Goal: Task Accomplishment & Management: Manage account settings

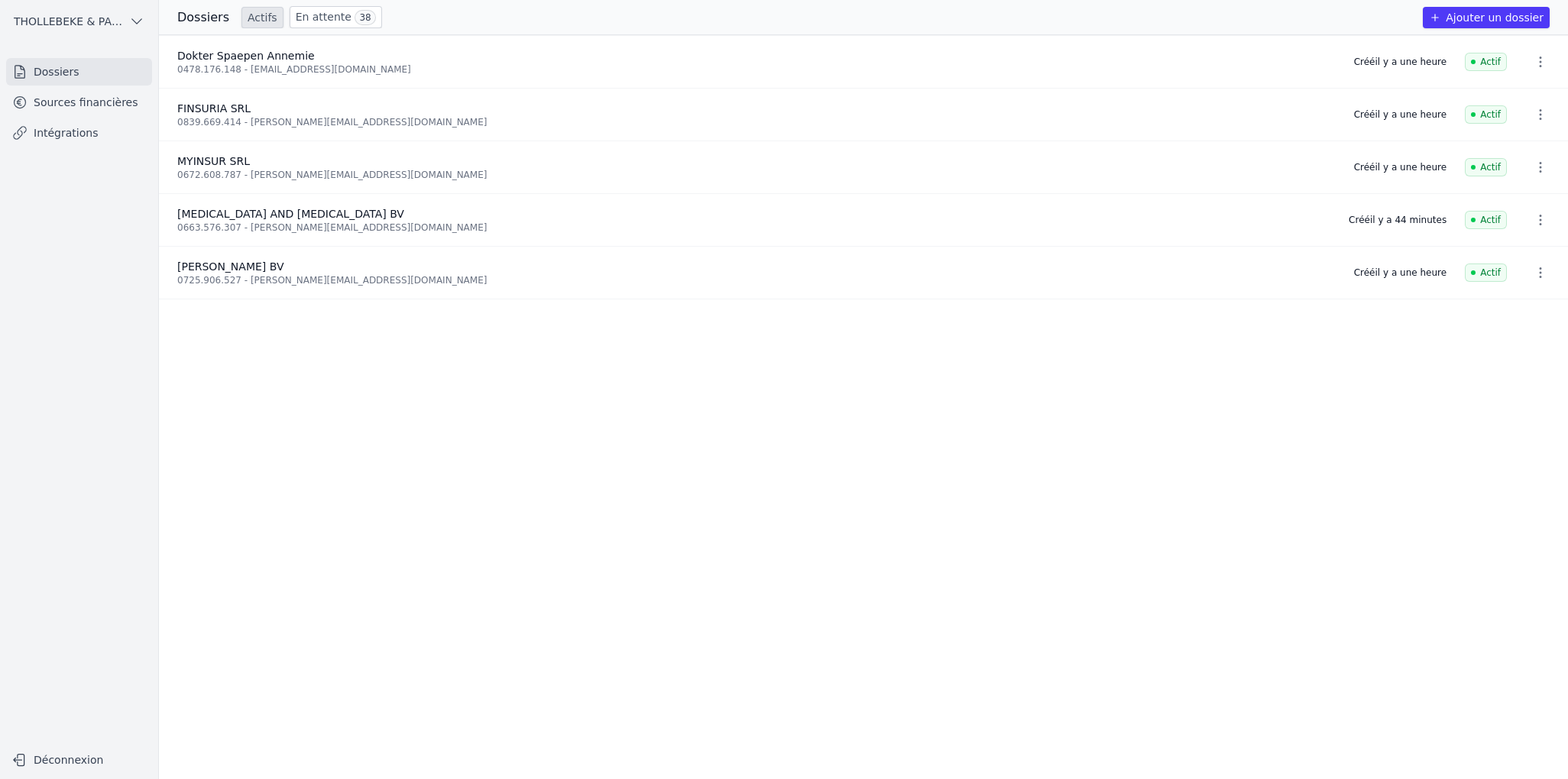
click at [87, 106] on link "Sources financières" at bounding box center [78, 102] width 146 height 28
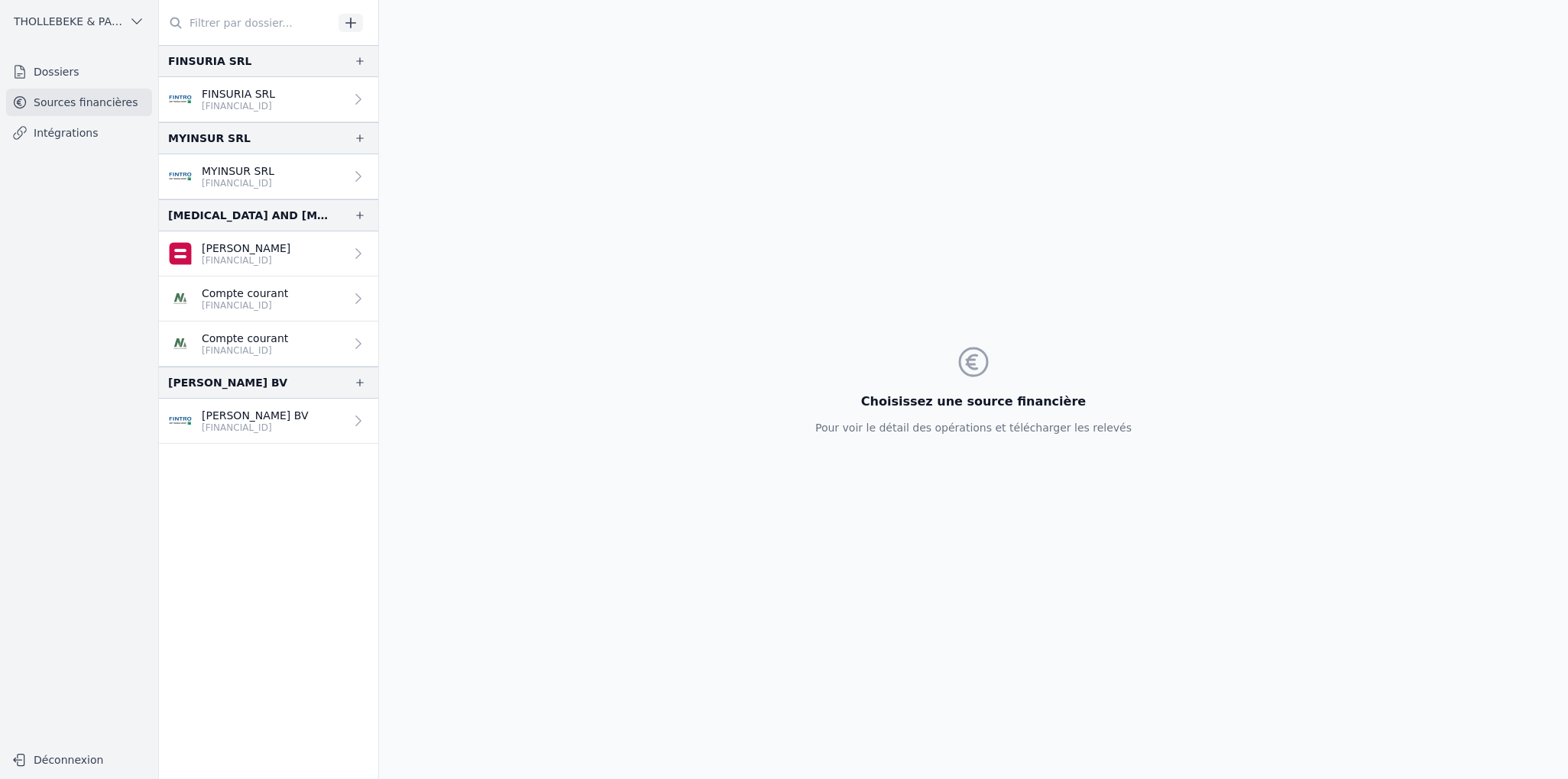
click at [269, 255] on p "[FINANCIAL_ID]" at bounding box center [246, 260] width 89 height 12
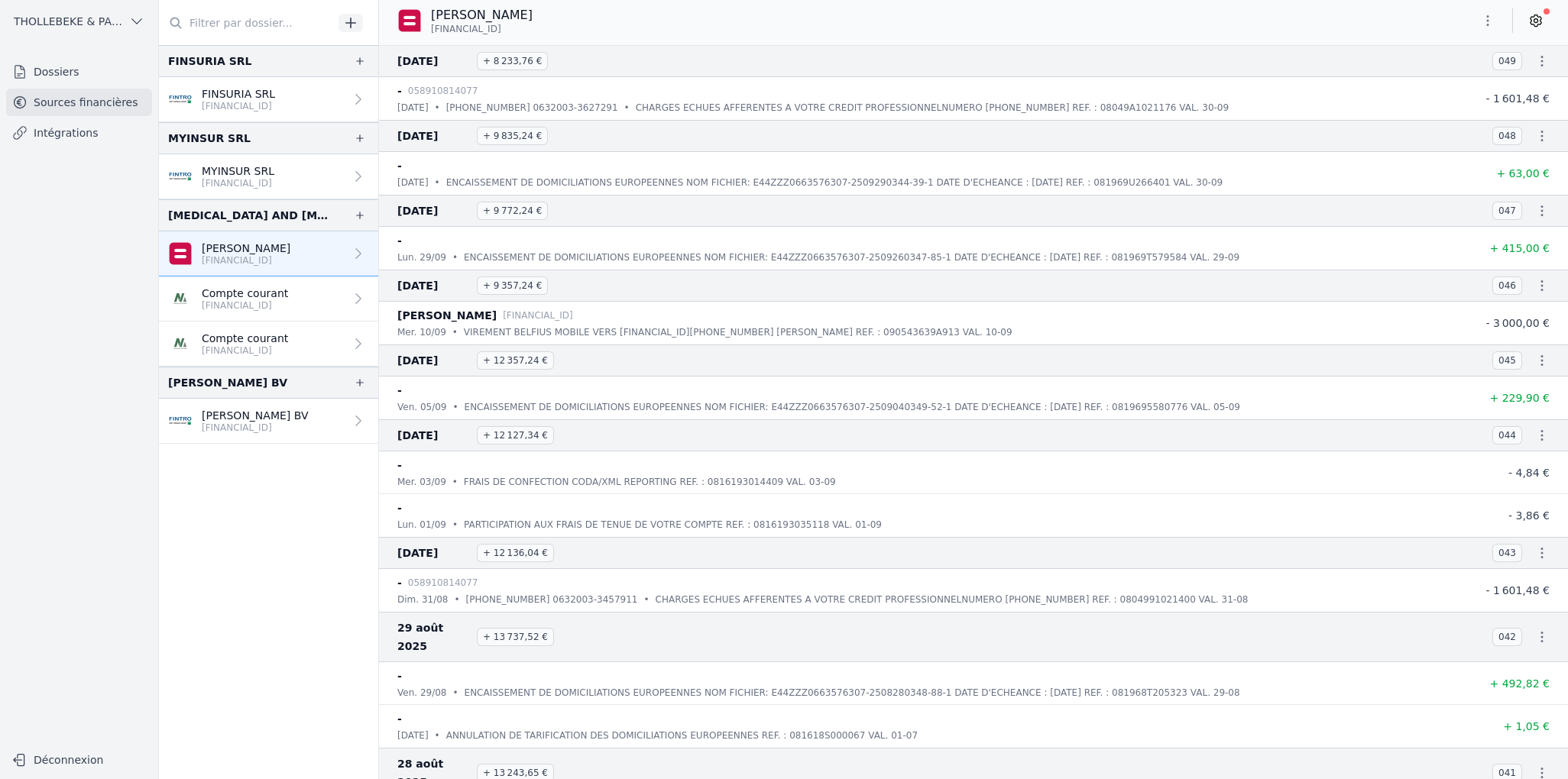
click at [123, 246] on nav "Dossiers Sources financières Intégrations" at bounding box center [79, 395] width 134 height 675
click at [302, 532] on nav "FINSURIA SRL FINSURIA SRL BE38 1430 8155 4772 MYINSUR SRL MYINSUR SRL BE11 1430…" at bounding box center [268, 412] width 219 height 734
click at [77, 75] on link "Dossiers" at bounding box center [78, 72] width 146 height 28
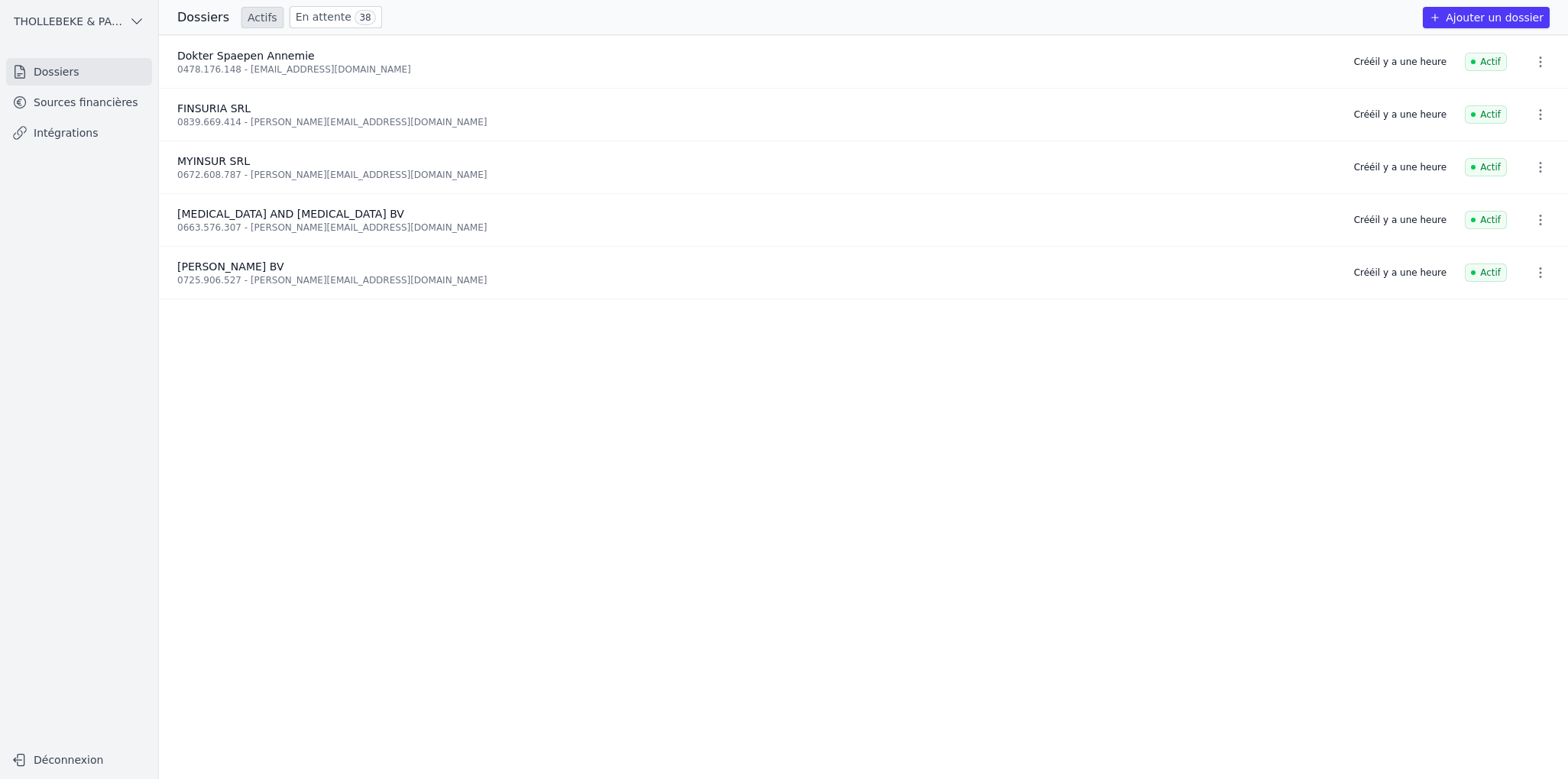
click at [297, 19] on link "En attente 38" at bounding box center [336, 16] width 93 height 22
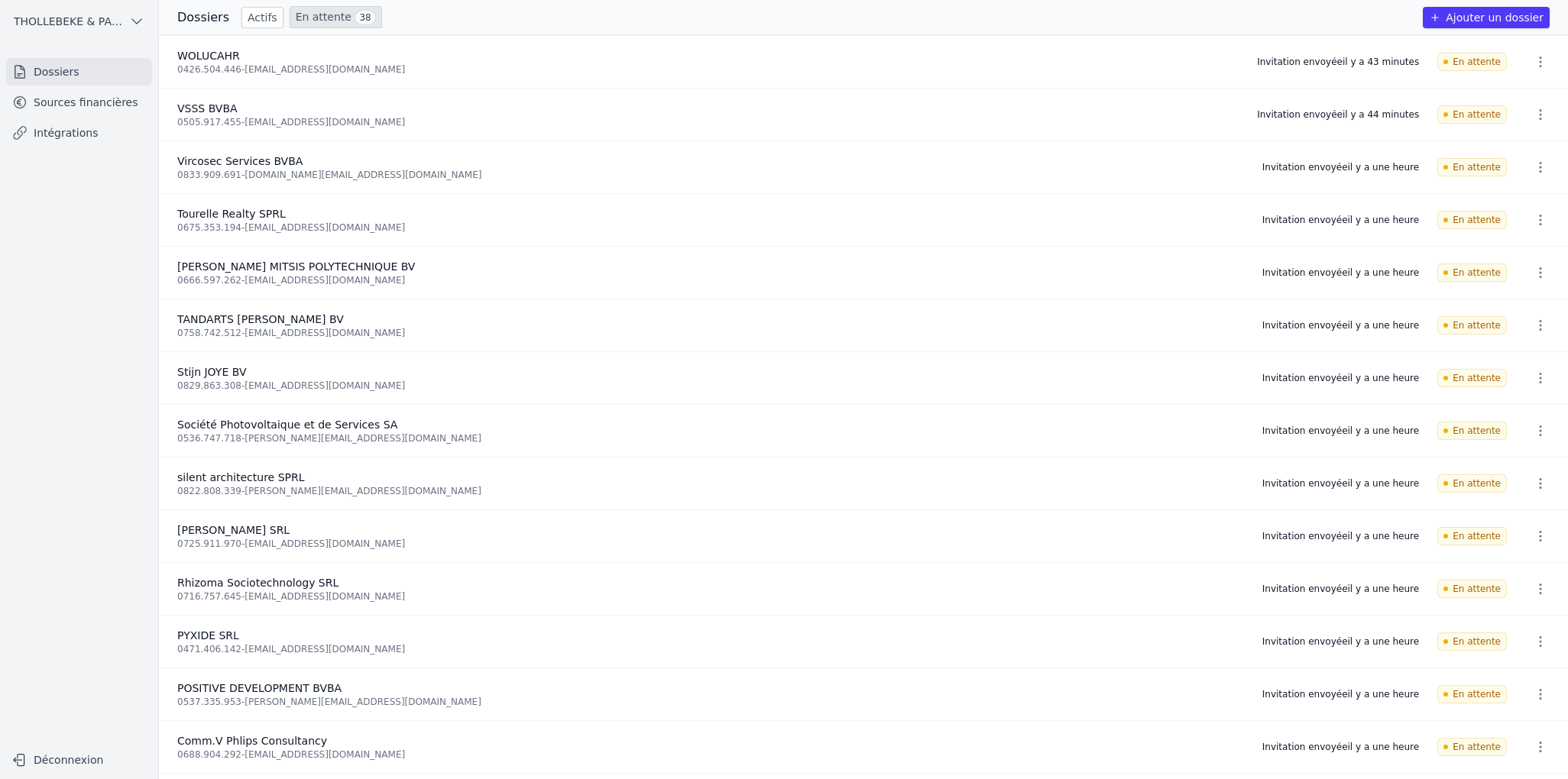
click at [250, 16] on link "Actifs" at bounding box center [262, 17] width 42 height 21
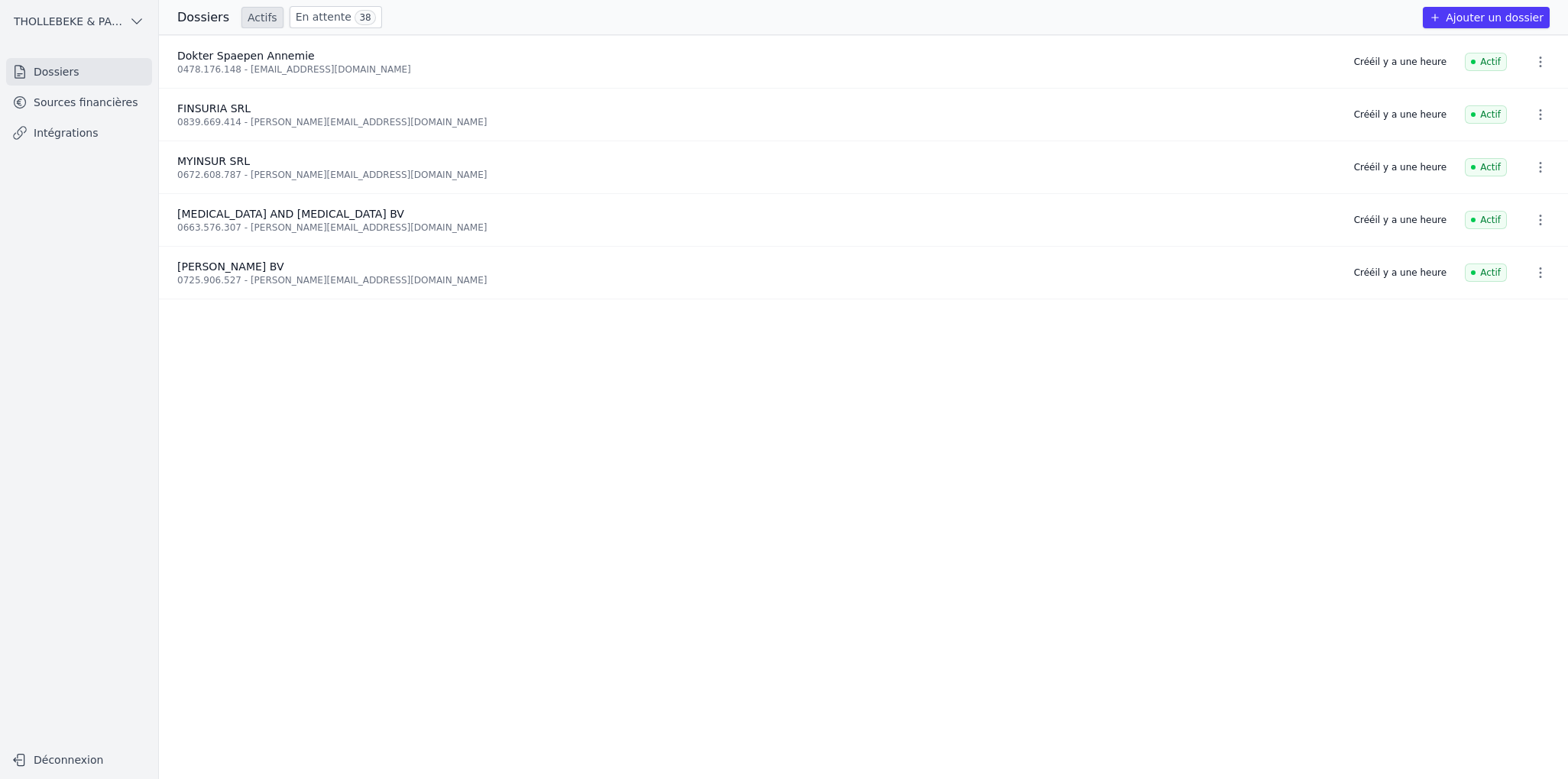
click at [230, 64] on div "0478.176.148 - [PERSON_NAME][EMAIL_ADDRESS][DOMAIN_NAME]" at bounding box center [756, 69] width 1158 height 12
click at [247, 225] on div "0663.576.307 - [PERSON_NAME][EMAIL_ADDRESS][DOMAIN_NAME]" at bounding box center [756, 227] width 1158 height 12
click at [95, 104] on link "Sources financières" at bounding box center [78, 102] width 146 height 28
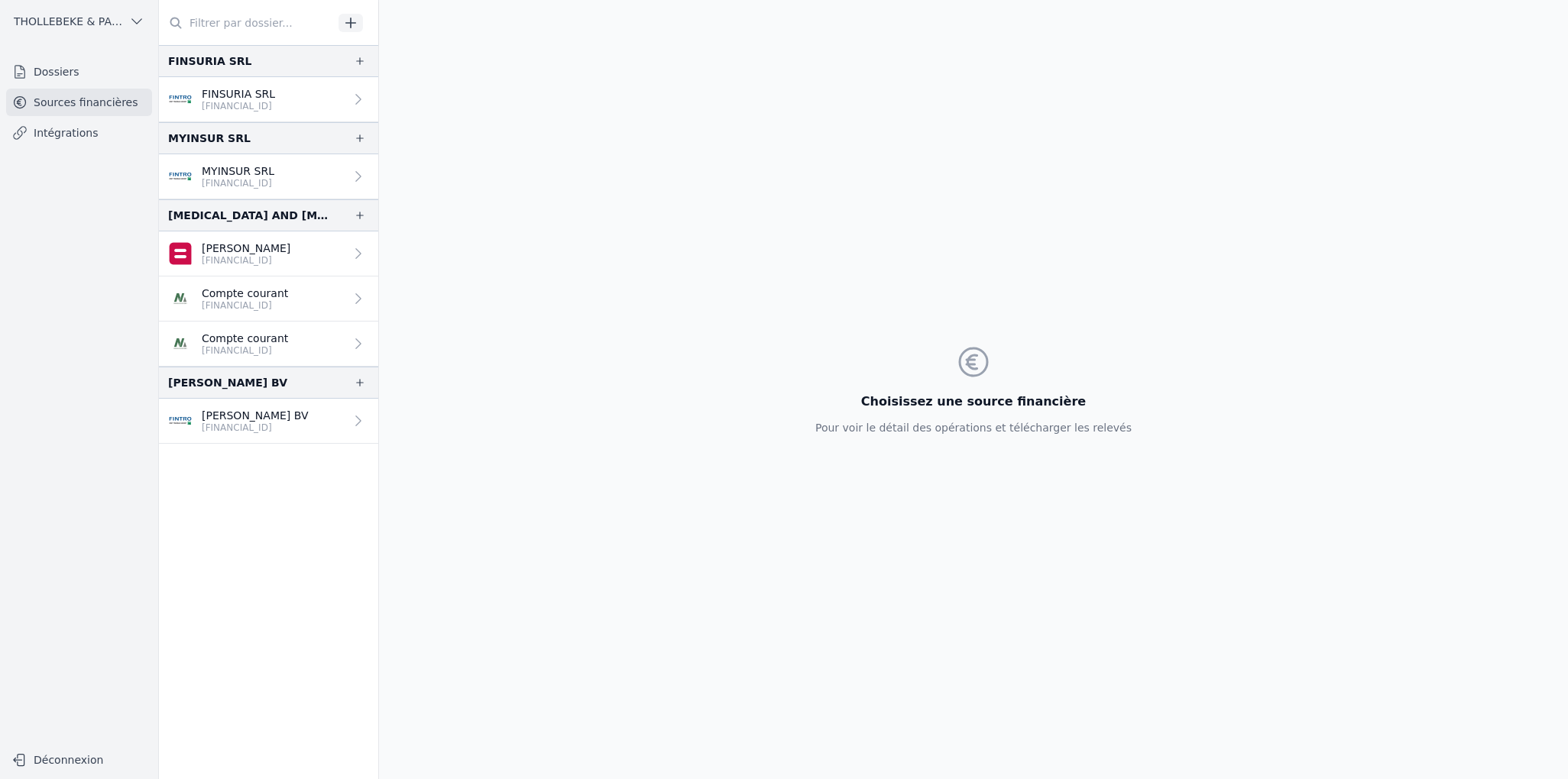
click at [356, 214] on icon "button" at bounding box center [360, 215] width 8 height 8
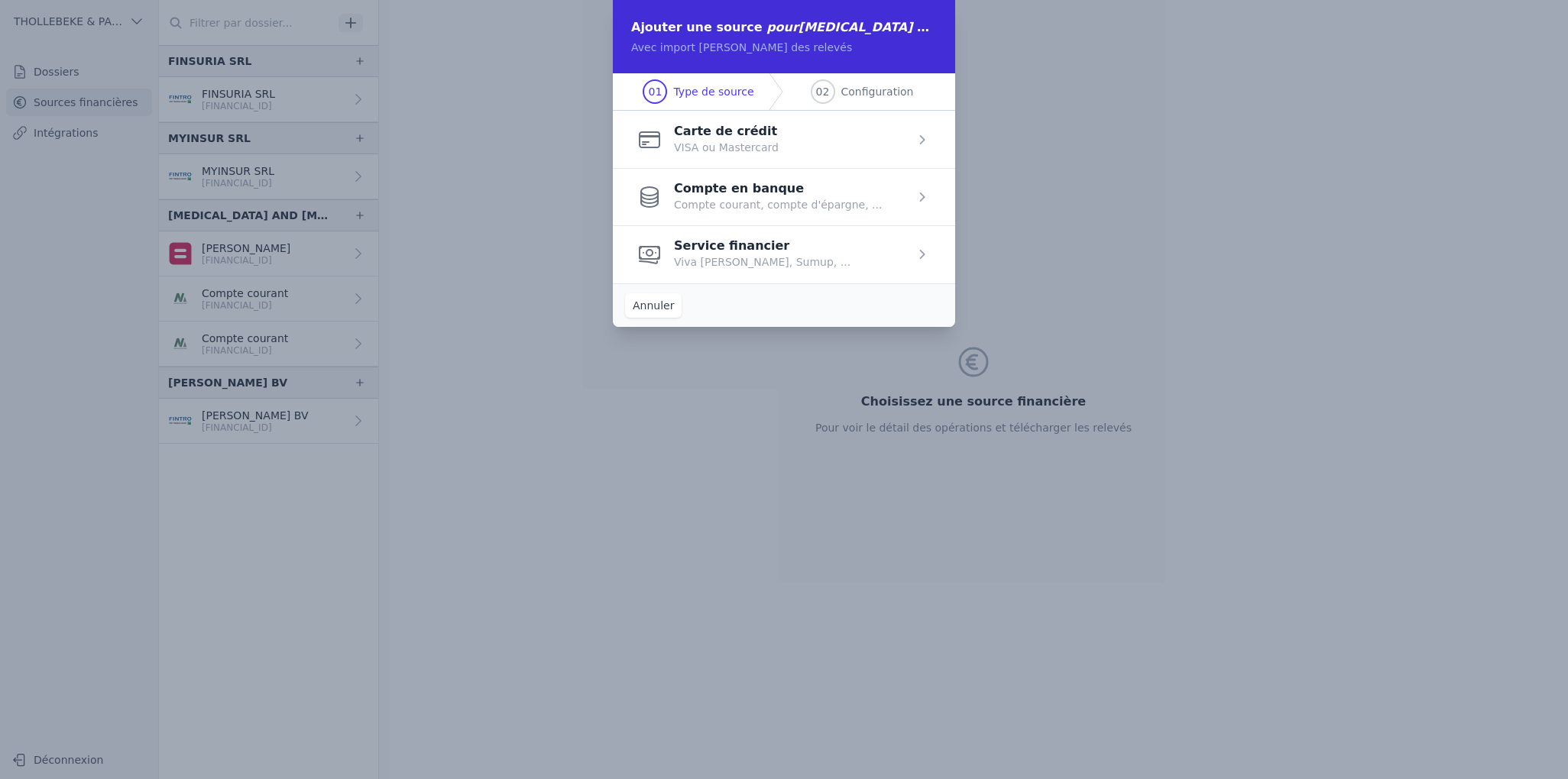
click at [718, 147] on span "button" at bounding box center [784, 140] width 343 height 57
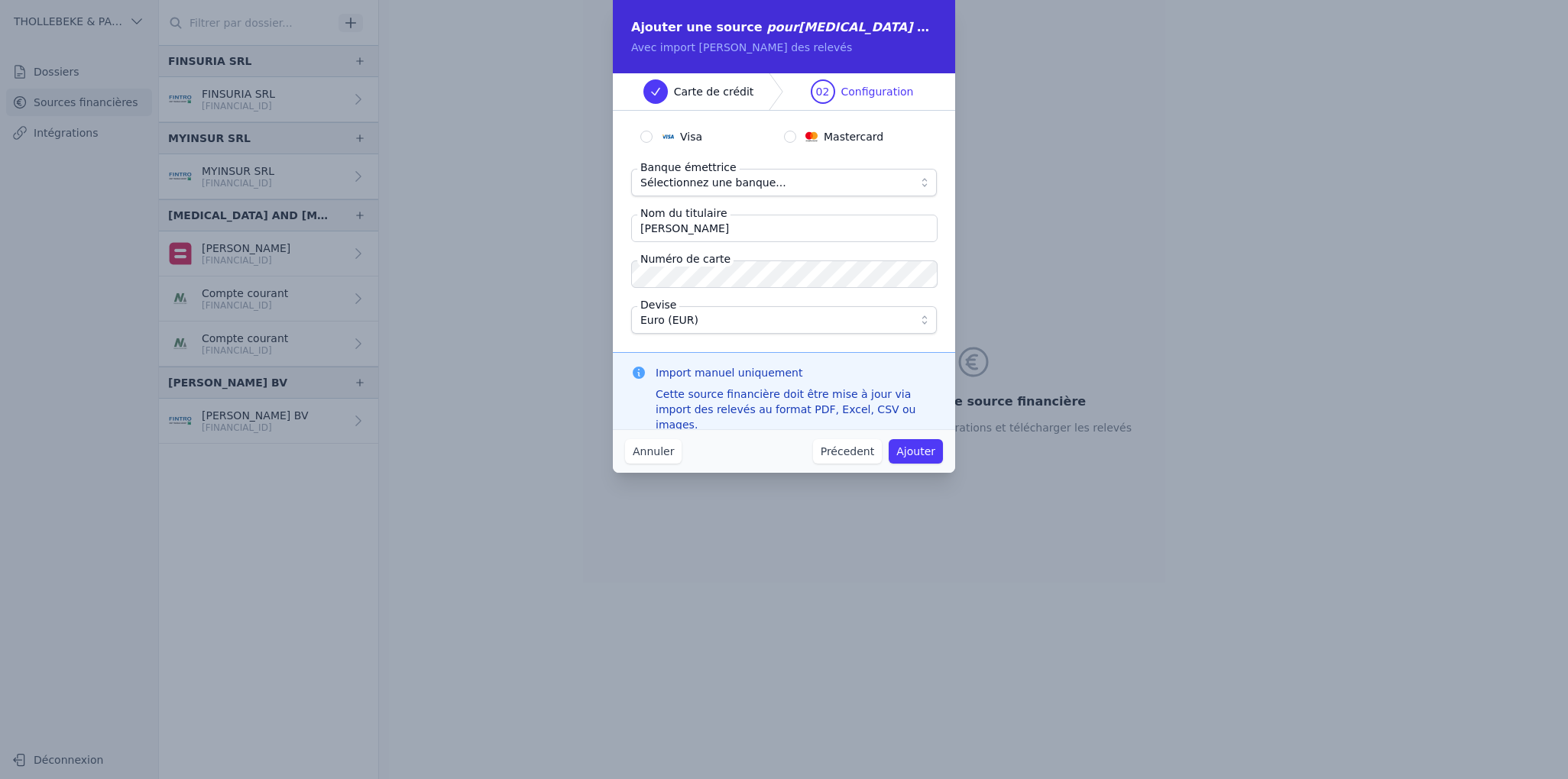
click at [636, 453] on button "Annuler" at bounding box center [653, 452] width 56 height 25
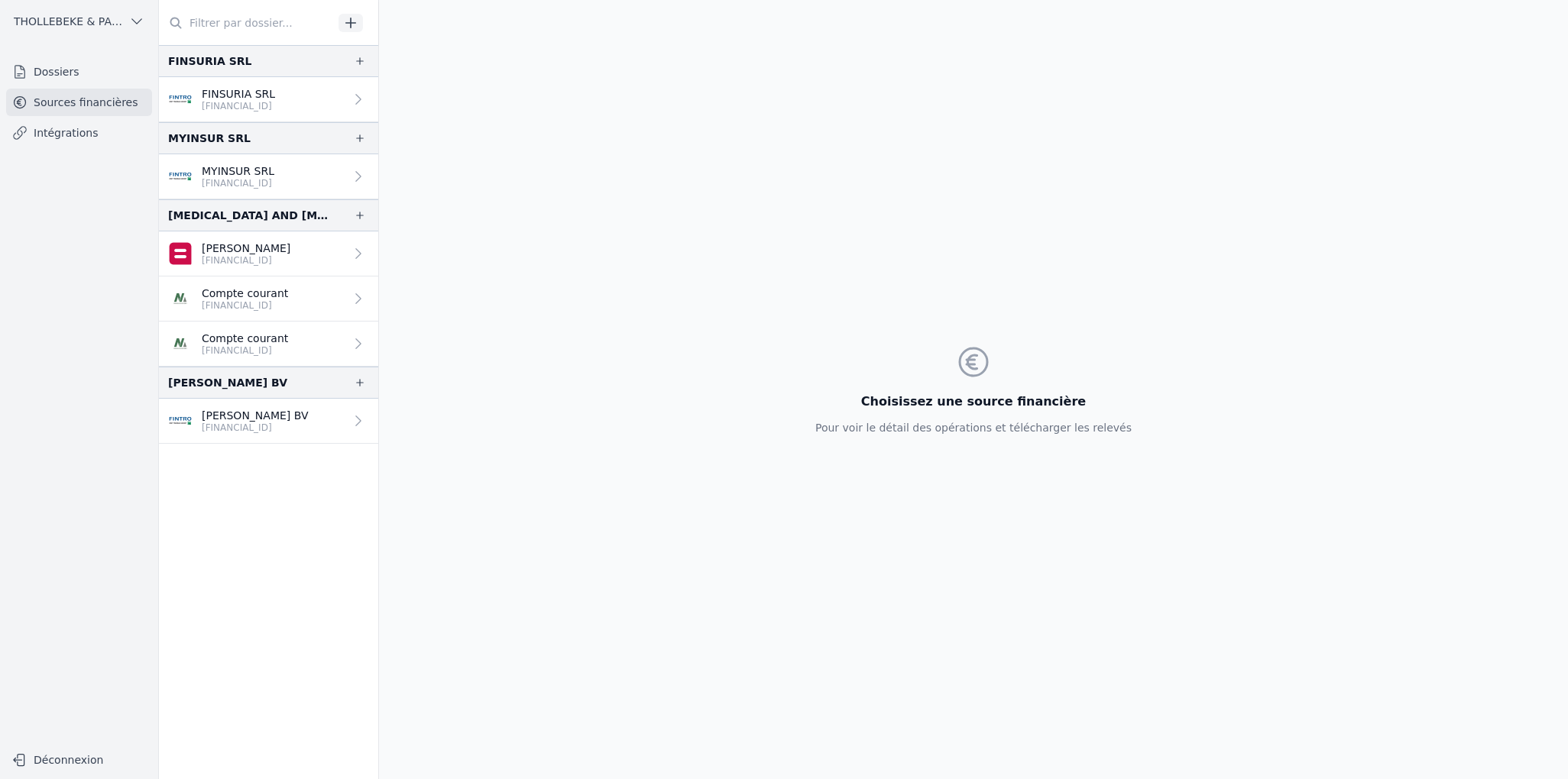
click at [44, 138] on link "Intégrations" at bounding box center [78, 133] width 146 height 28
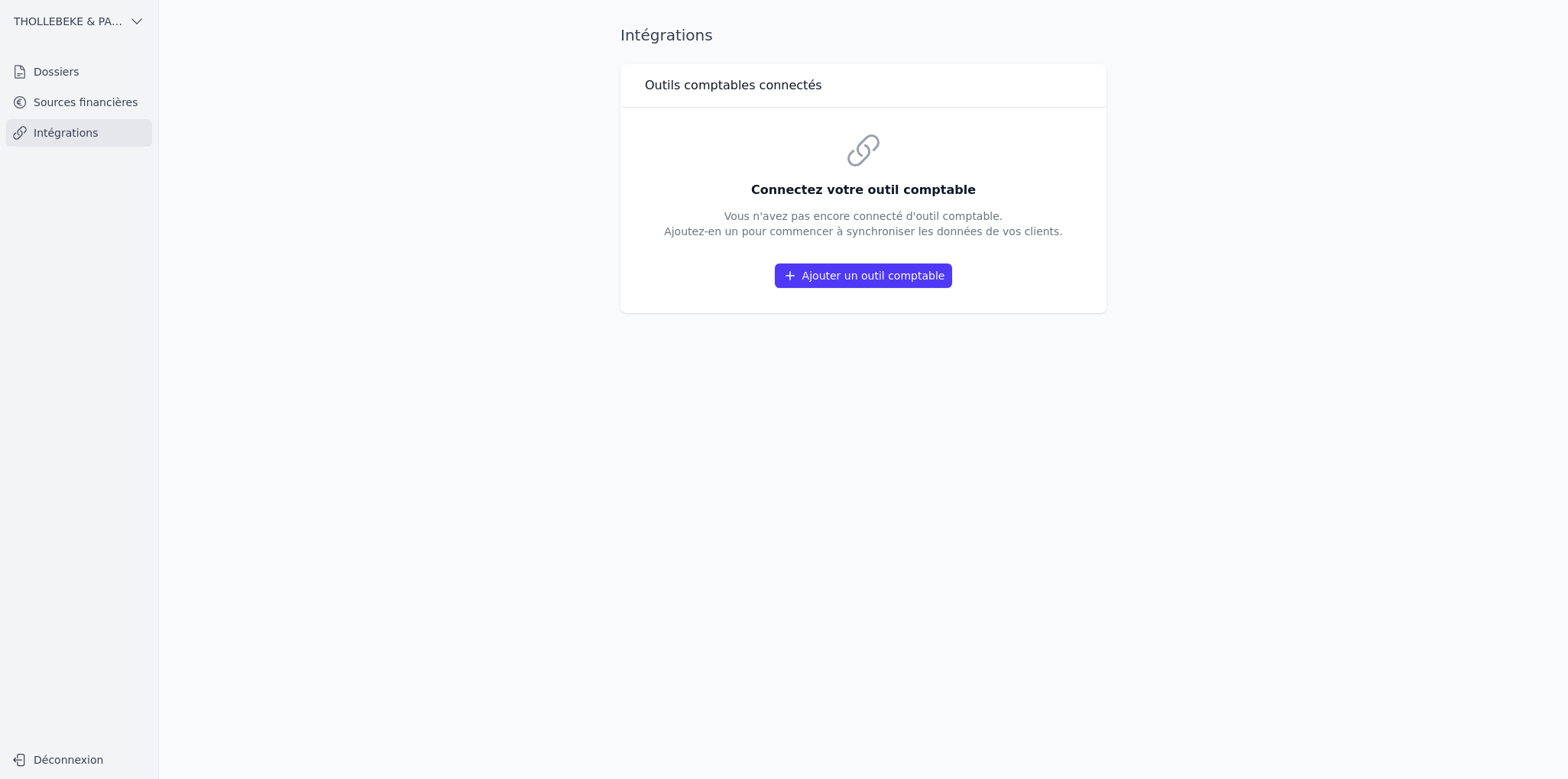
click at [888, 275] on button "Ajouter un outil comptable" at bounding box center [863, 276] width 178 height 25
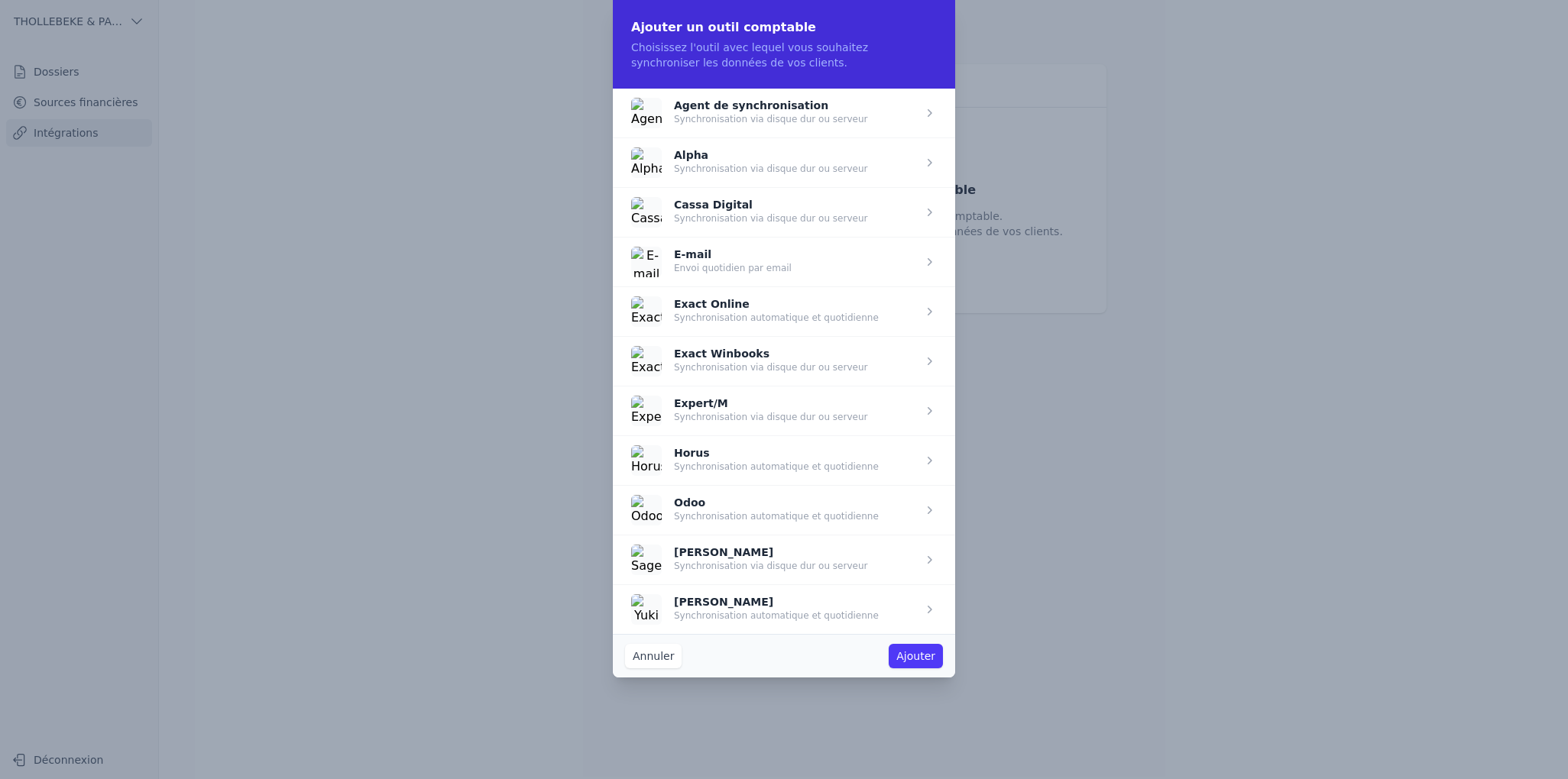
click at [755, 347] on span "button" at bounding box center [784, 361] width 343 height 50
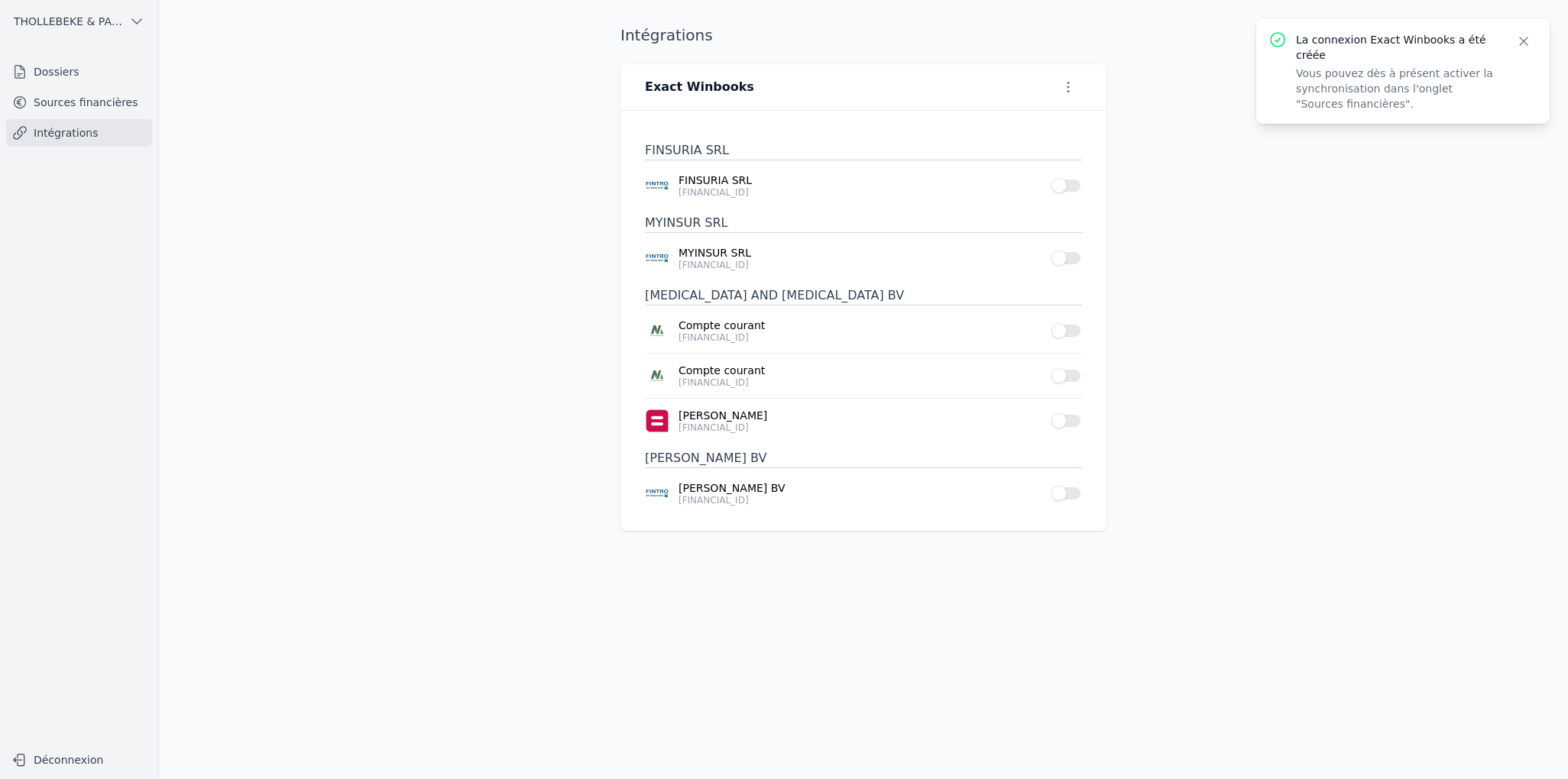
click at [1314, 219] on main "Intégrations Exact Winbooks FINSURIA SRL FINSURIA SRL BE38 1430 8155 4772 Use s…" at bounding box center [784, 390] width 1568 height 779
click at [93, 104] on link "Sources financières" at bounding box center [78, 102] width 146 height 28
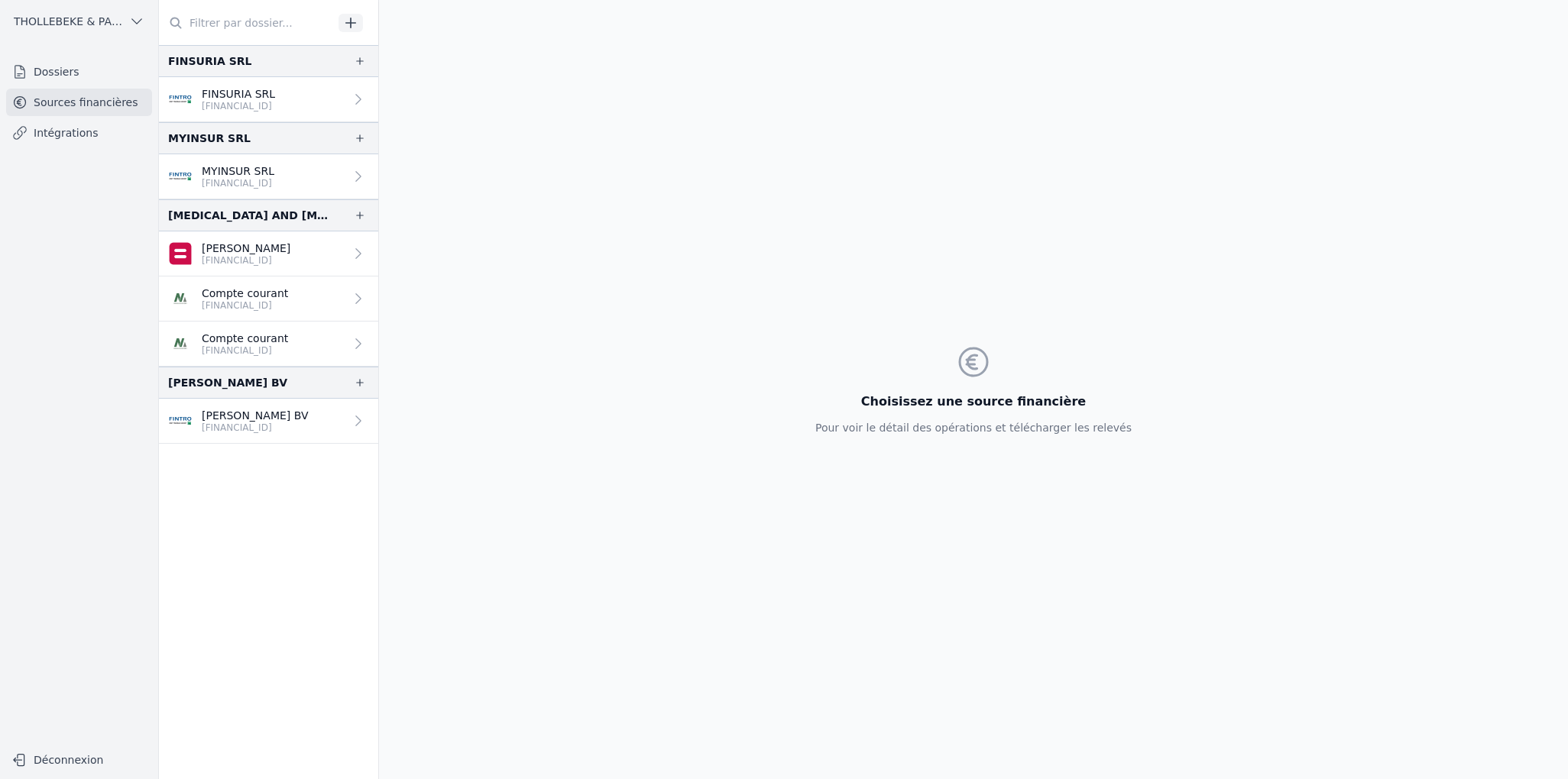
click at [263, 259] on p "[FINANCIAL_ID]" at bounding box center [246, 260] width 89 height 12
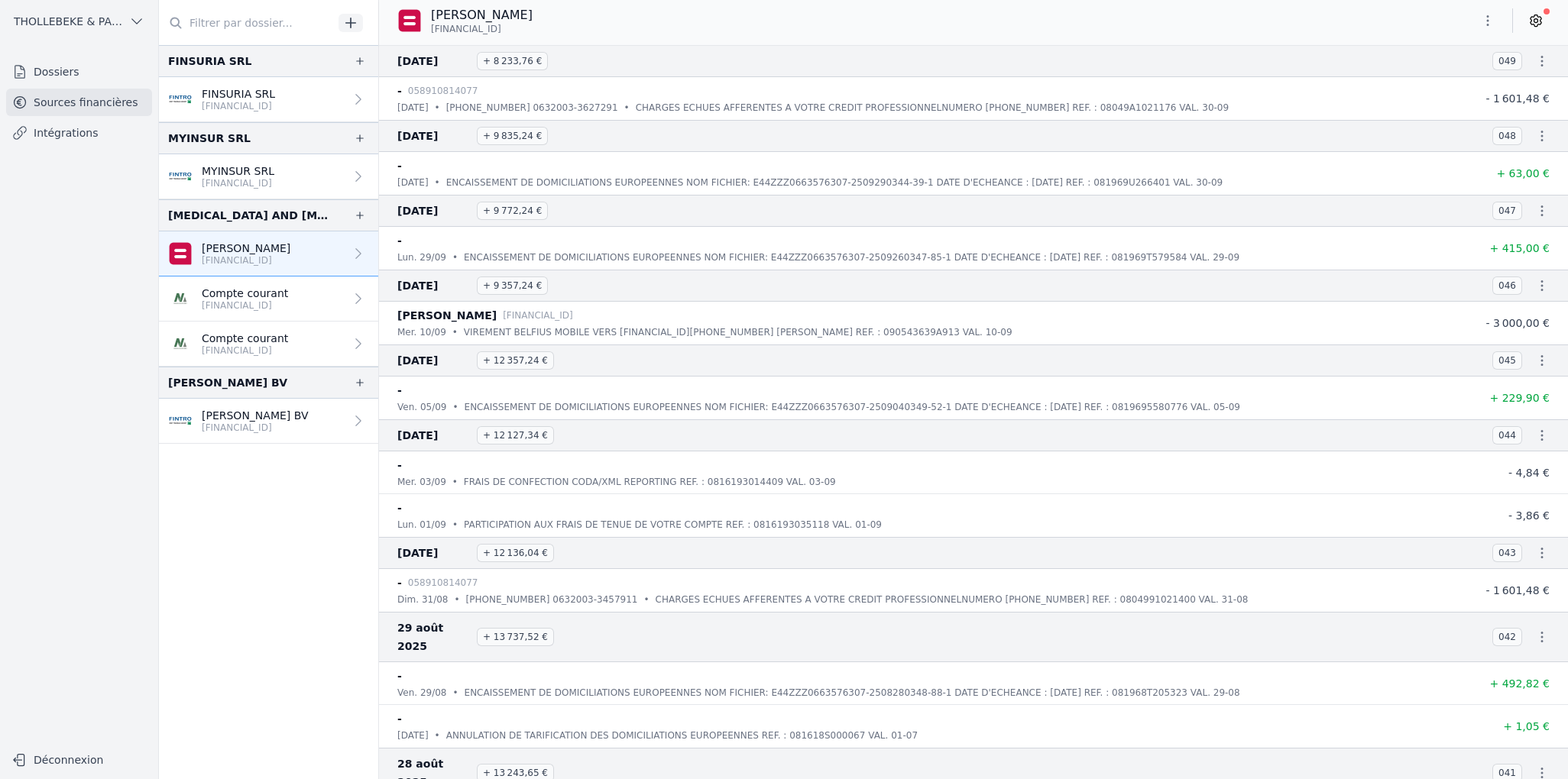
click at [1534, 17] on icon at bounding box center [1535, 21] width 15 height 15
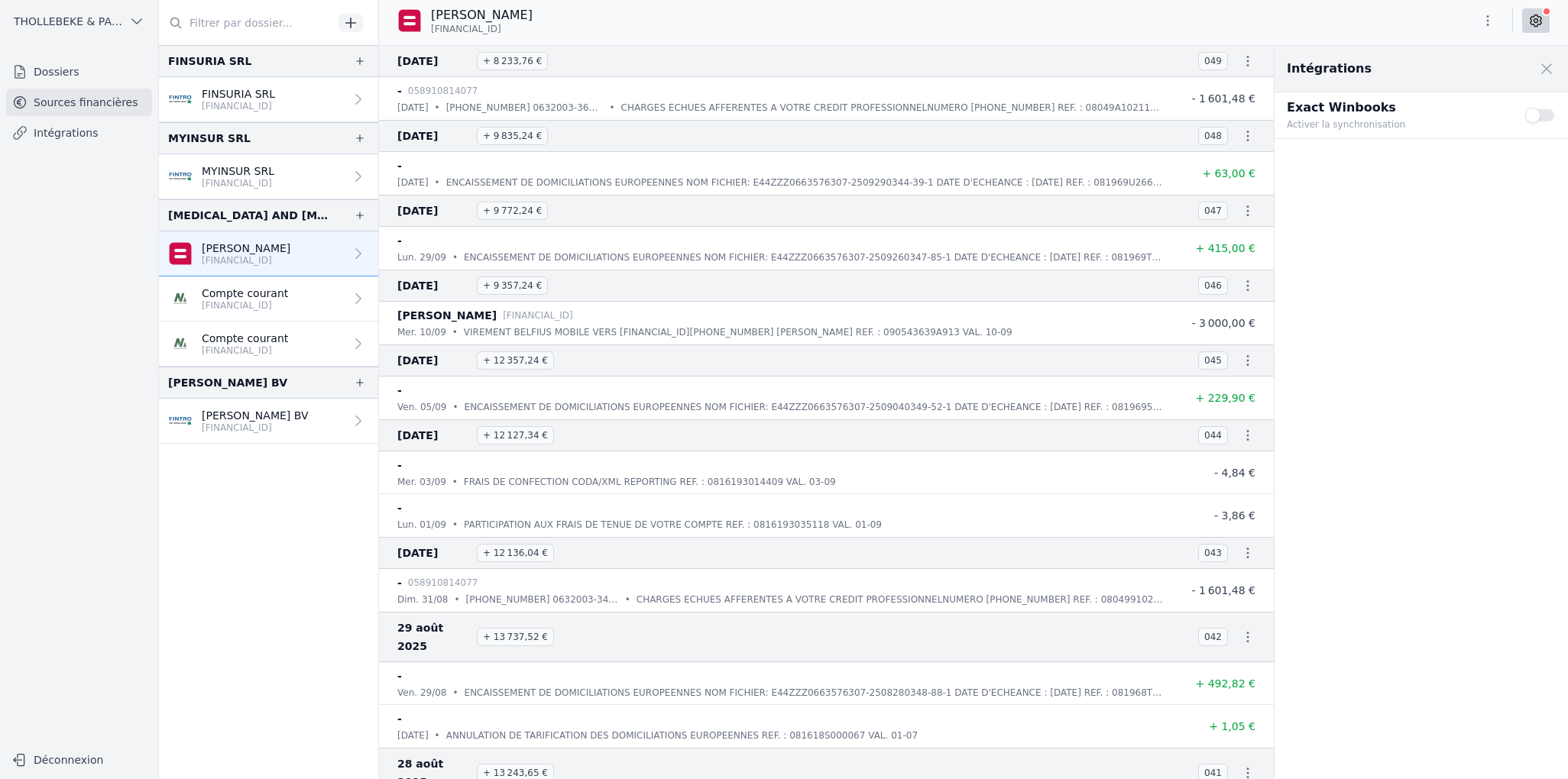
click at [1547, 115] on button "Use setting" at bounding box center [1540, 116] width 31 height 15
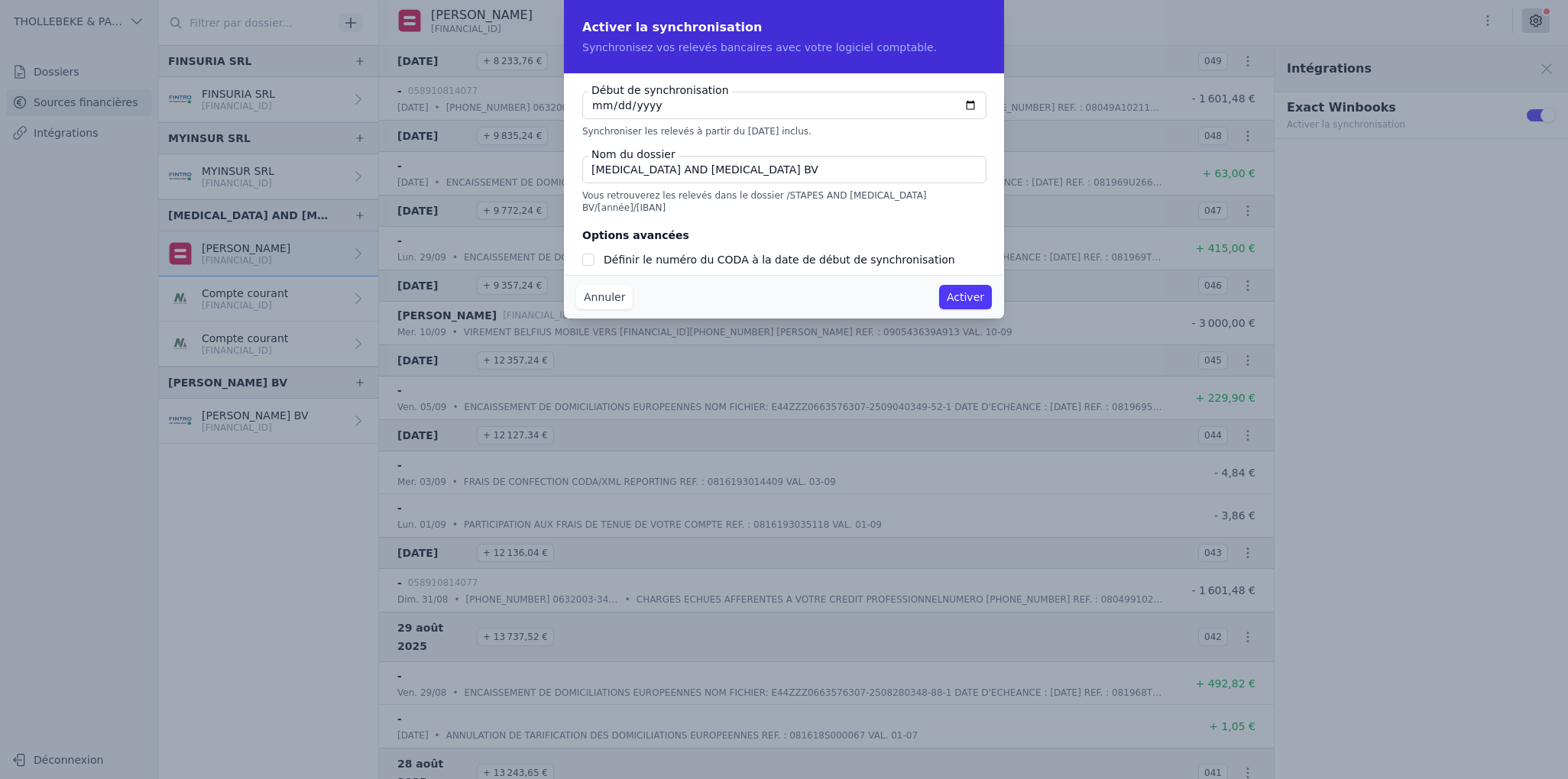
click at [604, 298] on button "Annuler" at bounding box center [604, 298] width 56 height 25
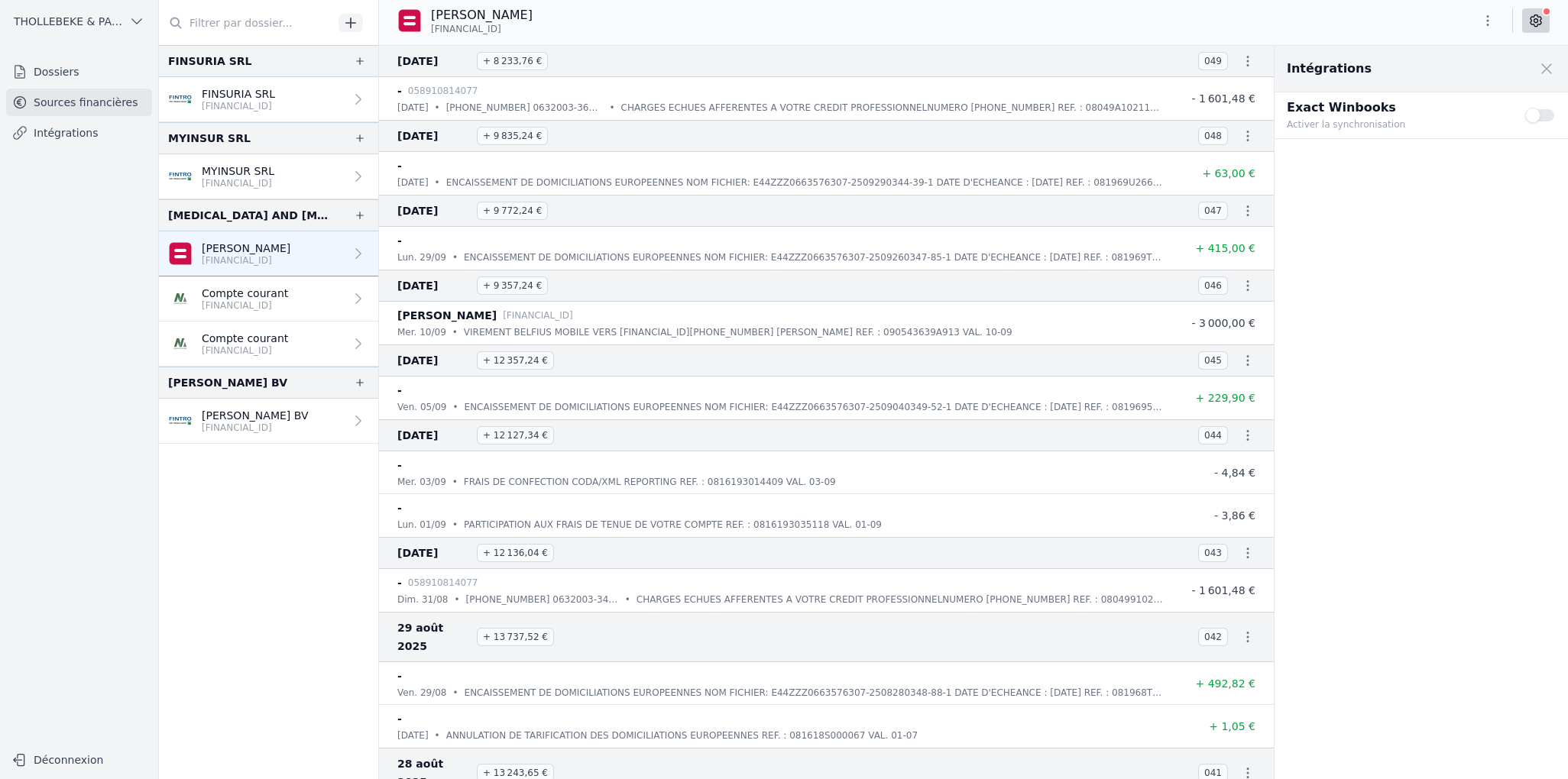
click at [1392, 284] on div "Intégrations Close panel Exact Winbooks Activer la synchronisation Use setting" at bounding box center [1421, 412] width 294 height 733
click at [290, 102] on link "FINSURIA SRL [FINANCIAL_ID]" at bounding box center [268, 100] width 219 height 45
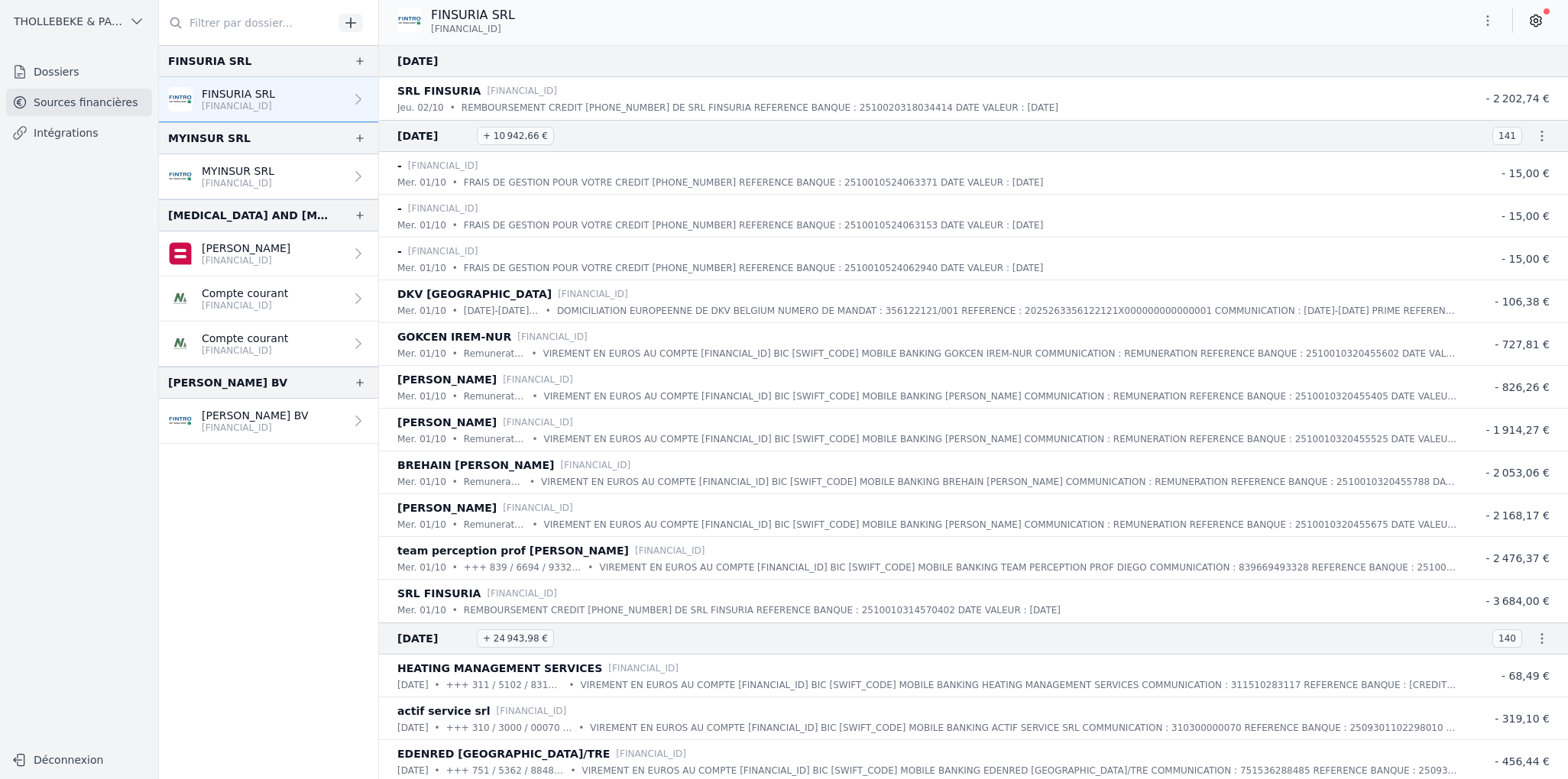
click at [1539, 24] on icon at bounding box center [1535, 21] width 15 height 15
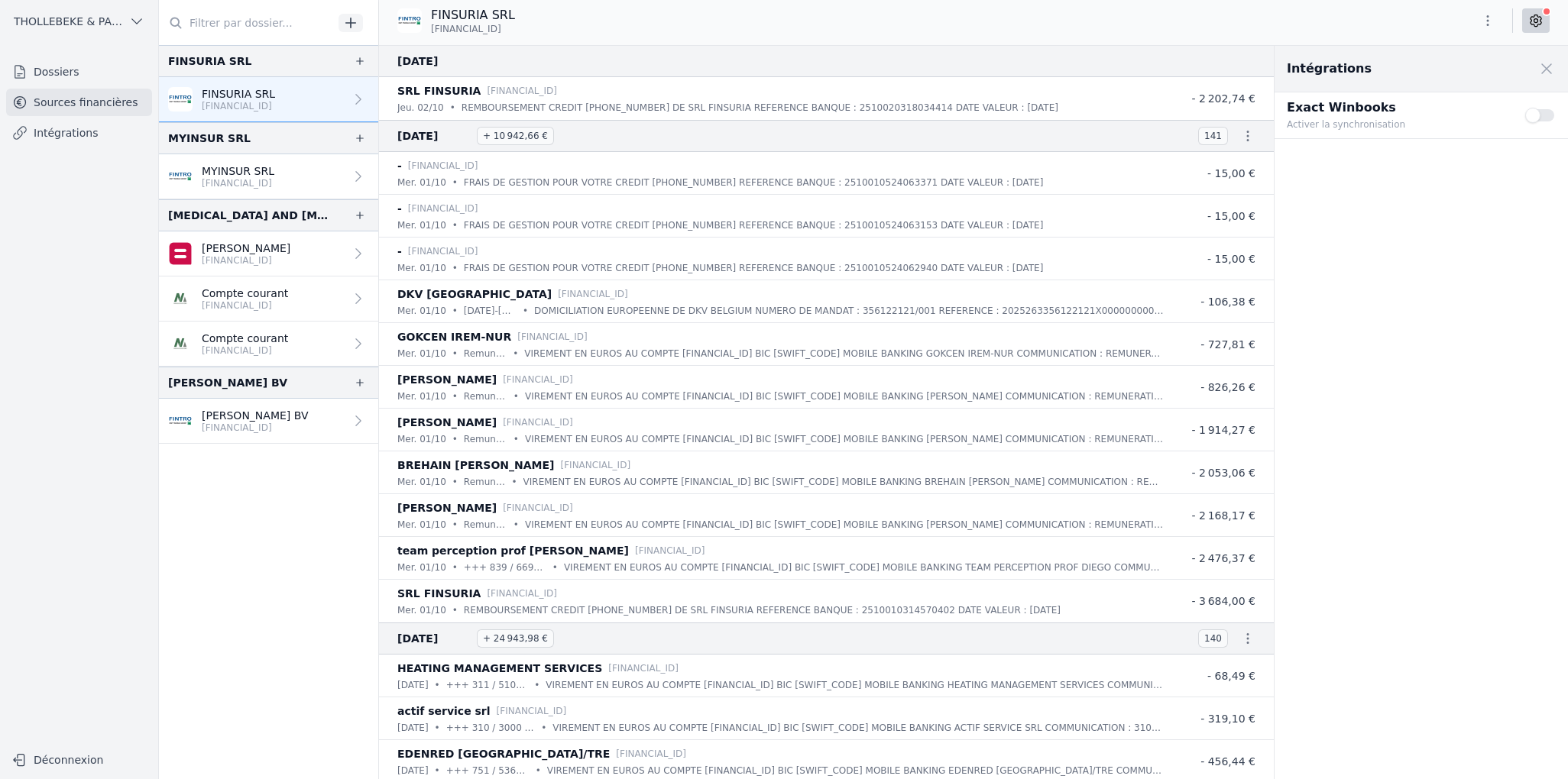
click at [1547, 115] on button "Use setting" at bounding box center [1540, 116] width 31 height 15
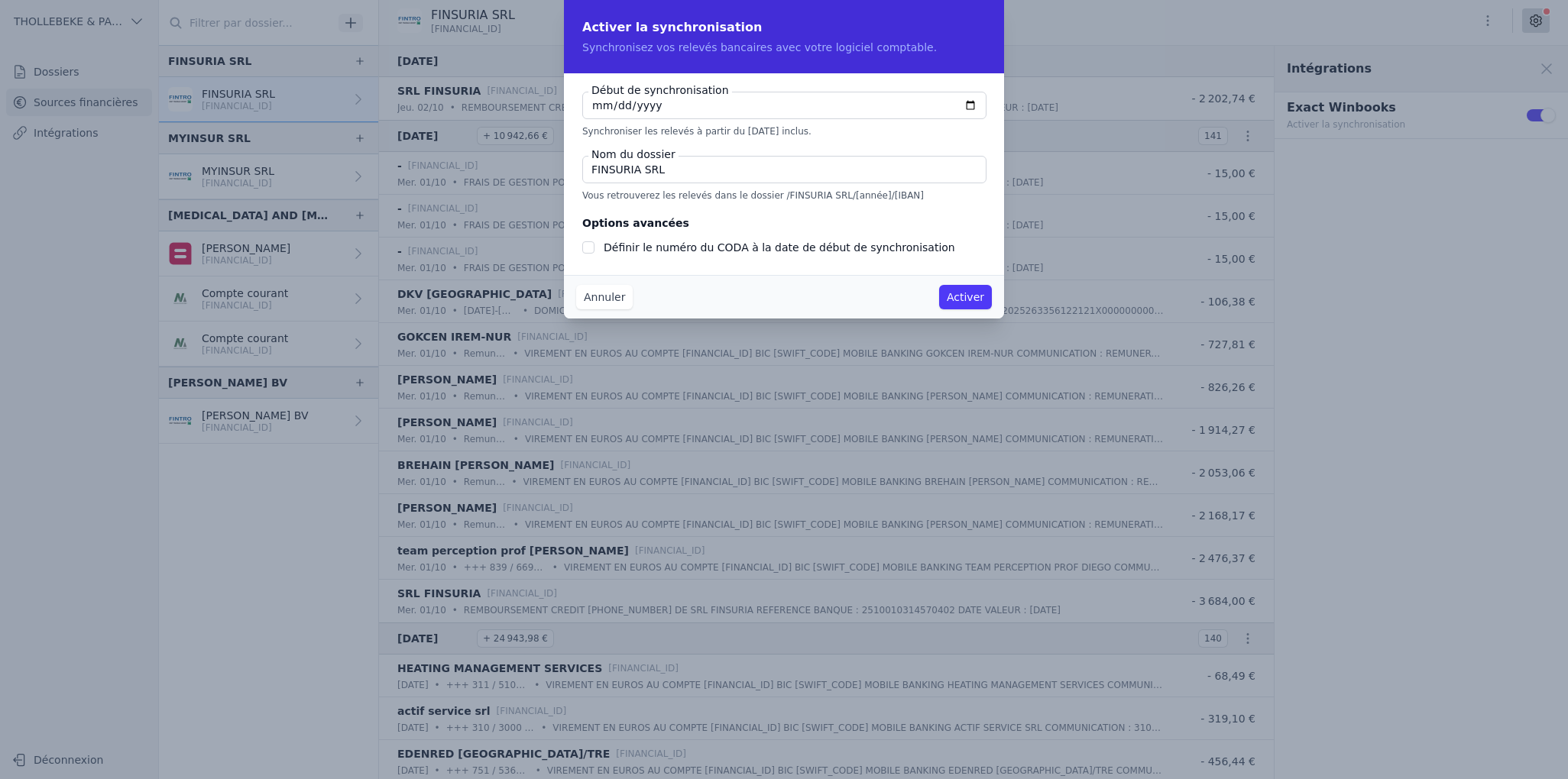
click at [963, 299] on button "Activer" at bounding box center [965, 298] width 53 height 25
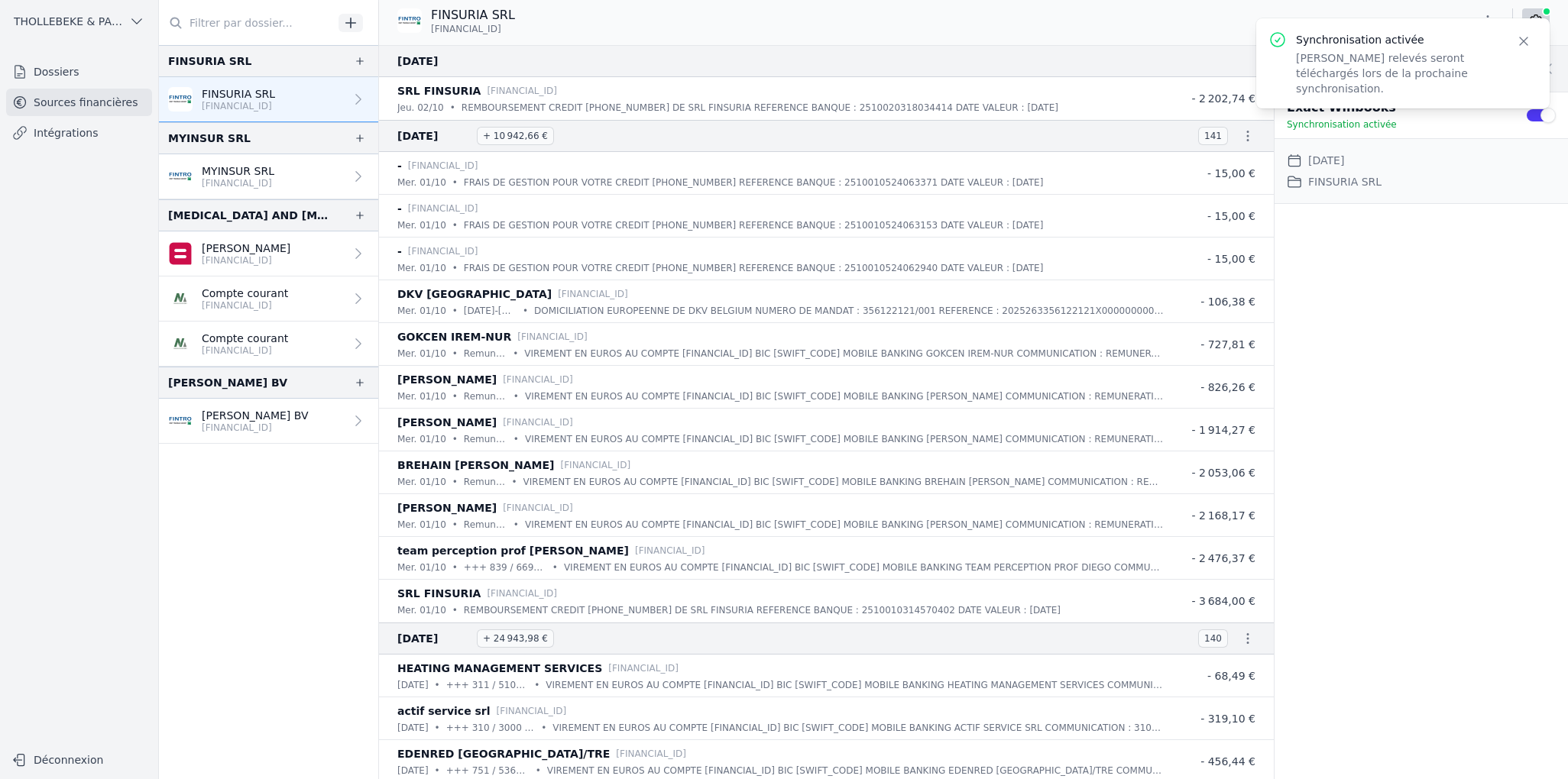
click at [267, 175] on p "MYINSUR SRL" at bounding box center [238, 171] width 73 height 15
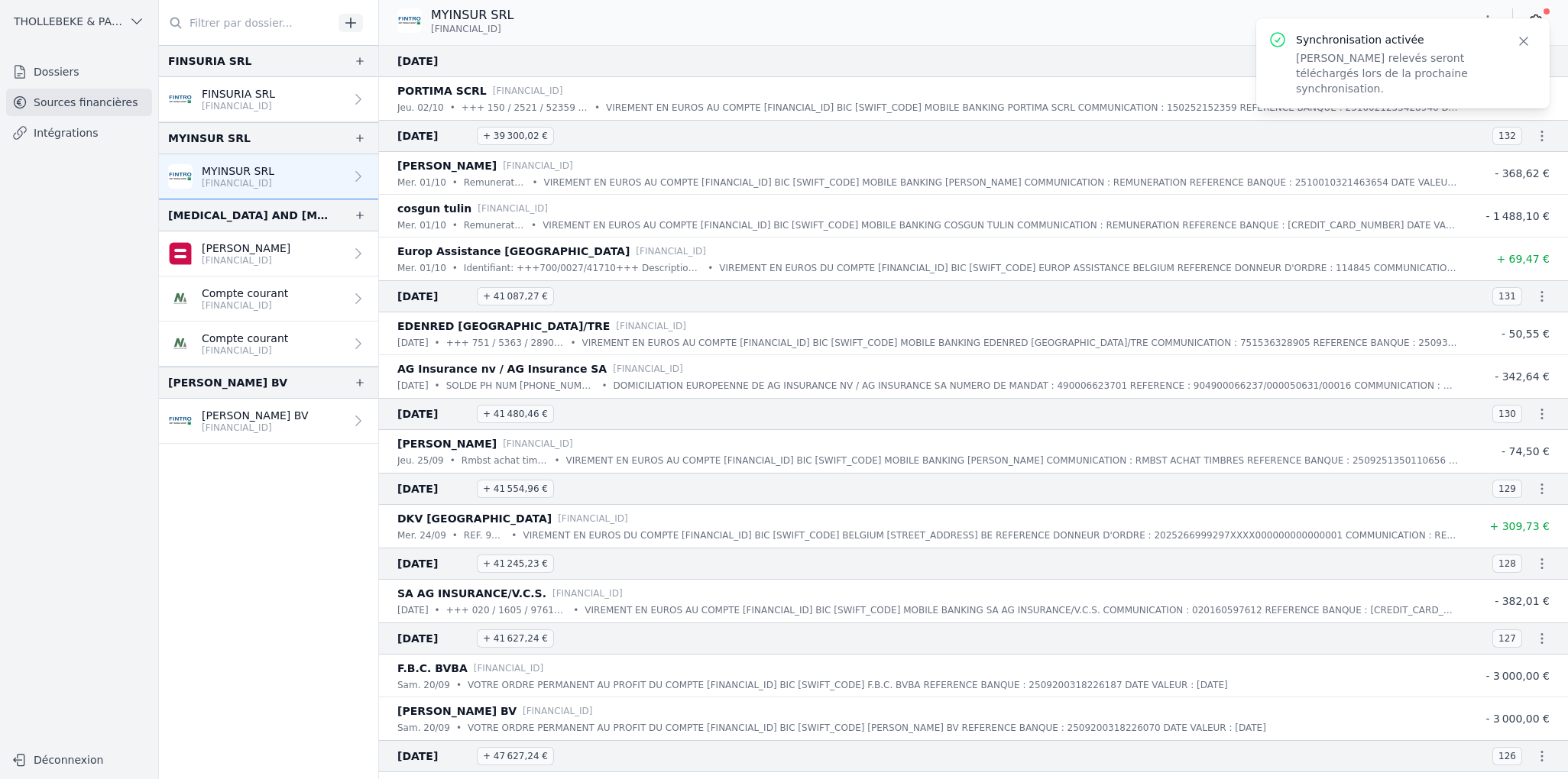
click at [1532, 43] on button "Close" at bounding box center [1523, 41] width 28 height 21
click at [1540, 22] on icon at bounding box center [1535, 21] width 11 height 11
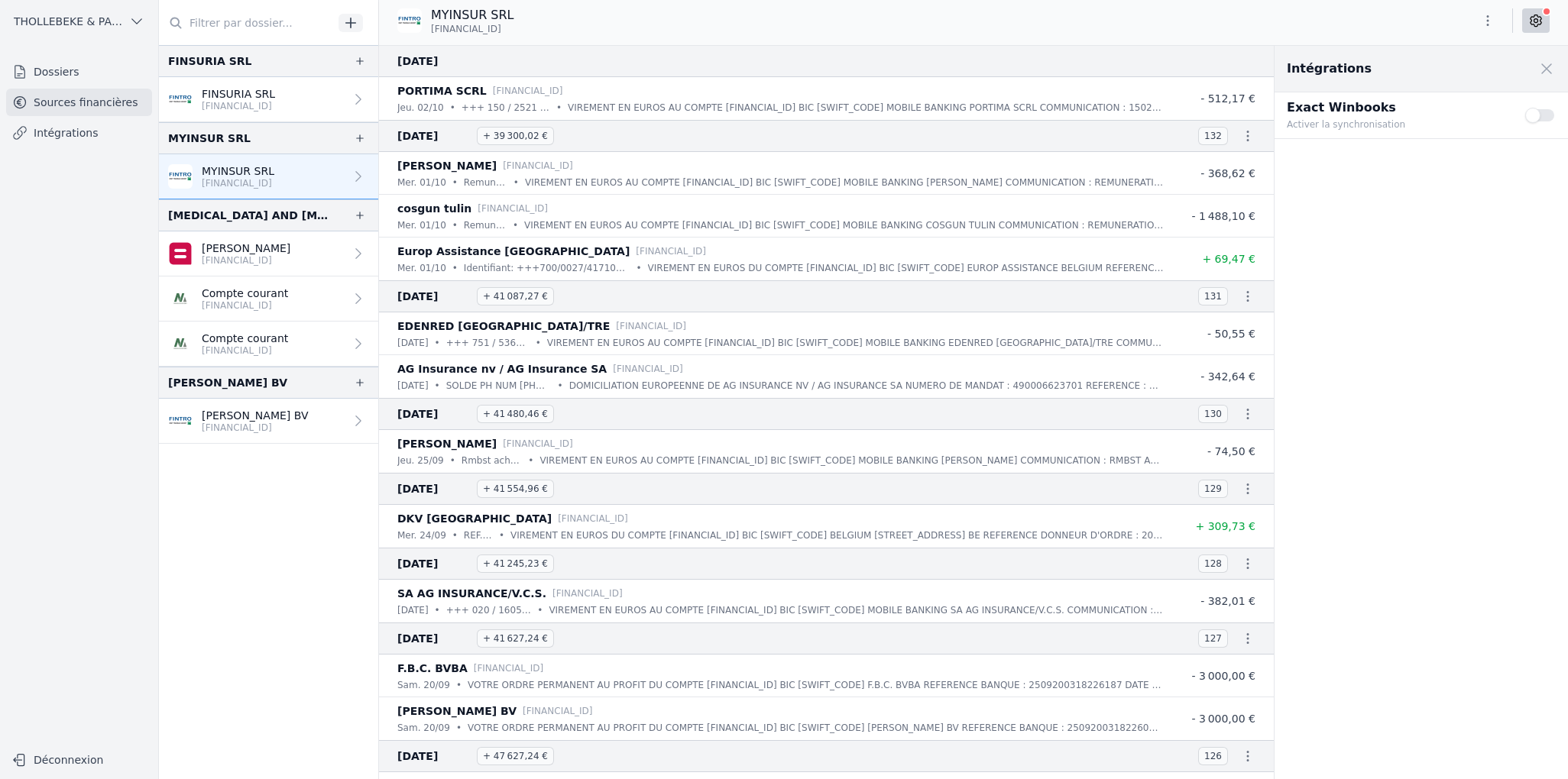
click at [1550, 114] on button "Use setting" at bounding box center [1540, 116] width 31 height 15
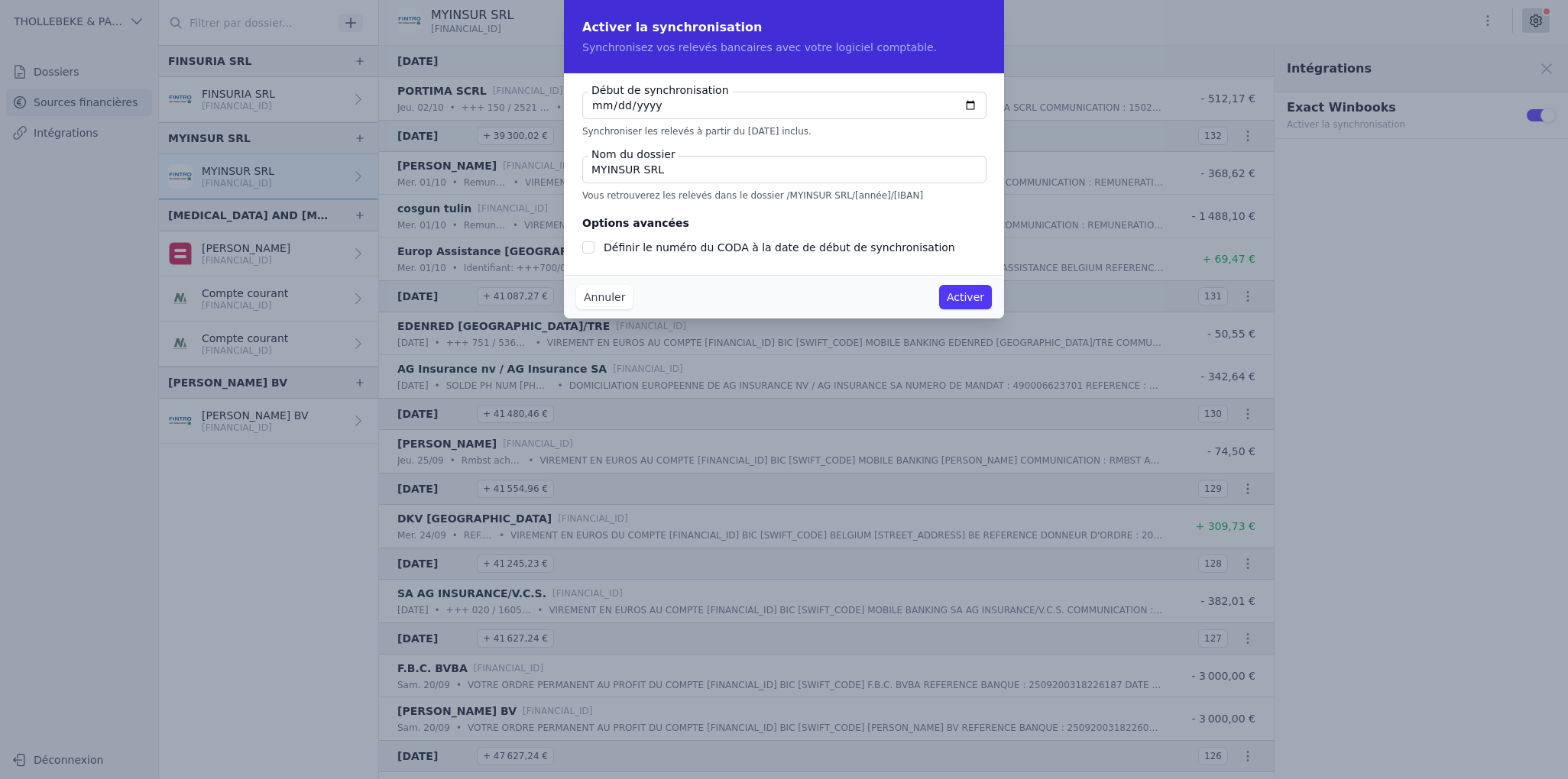
click at [974, 297] on button "Activer" at bounding box center [965, 298] width 53 height 25
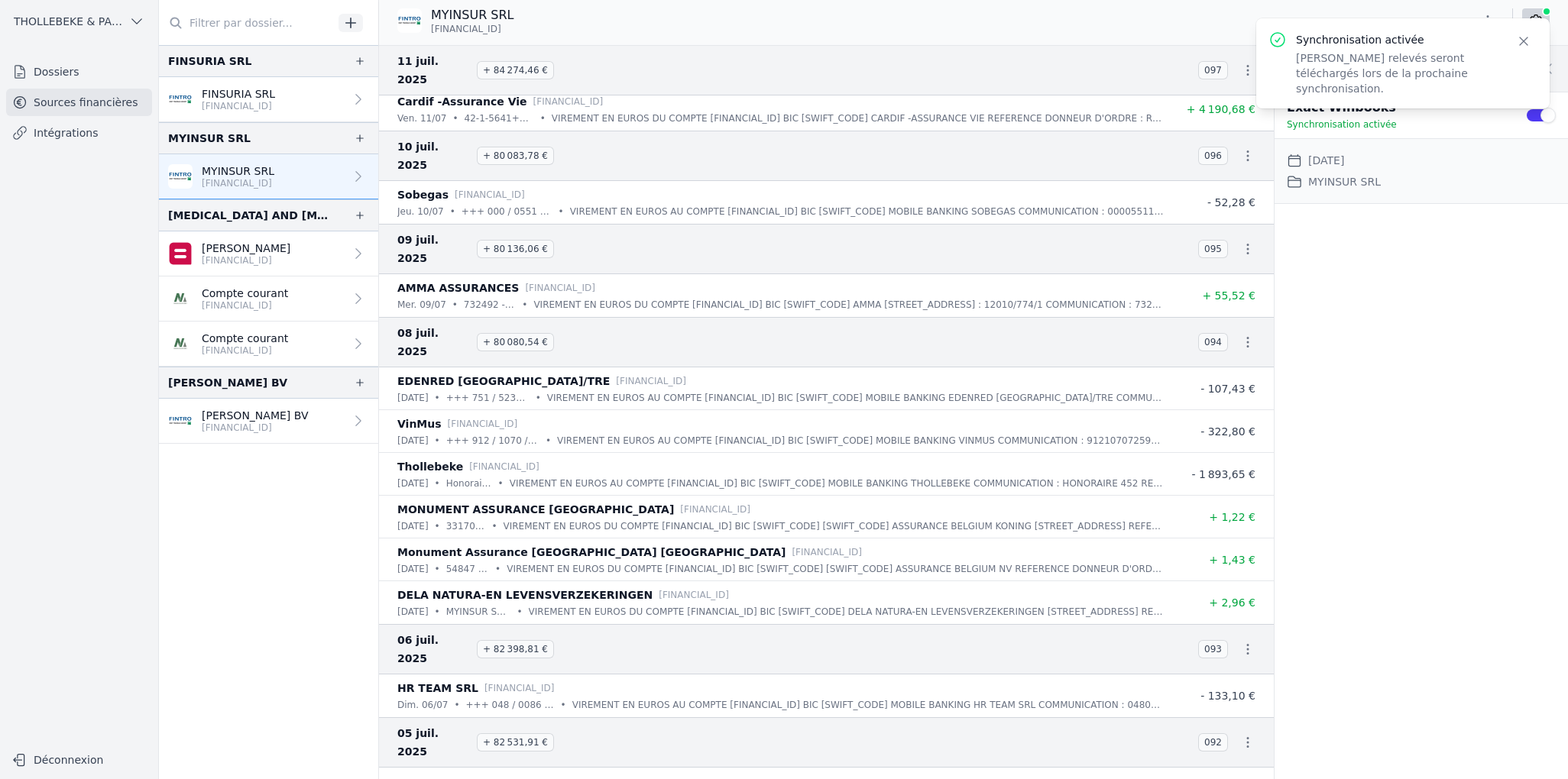
scroll to position [5500, 0]
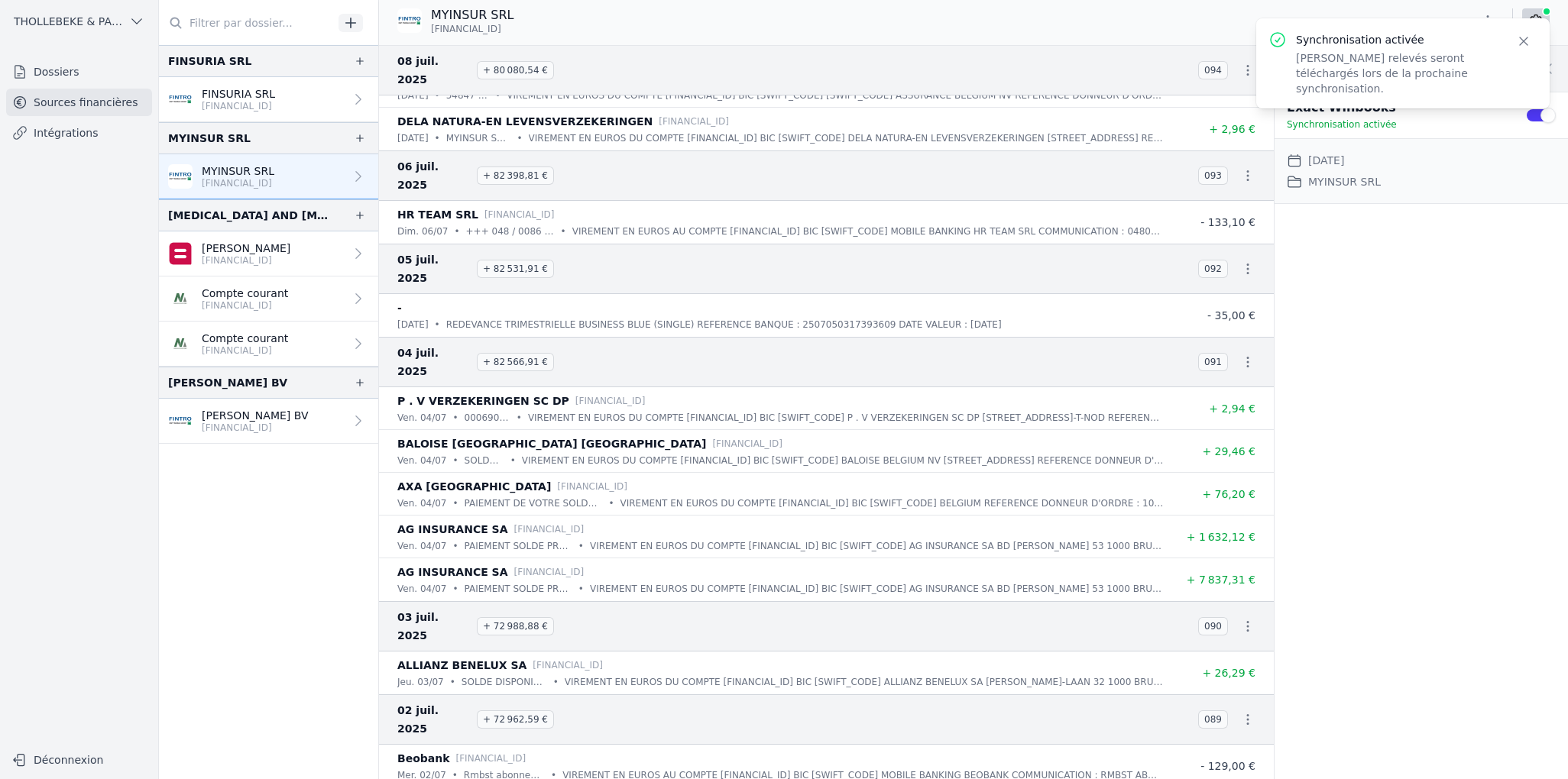
click at [247, 244] on p "[PERSON_NAME]" at bounding box center [246, 248] width 89 height 15
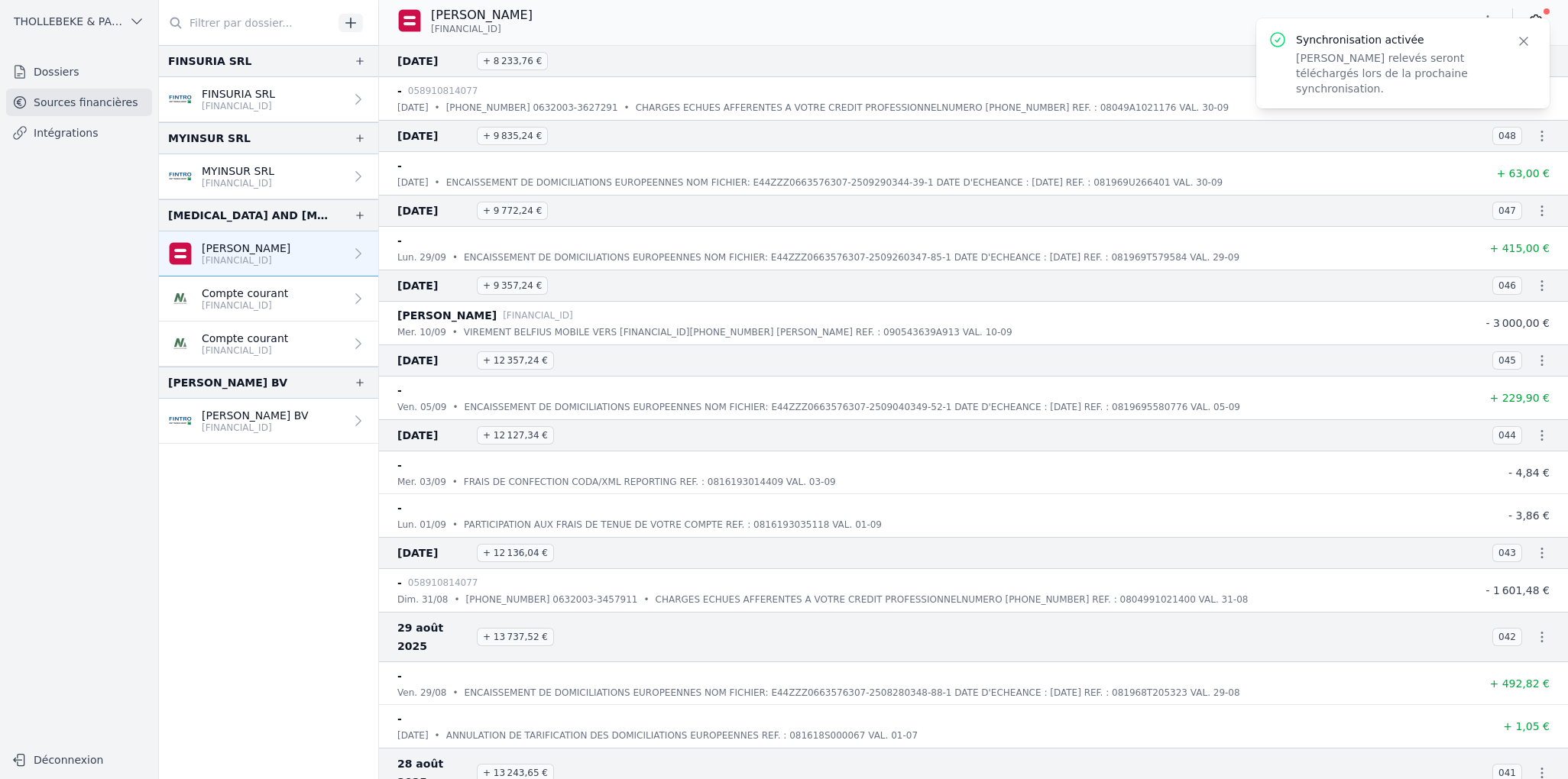
click at [1528, 43] on icon "button" at bounding box center [1524, 41] width 15 height 15
click at [1533, 22] on icon at bounding box center [1535, 21] width 15 height 15
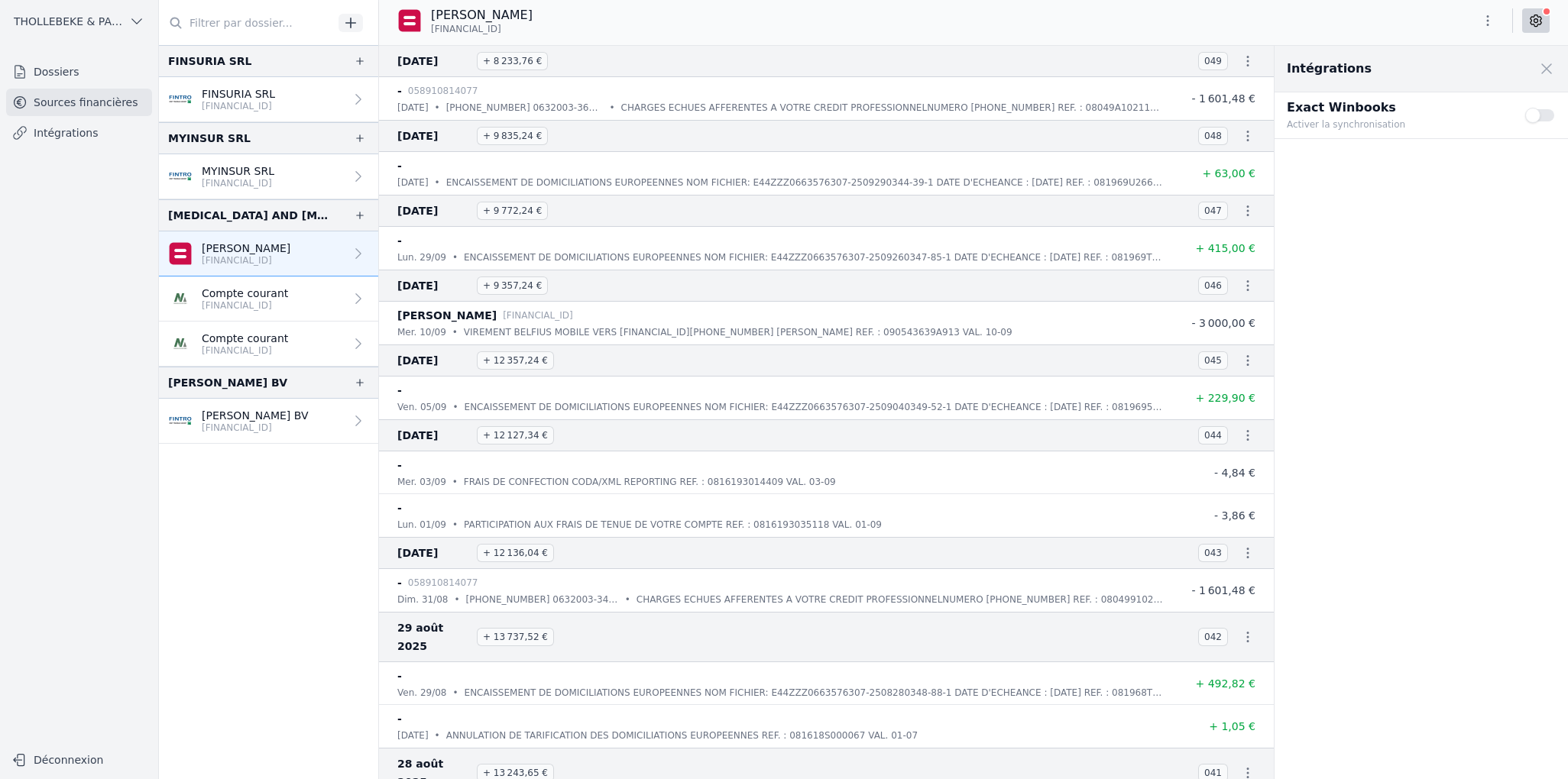
click at [1542, 114] on button "Use setting" at bounding box center [1540, 116] width 31 height 15
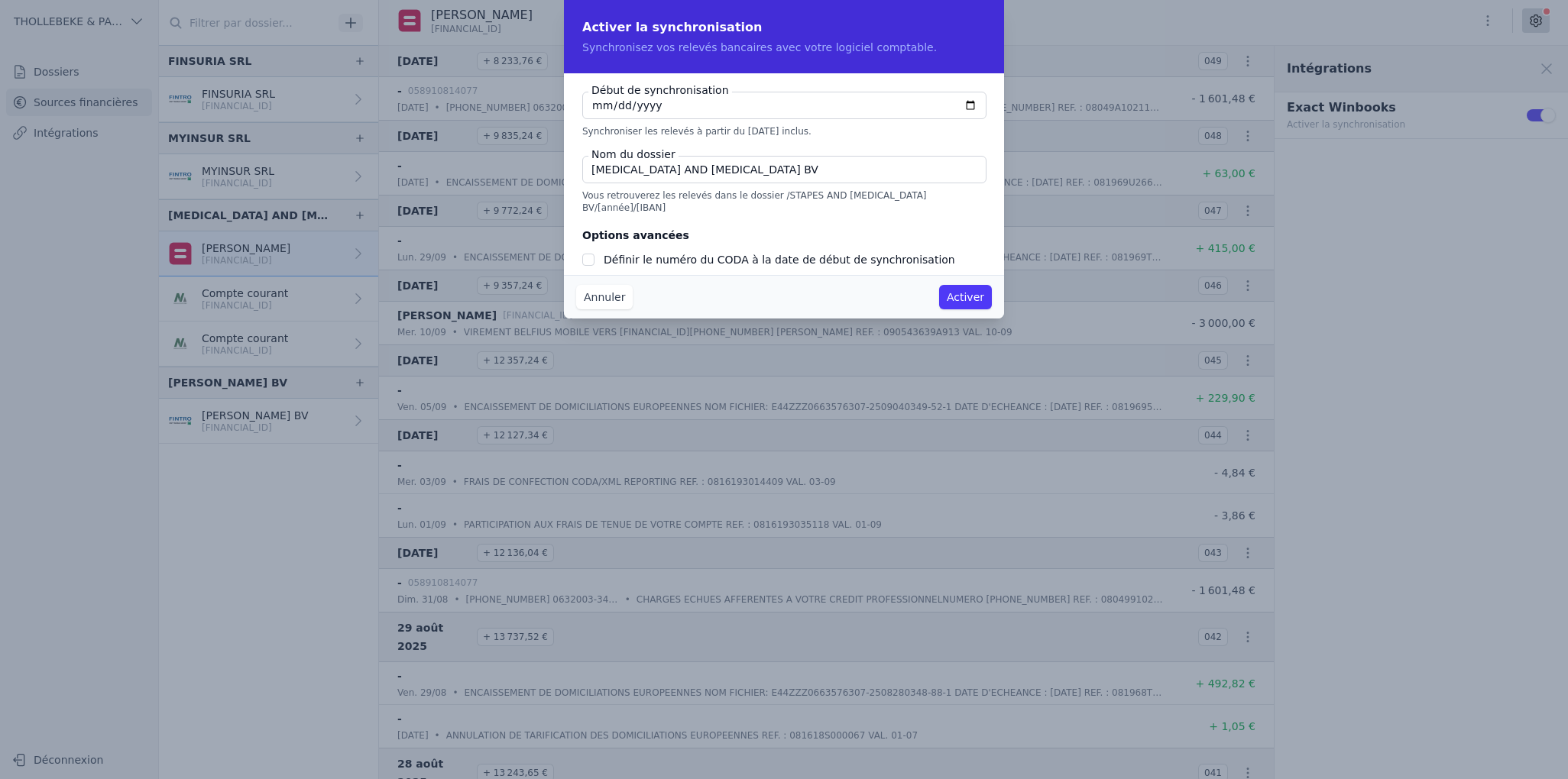
click at [963, 294] on button "Activer" at bounding box center [965, 298] width 53 height 25
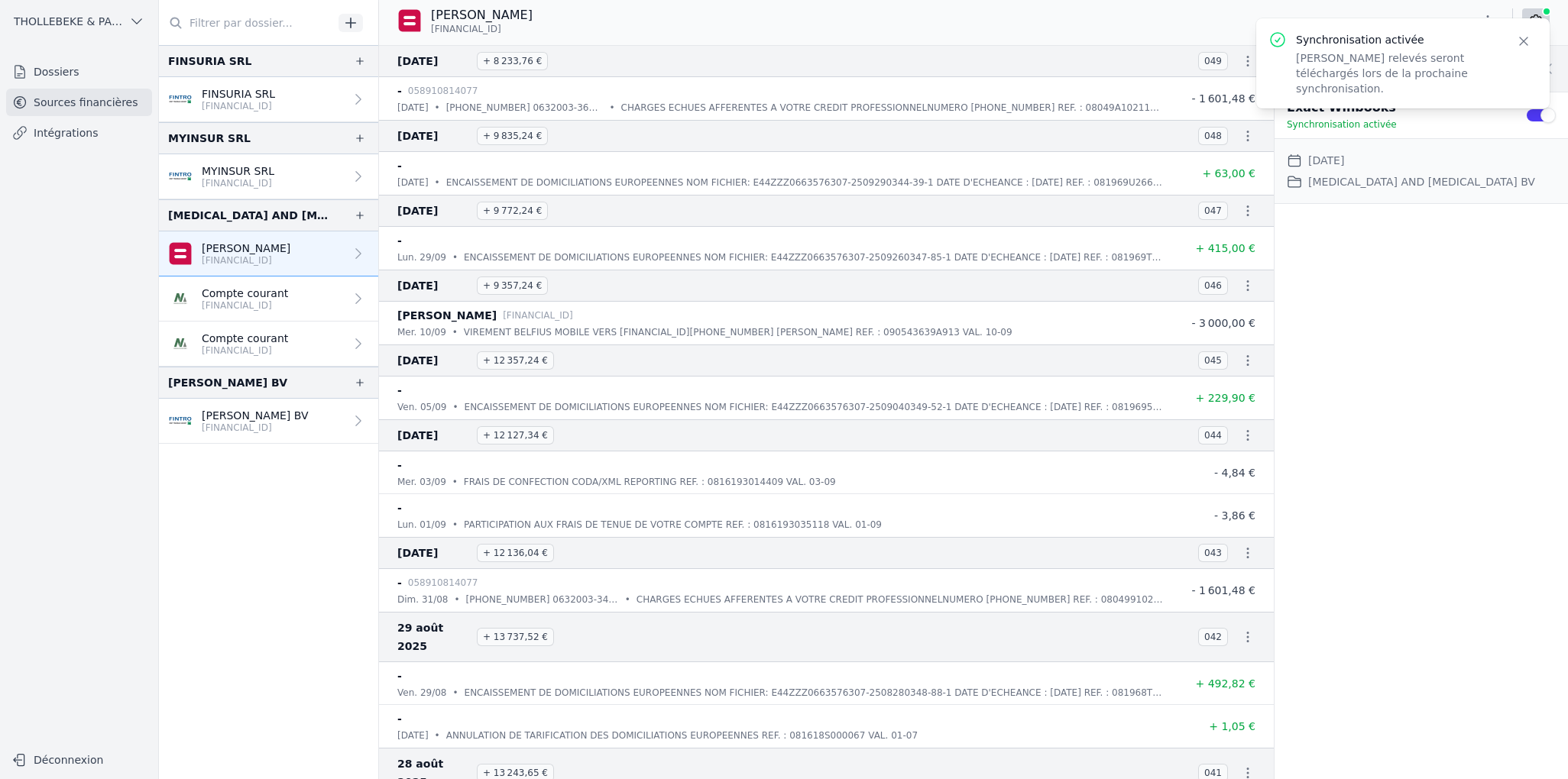
click at [230, 296] on p "Compte courant" at bounding box center [245, 294] width 86 height 15
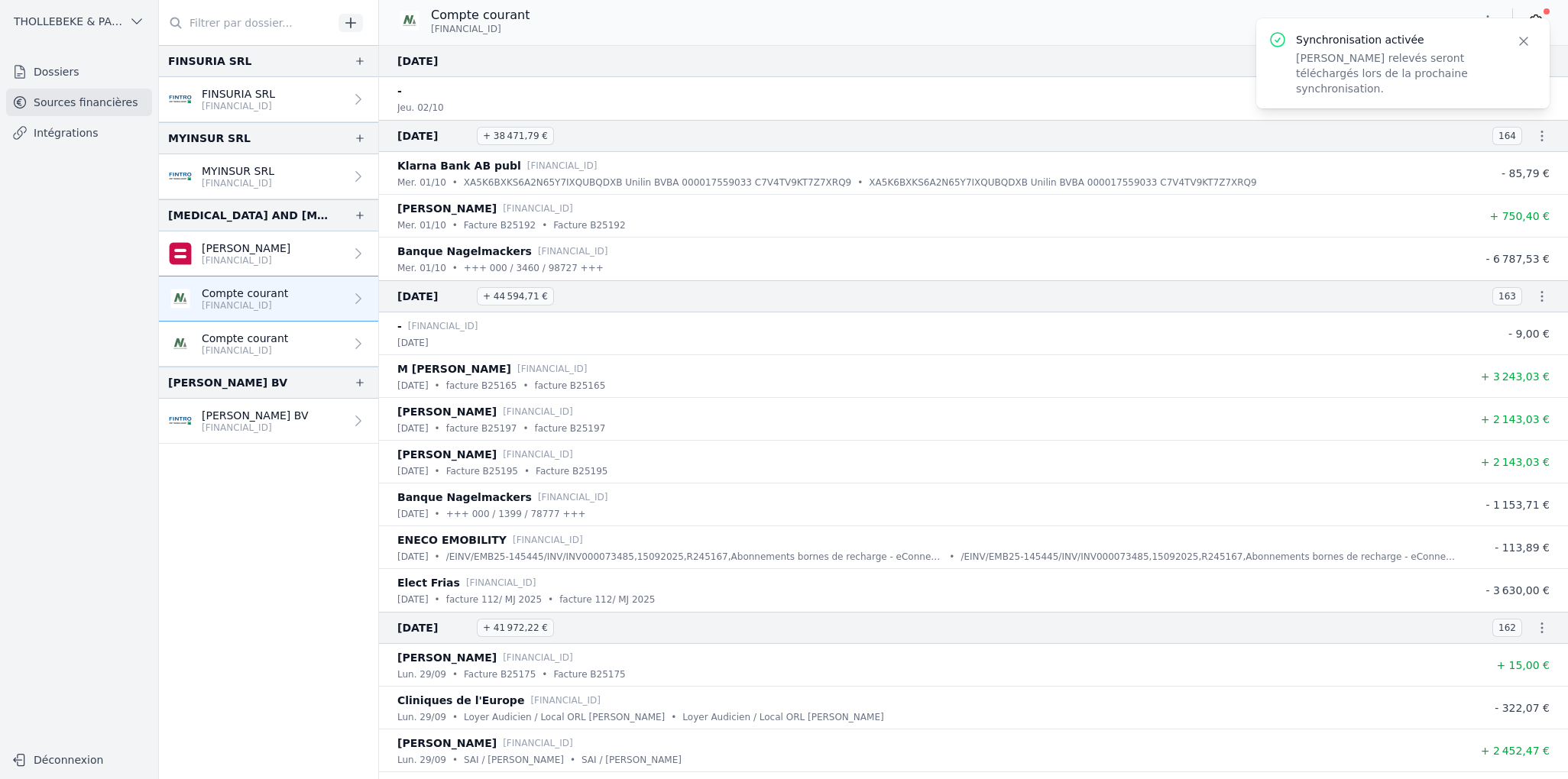
click at [1524, 43] on icon "button" at bounding box center [1524, 41] width 15 height 15
click at [1534, 22] on icon at bounding box center [1535, 21] width 15 height 15
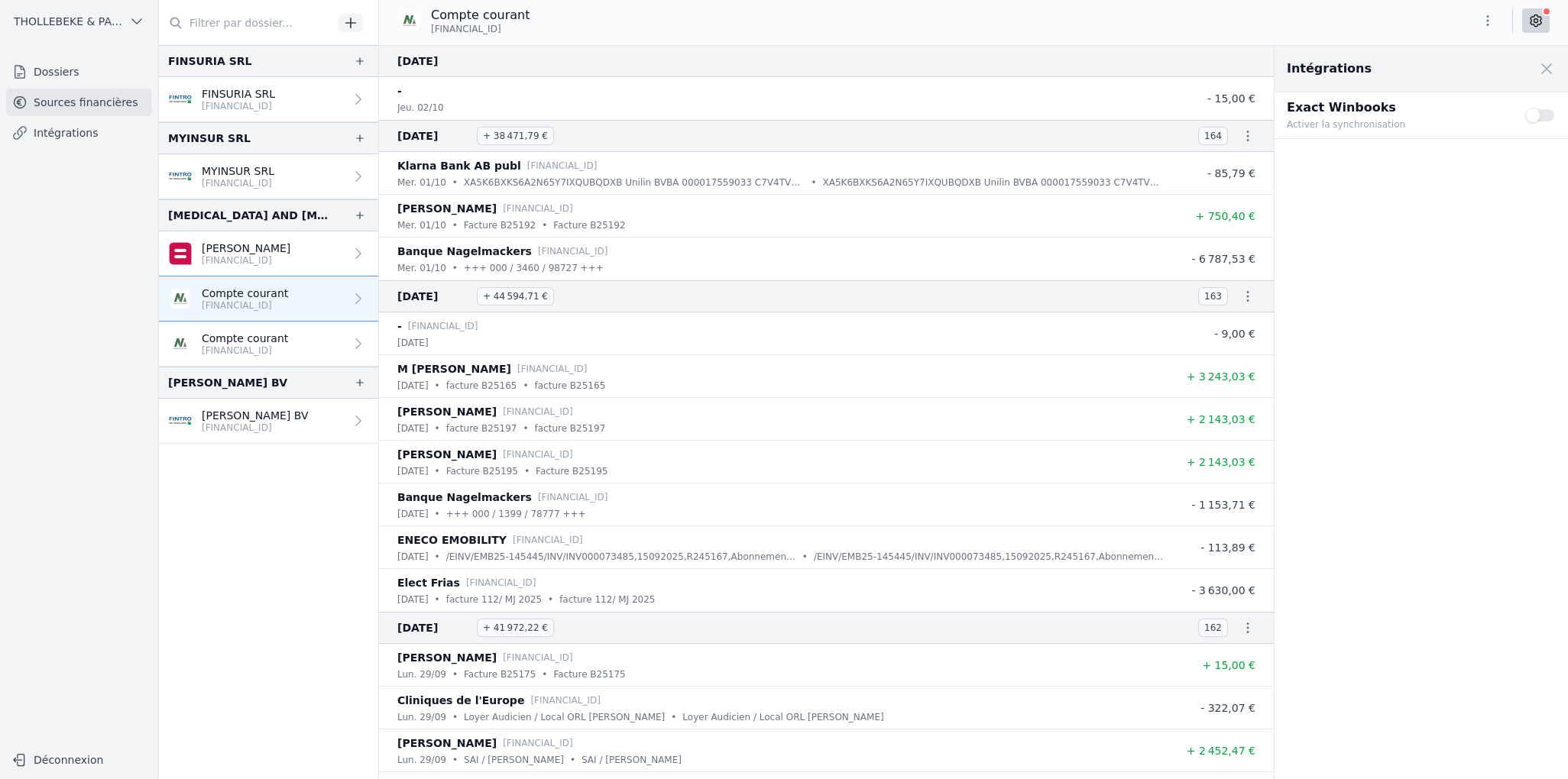
click at [1546, 115] on button "Use setting" at bounding box center [1540, 116] width 31 height 15
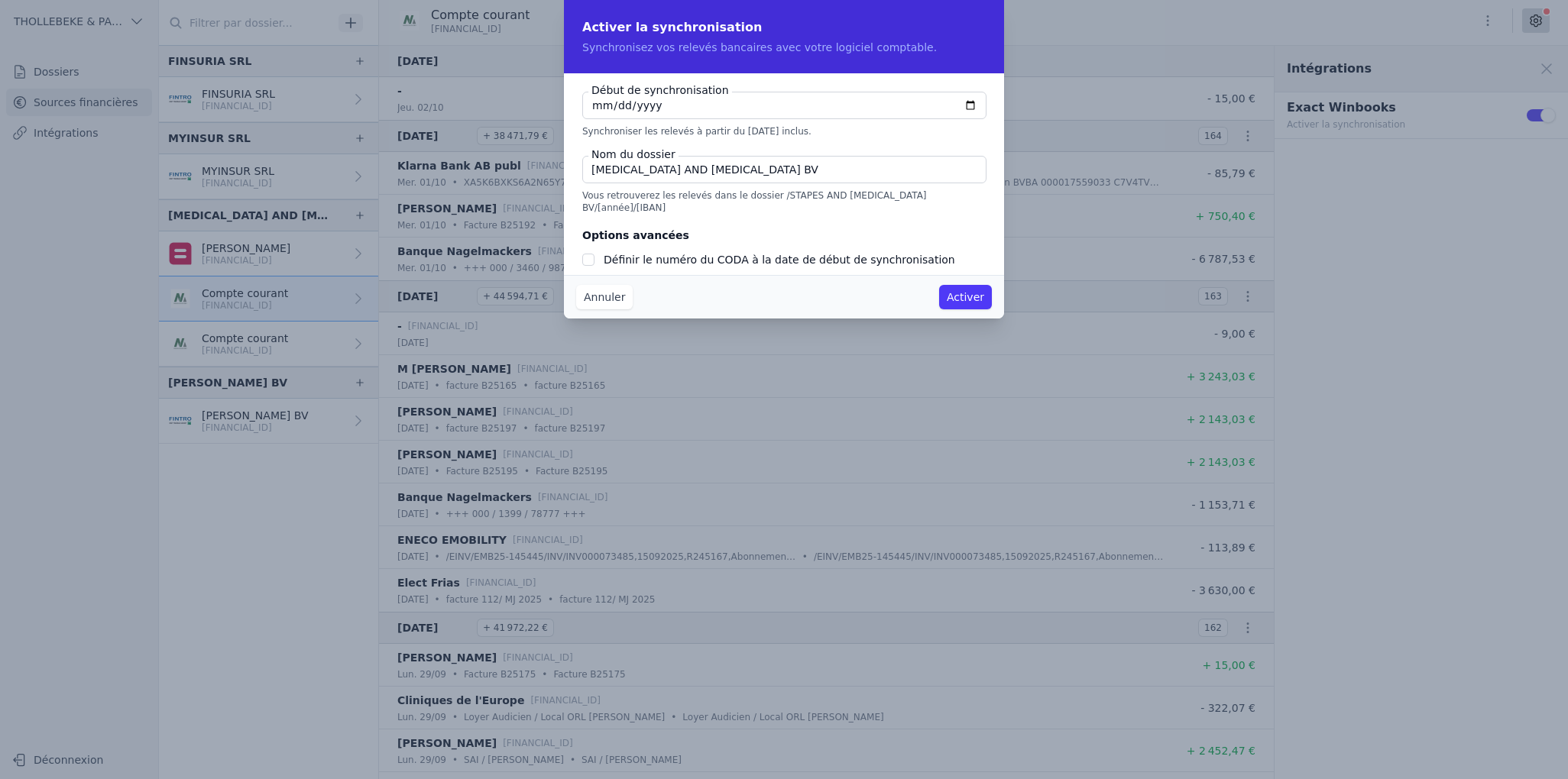
click at [968, 293] on button "Activer" at bounding box center [965, 298] width 53 height 25
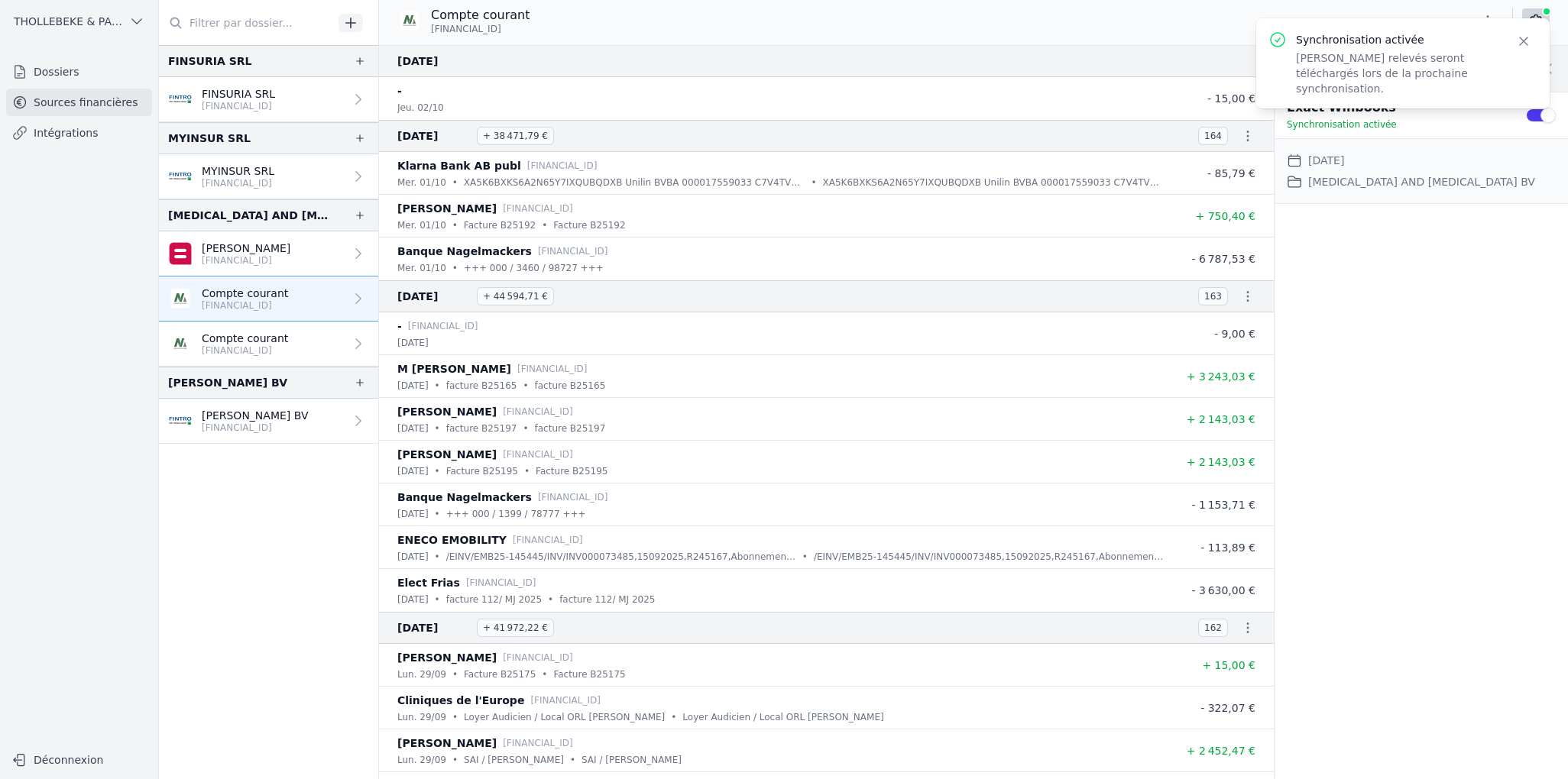
click at [246, 346] on p "[FINANCIAL_ID]" at bounding box center [245, 350] width 86 height 12
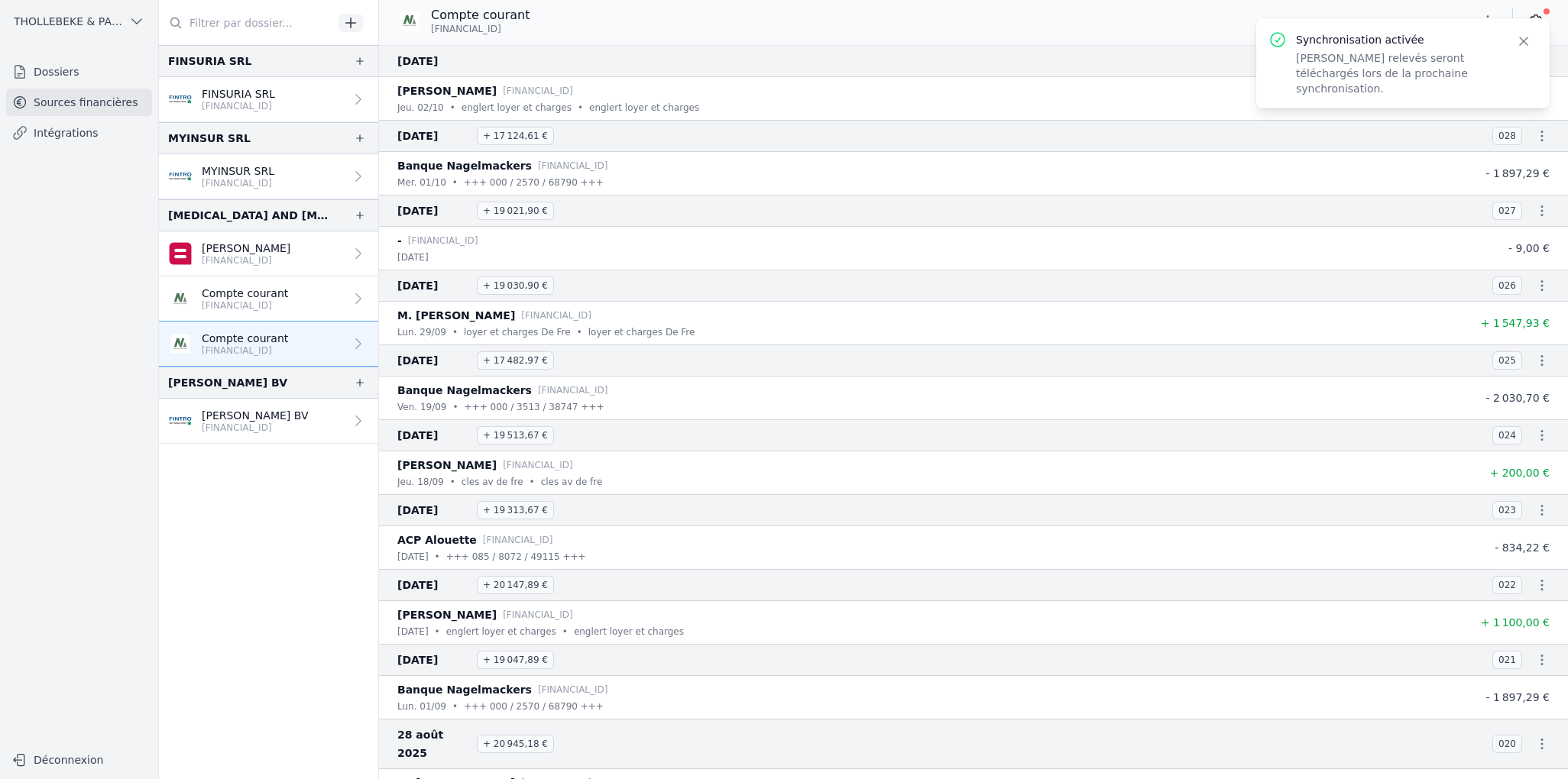
click at [1525, 45] on icon "button" at bounding box center [1524, 41] width 15 height 15
click at [1536, 34] on div "Compte courant BE16 1325 8147 9574" at bounding box center [974, 20] width 1189 height 29
click at [1534, 24] on icon at bounding box center [1535, 21] width 15 height 15
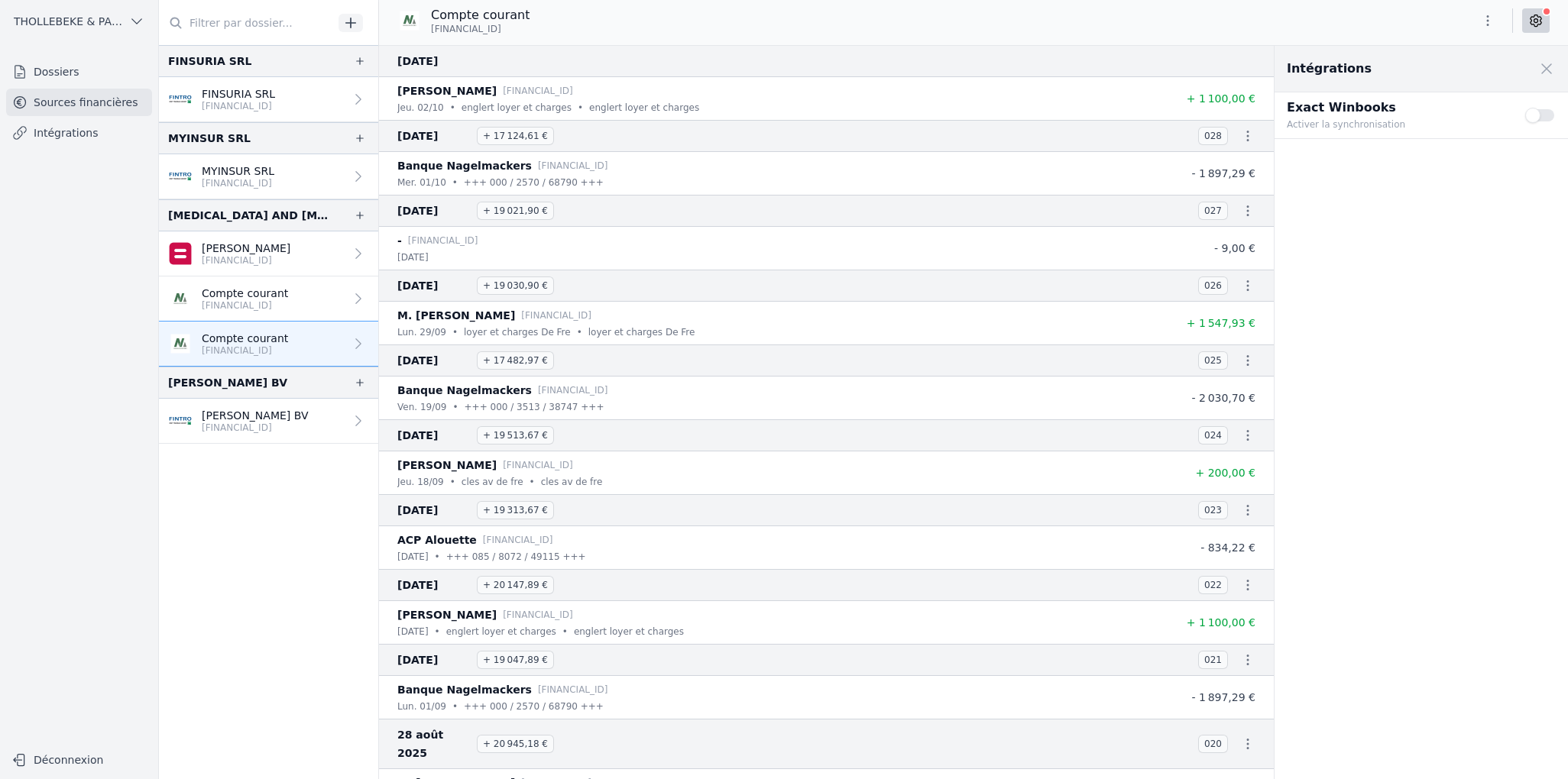
click at [1551, 116] on button "Use setting" at bounding box center [1540, 116] width 31 height 15
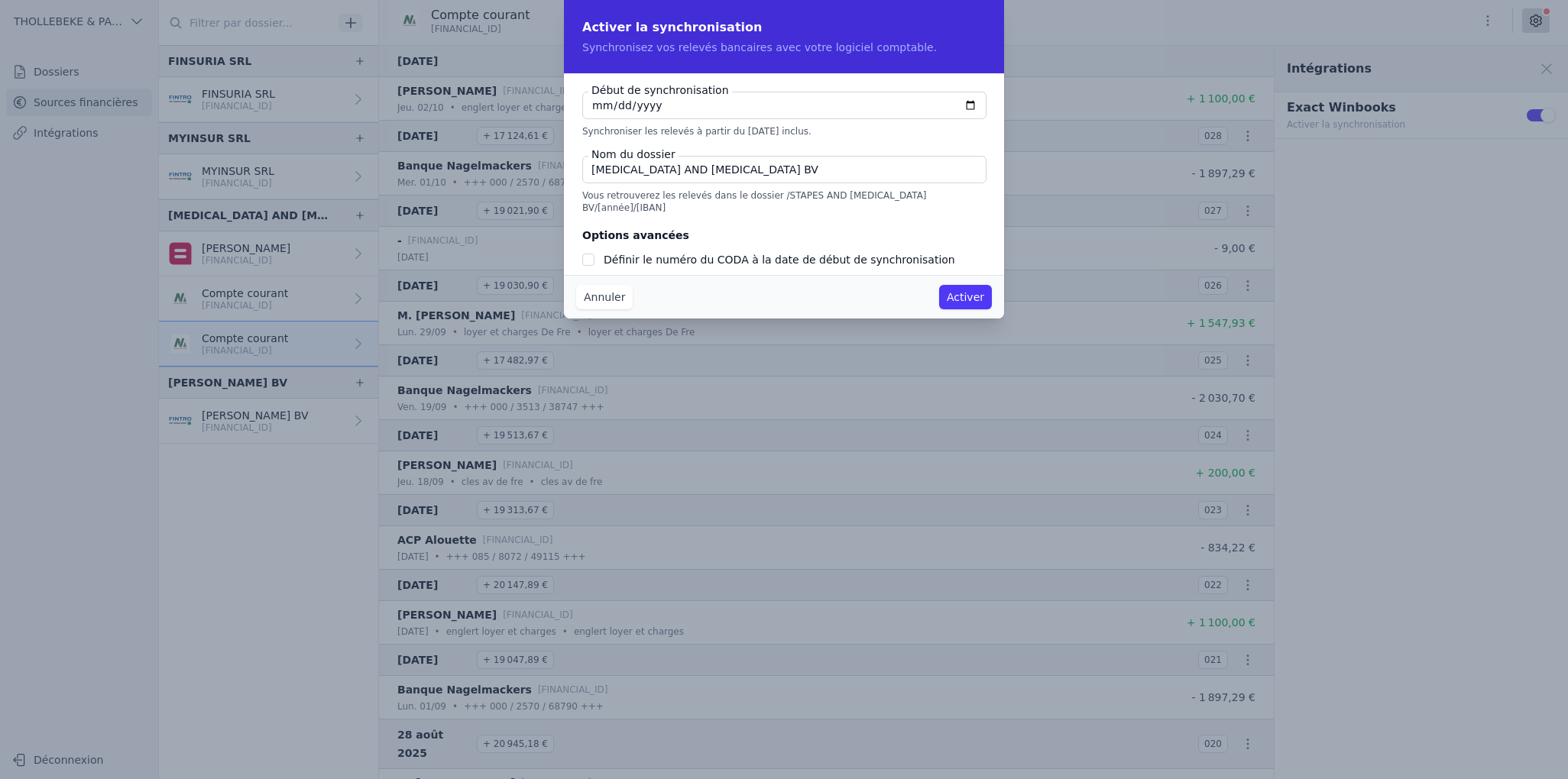
click at [961, 298] on button "Activer" at bounding box center [965, 298] width 53 height 25
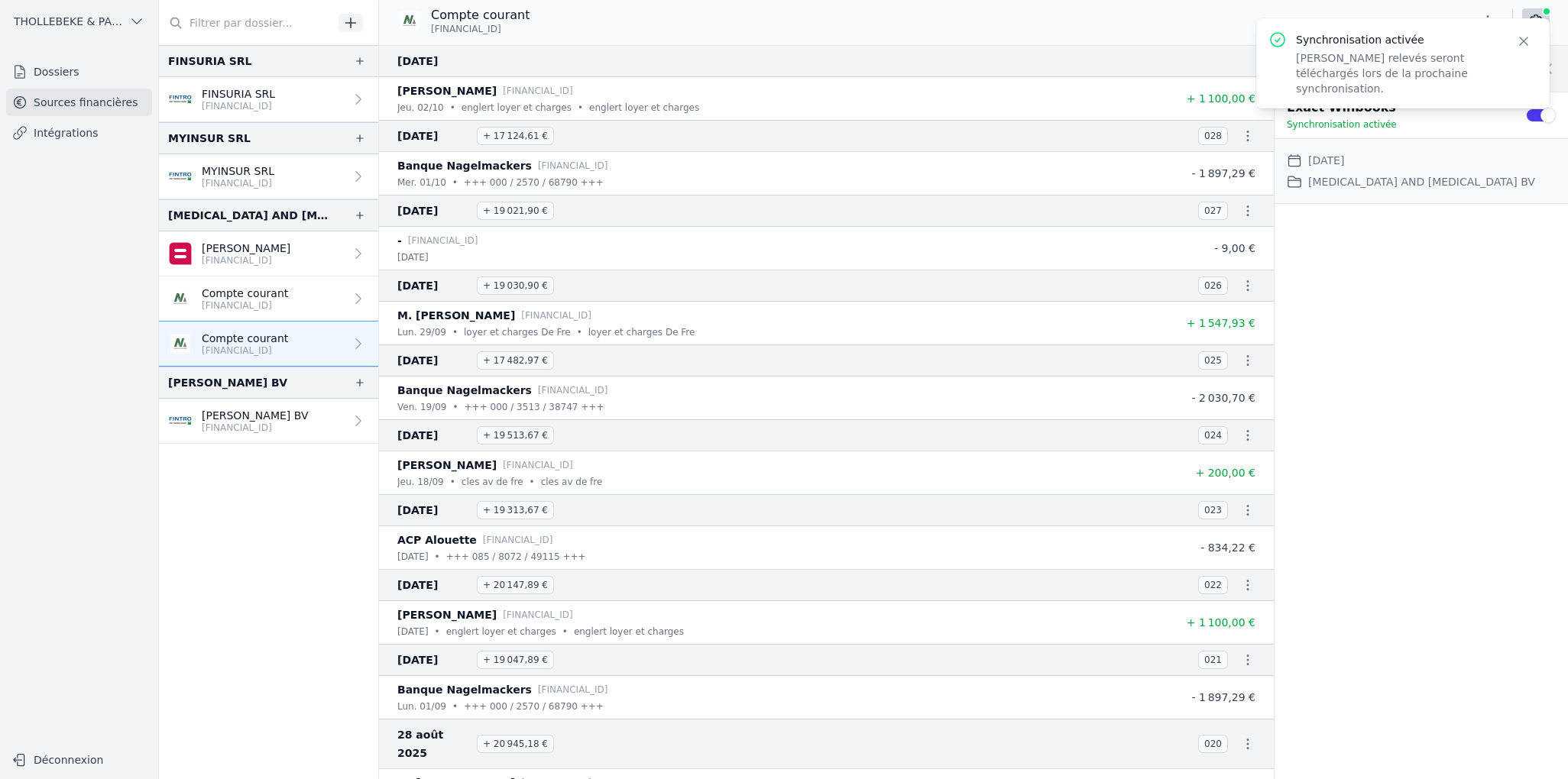
click at [1434, 292] on div "Intégrations Close panel Exact Winbooks Synchronisation activée Use setting Dat…" at bounding box center [1421, 412] width 294 height 733
click at [1525, 43] on icon "button" at bounding box center [1524, 41] width 8 height 8
click at [272, 414] on p "[PERSON_NAME] BV" at bounding box center [256, 415] width 107 height 15
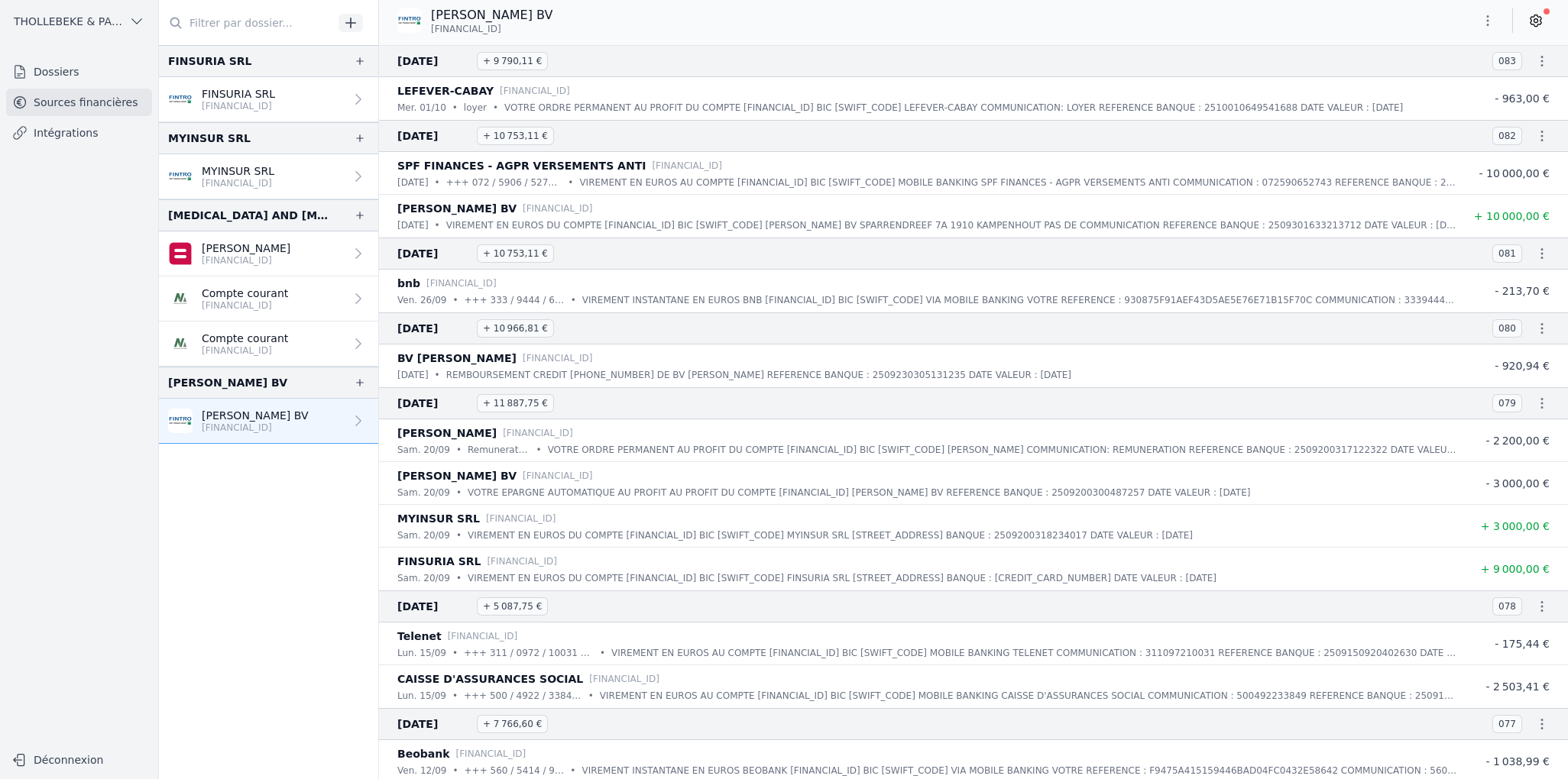
click at [1540, 19] on icon at bounding box center [1535, 21] width 15 height 15
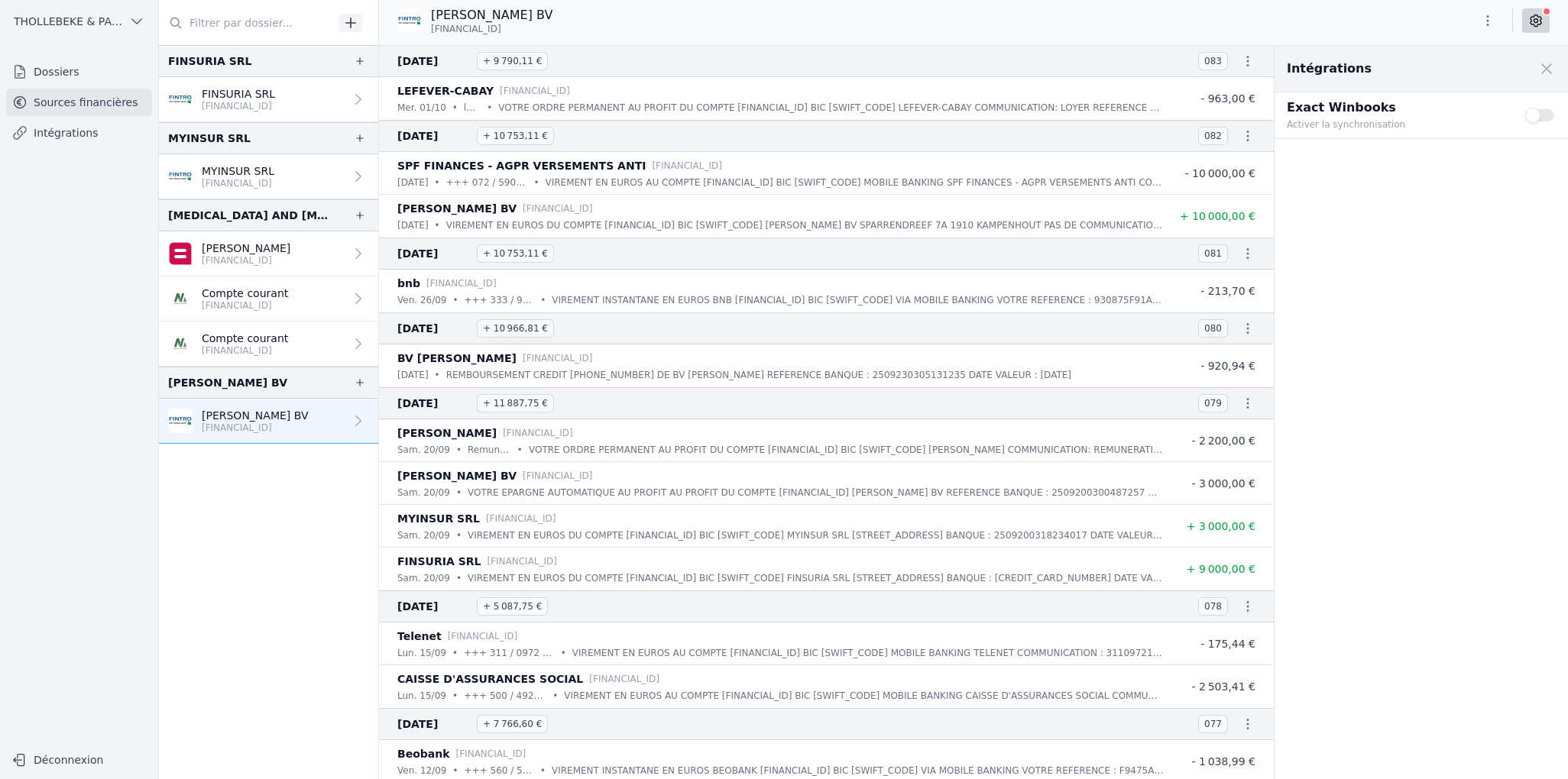
click at [1548, 114] on button "Use setting" at bounding box center [1540, 116] width 31 height 15
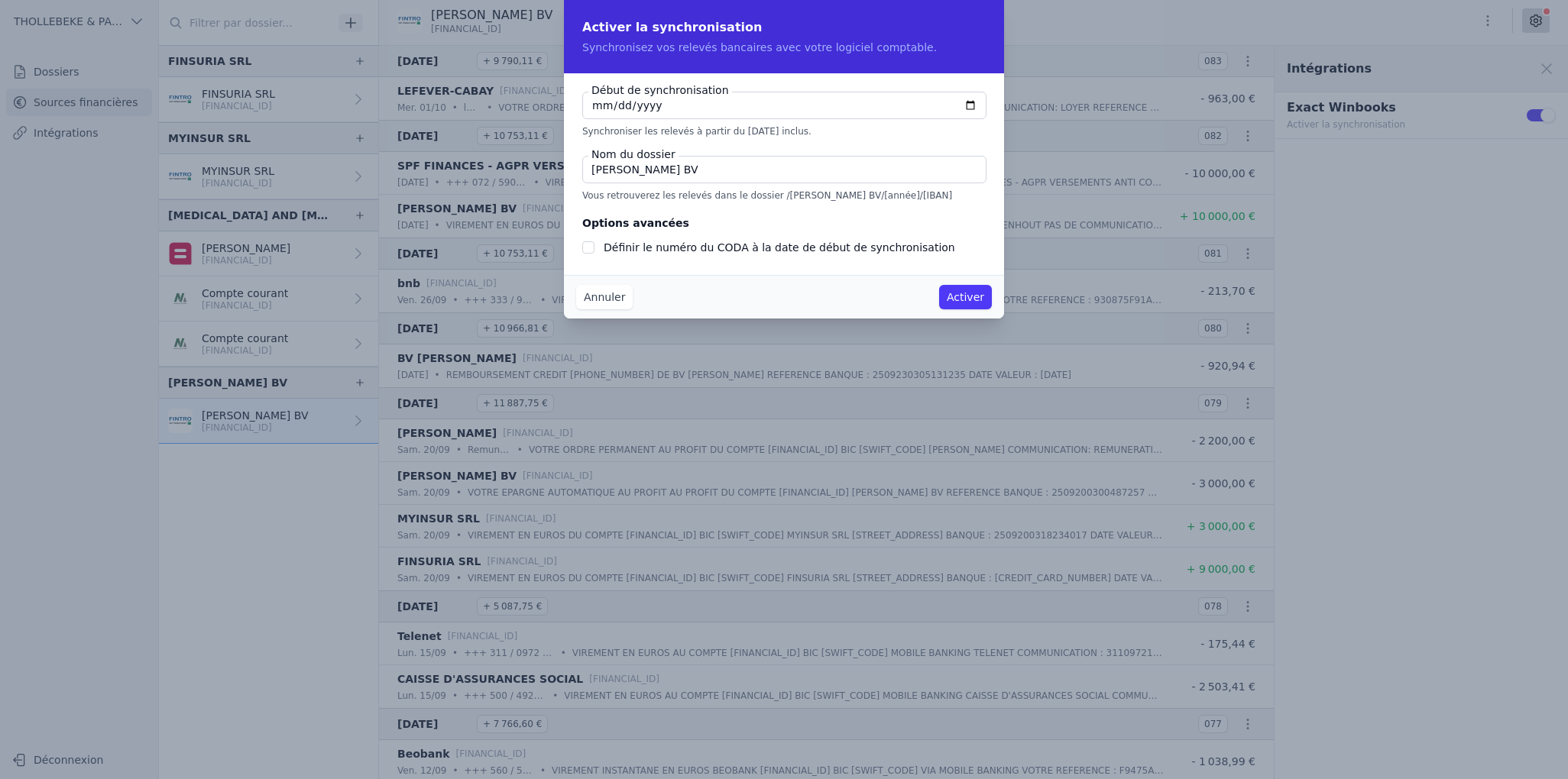
click at [958, 294] on button "Activer" at bounding box center [965, 298] width 53 height 25
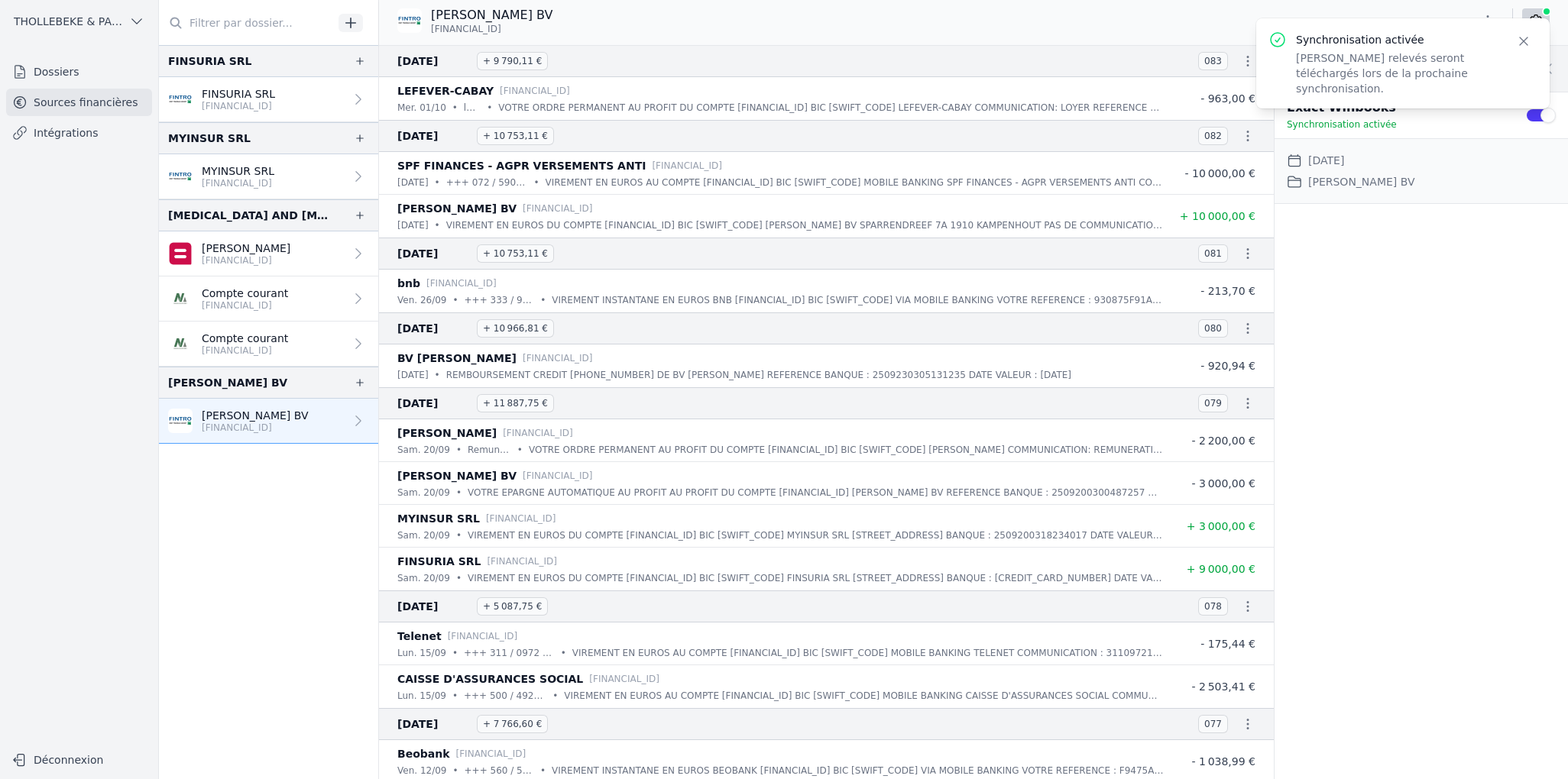
click at [1471, 291] on div "Intégrations Close panel Exact Winbooks Synchronisation activée Use setting Dat…" at bounding box center [1421, 412] width 294 height 733
click at [262, 345] on p "[FINANCIAL_ID]" at bounding box center [245, 350] width 86 height 12
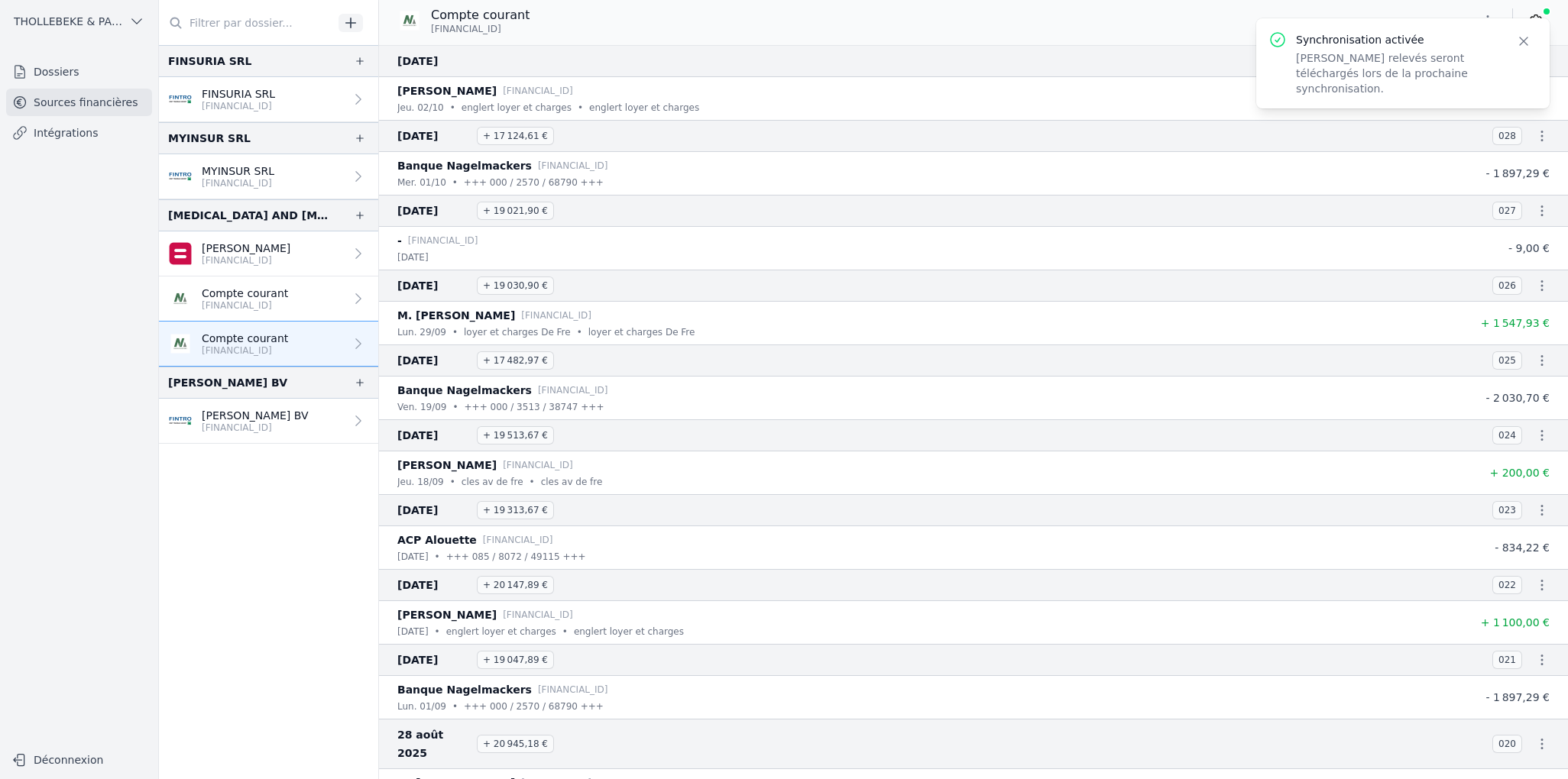
click at [252, 290] on p "Compte courant" at bounding box center [245, 294] width 86 height 15
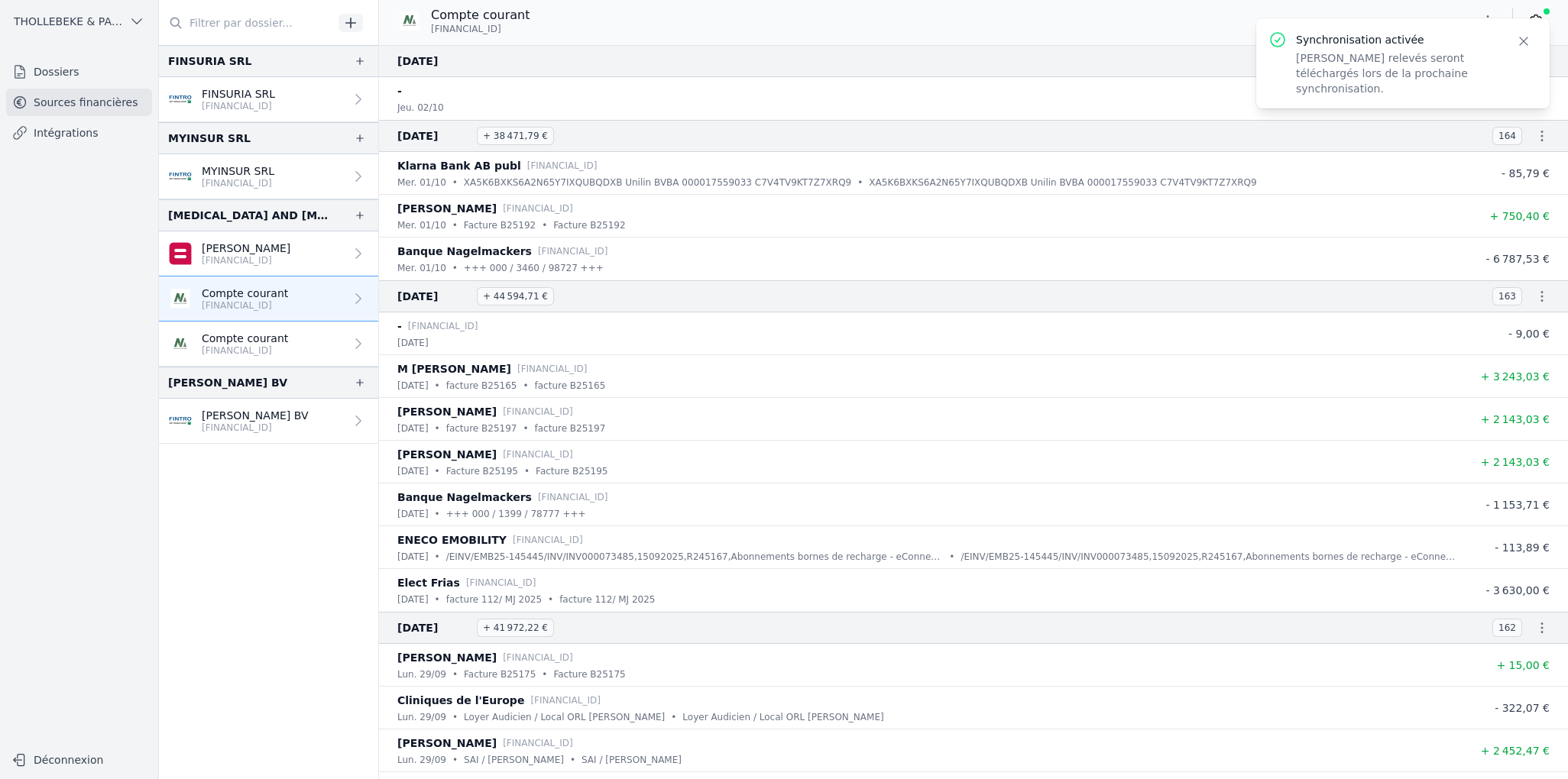
click at [245, 241] on p "[PERSON_NAME]" at bounding box center [246, 248] width 89 height 15
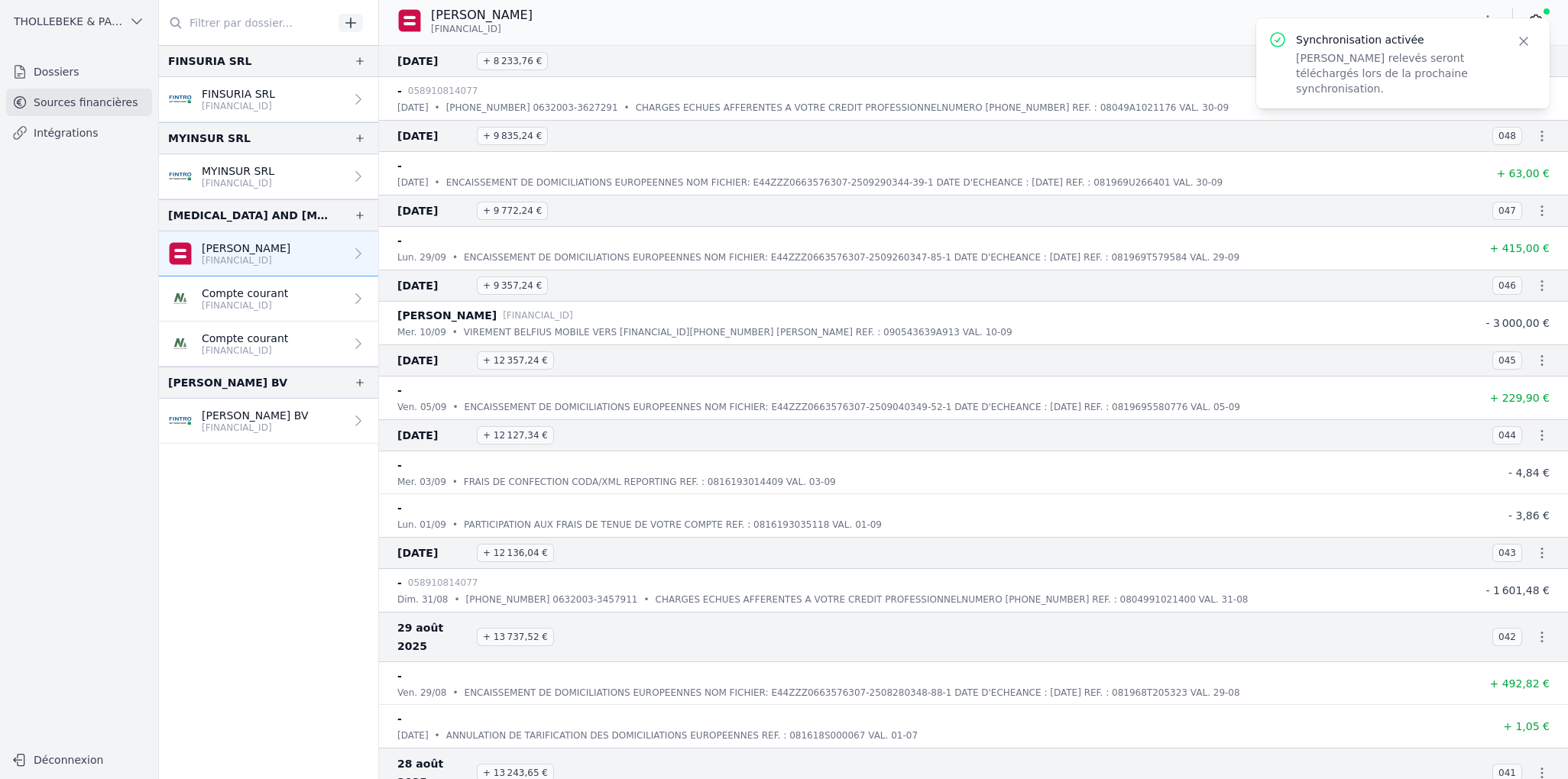
click at [235, 180] on p "[FINANCIAL_ID]" at bounding box center [238, 183] width 73 height 12
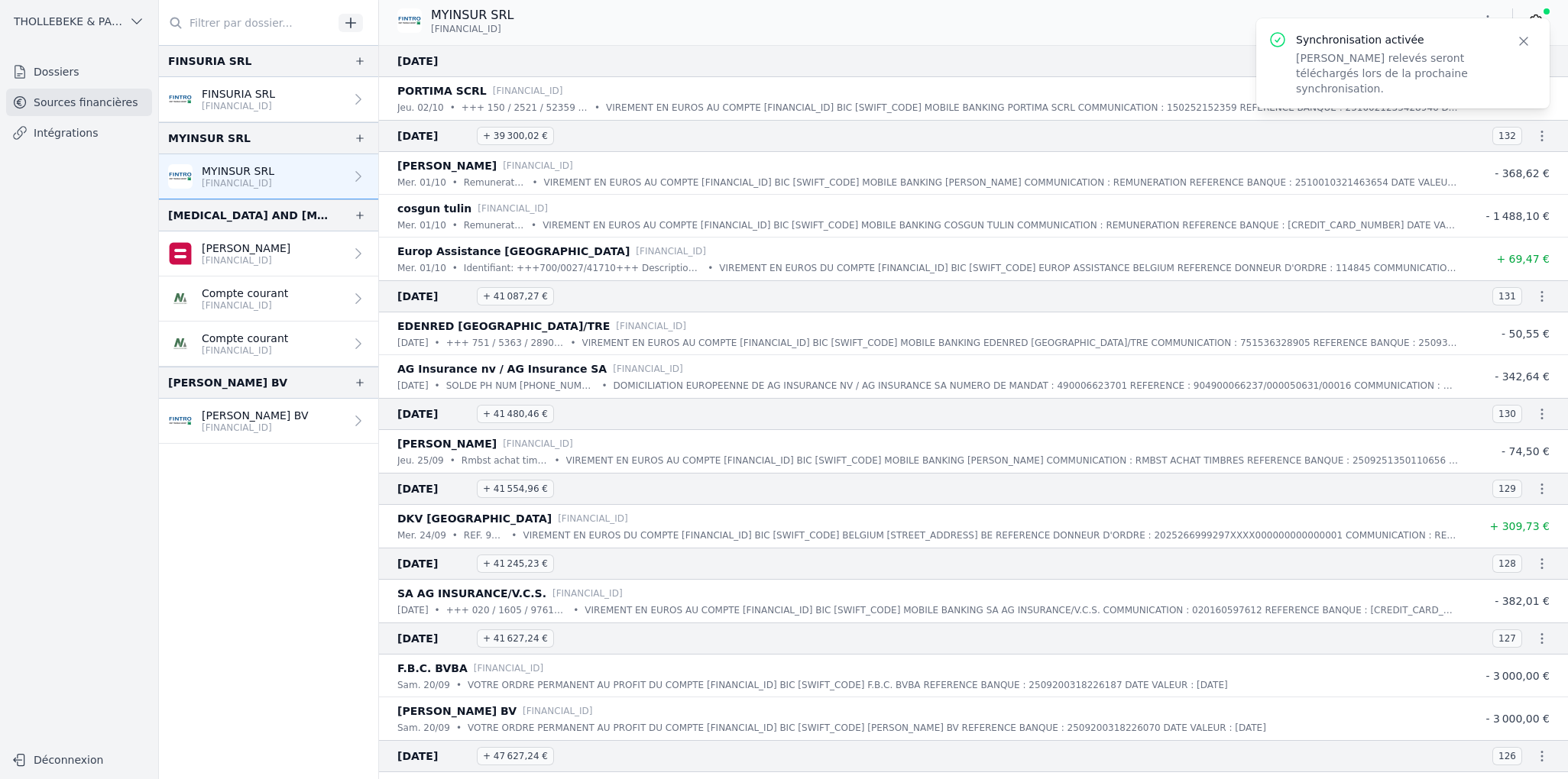
click at [242, 100] on p "[FINANCIAL_ID]" at bounding box center [238, 106] width 74 height 12
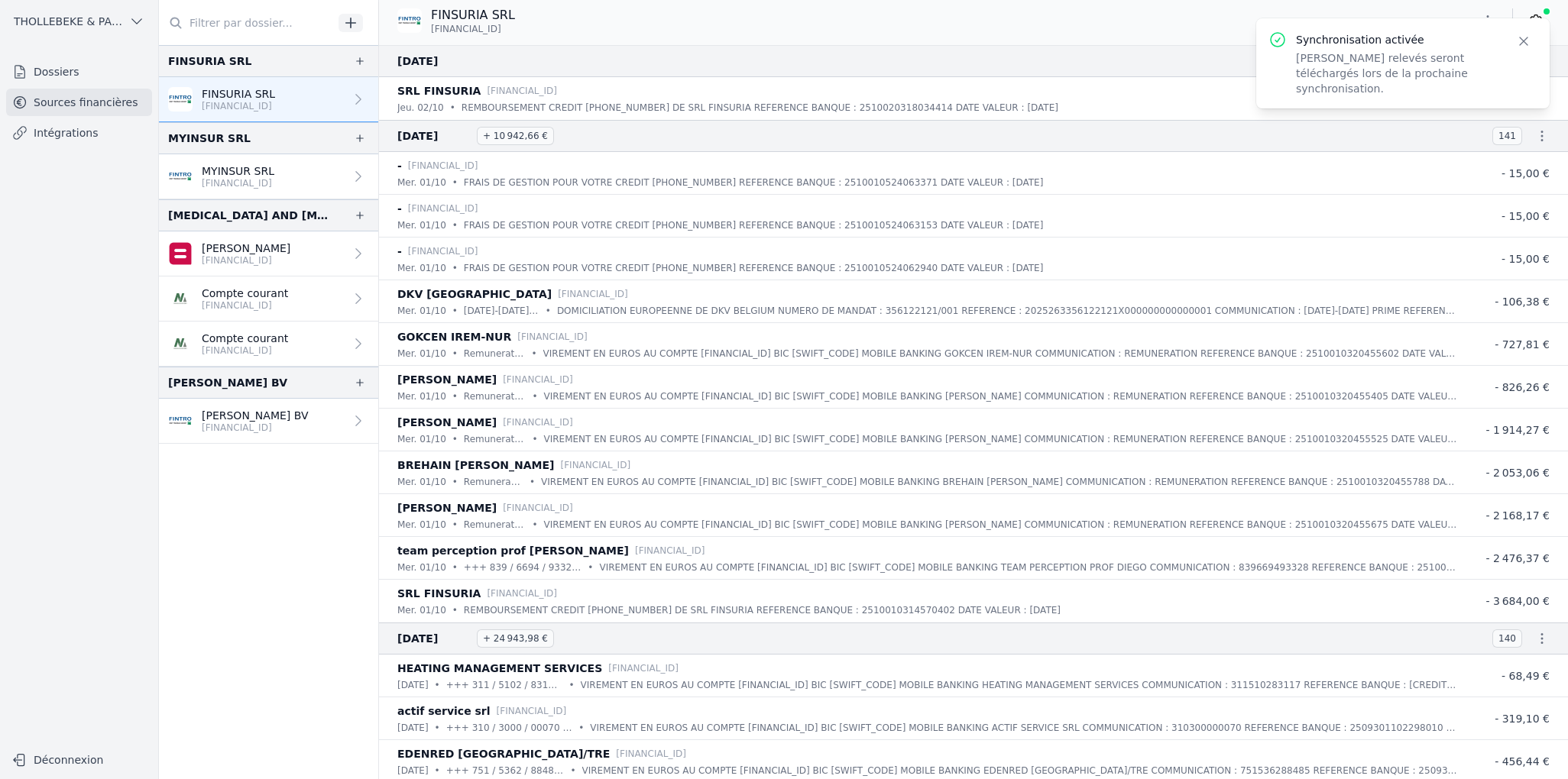
click at [998, 17] on div "FINSURIA SRL BE38 1430 8155 4772" at bounding box center [974, 20] width 1189 height 29
click at [1528, 41] on icon "button" at bounding box center [1524, 41] width 15 height 15
click at [1533, 27] on icon at bounding box center [1535, 21] width 15 height 15
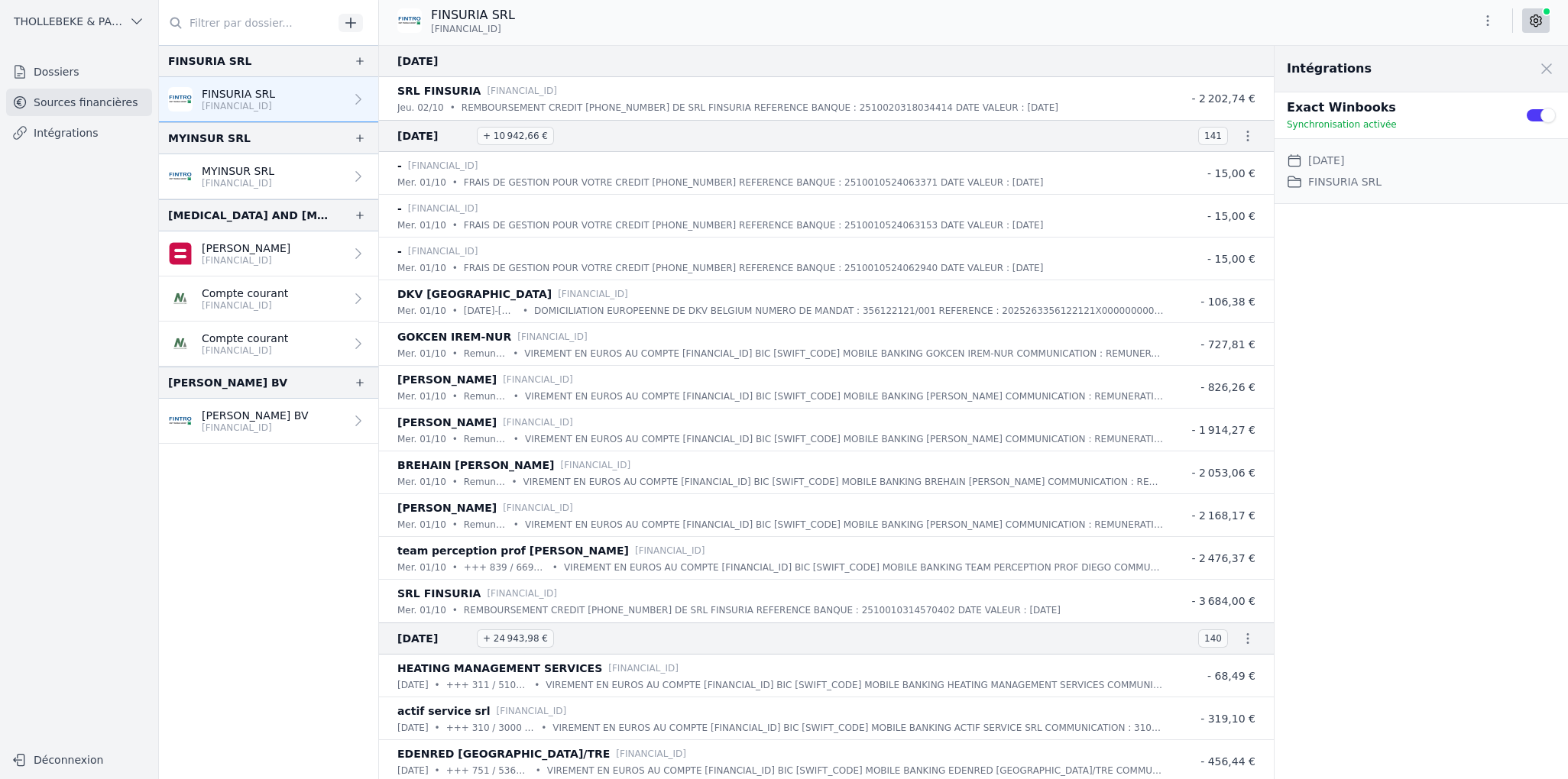
click at [1452, 346] on div "Intégrations Close panel Exact Winbooks Synchronisation activée Use setting Dat…" at bounding box center [1421, 412] width 294 height 733
click at [1548, 68] on span at bounding box center [1546, 68] width 34 height 33
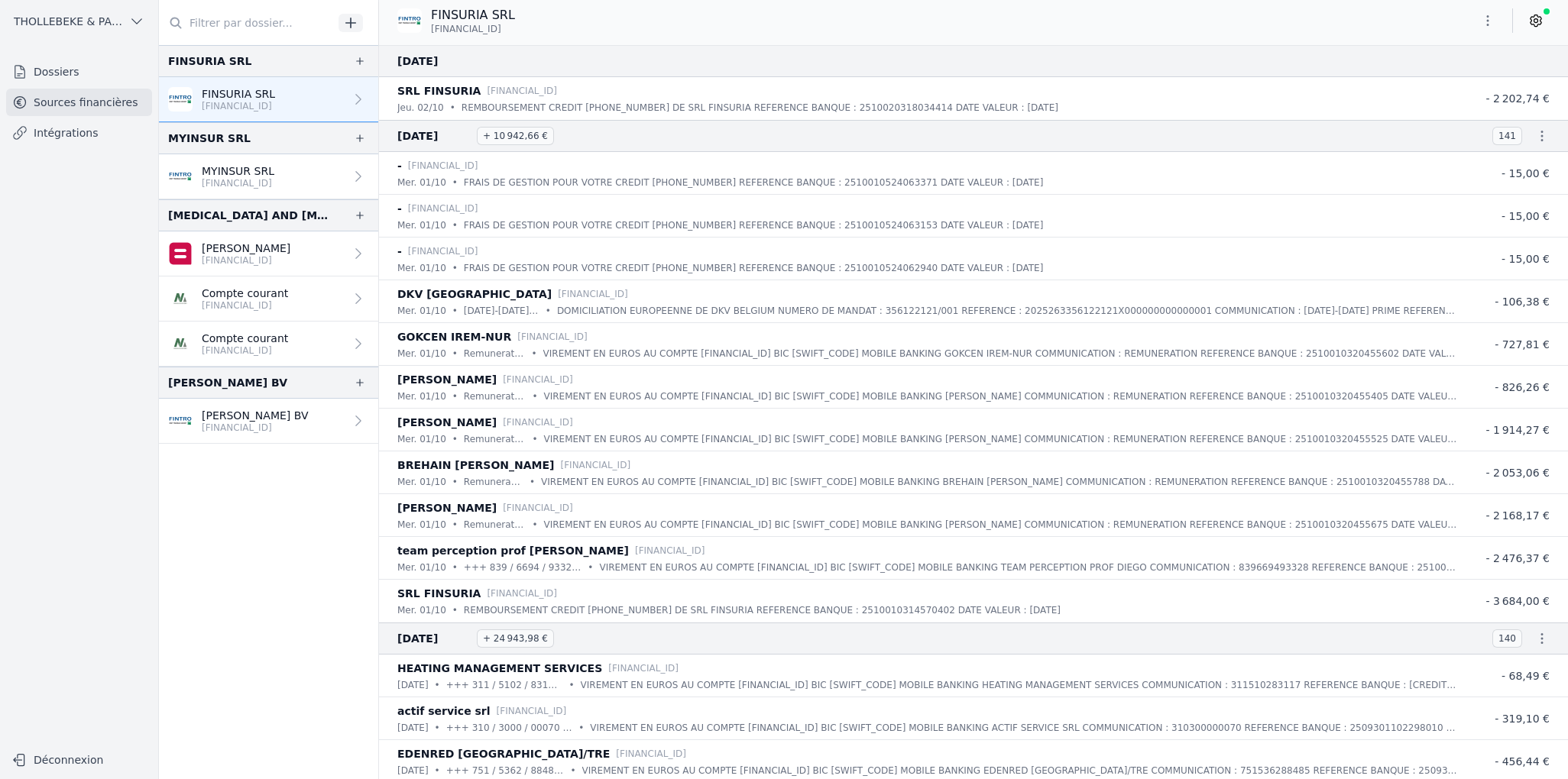
click at [244, 99] on p "FINSURIA SRL" at bounding box center [238, 94] width 74 height 15
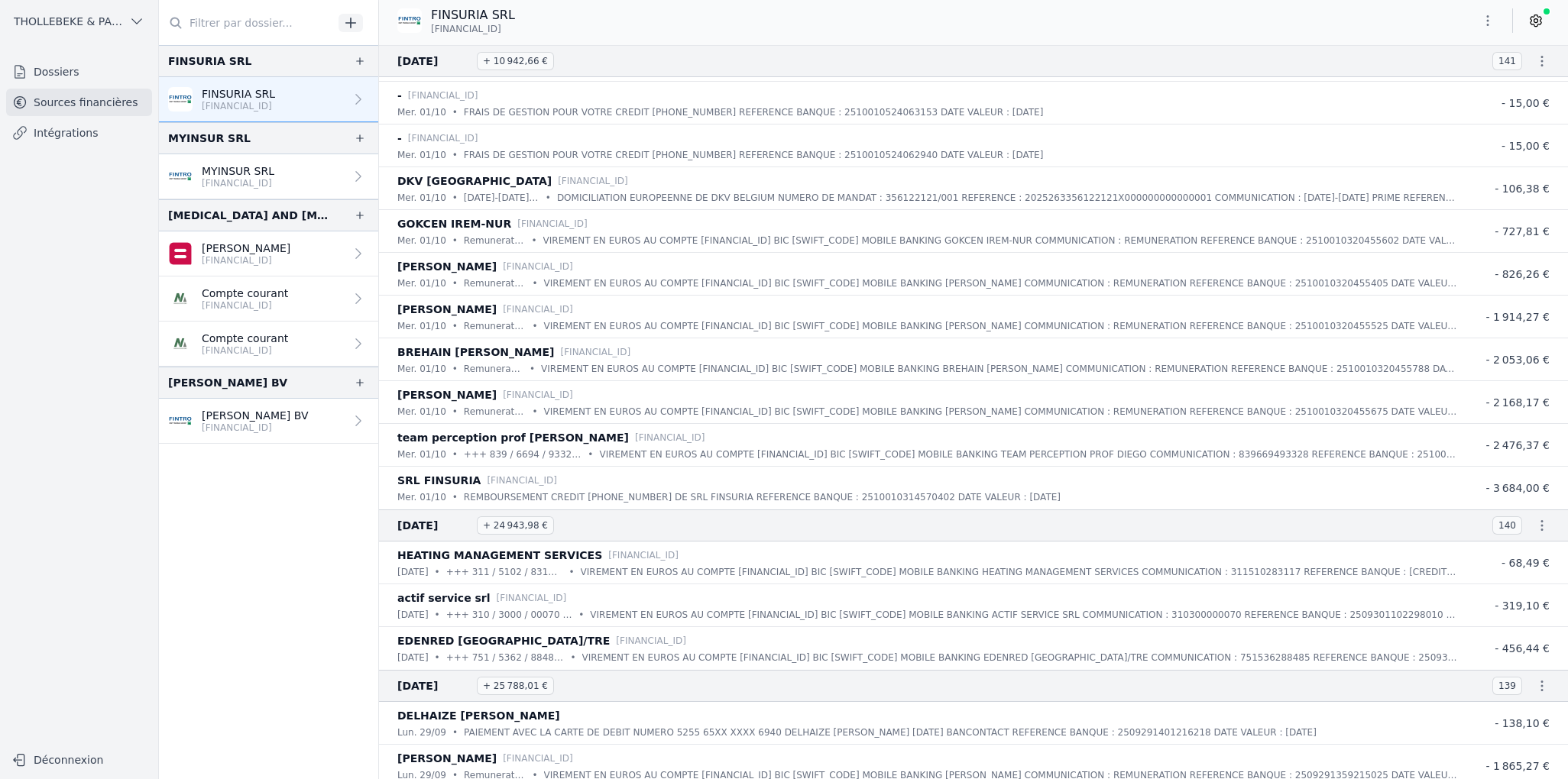
scroll to position [153, 0]
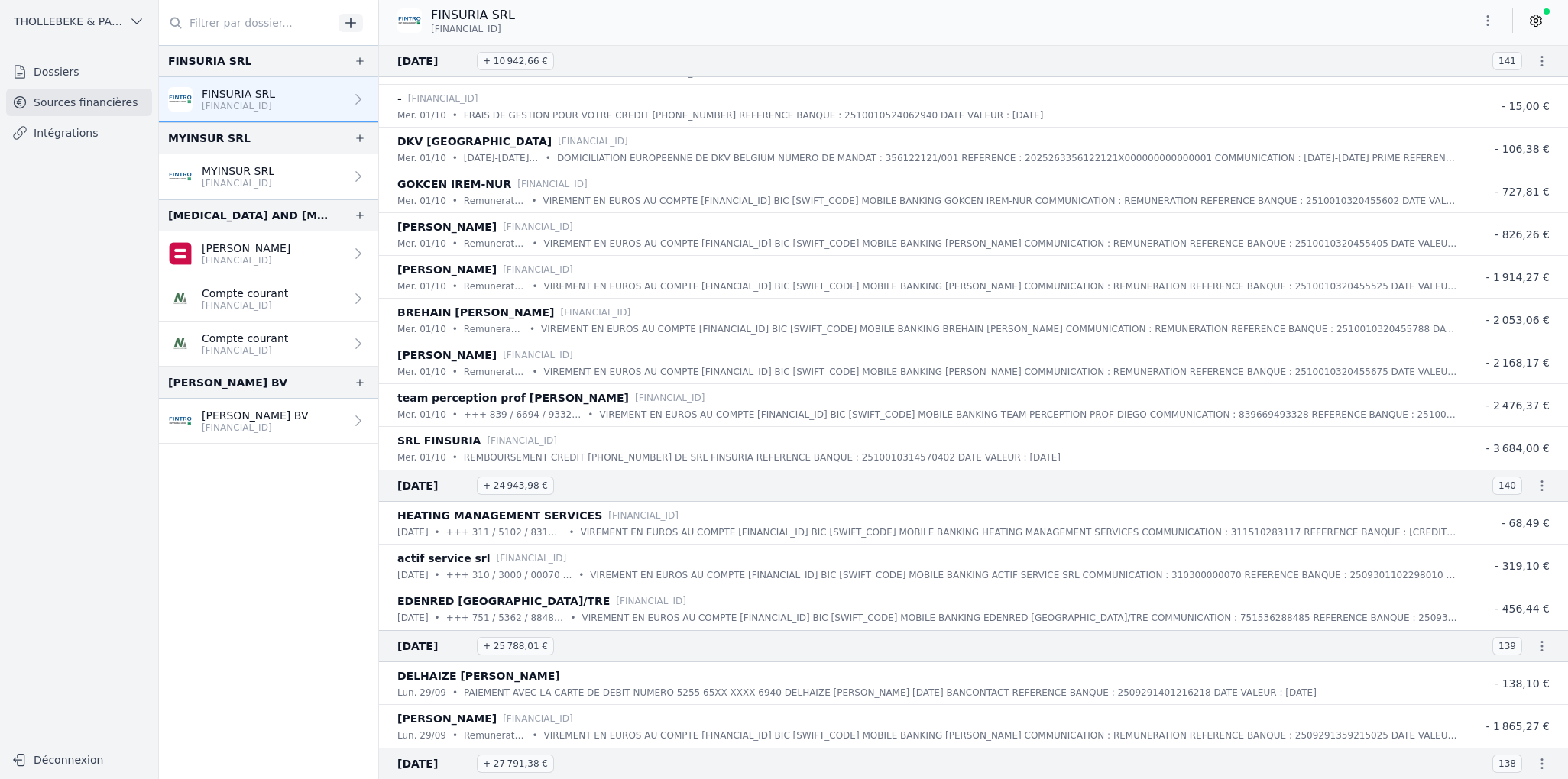
click at [610, 522] on div "HEATING MANAGEMENT SERVICES BE89 0689 3166 1785" at bounding box center [928, 515] width 1061 height 18
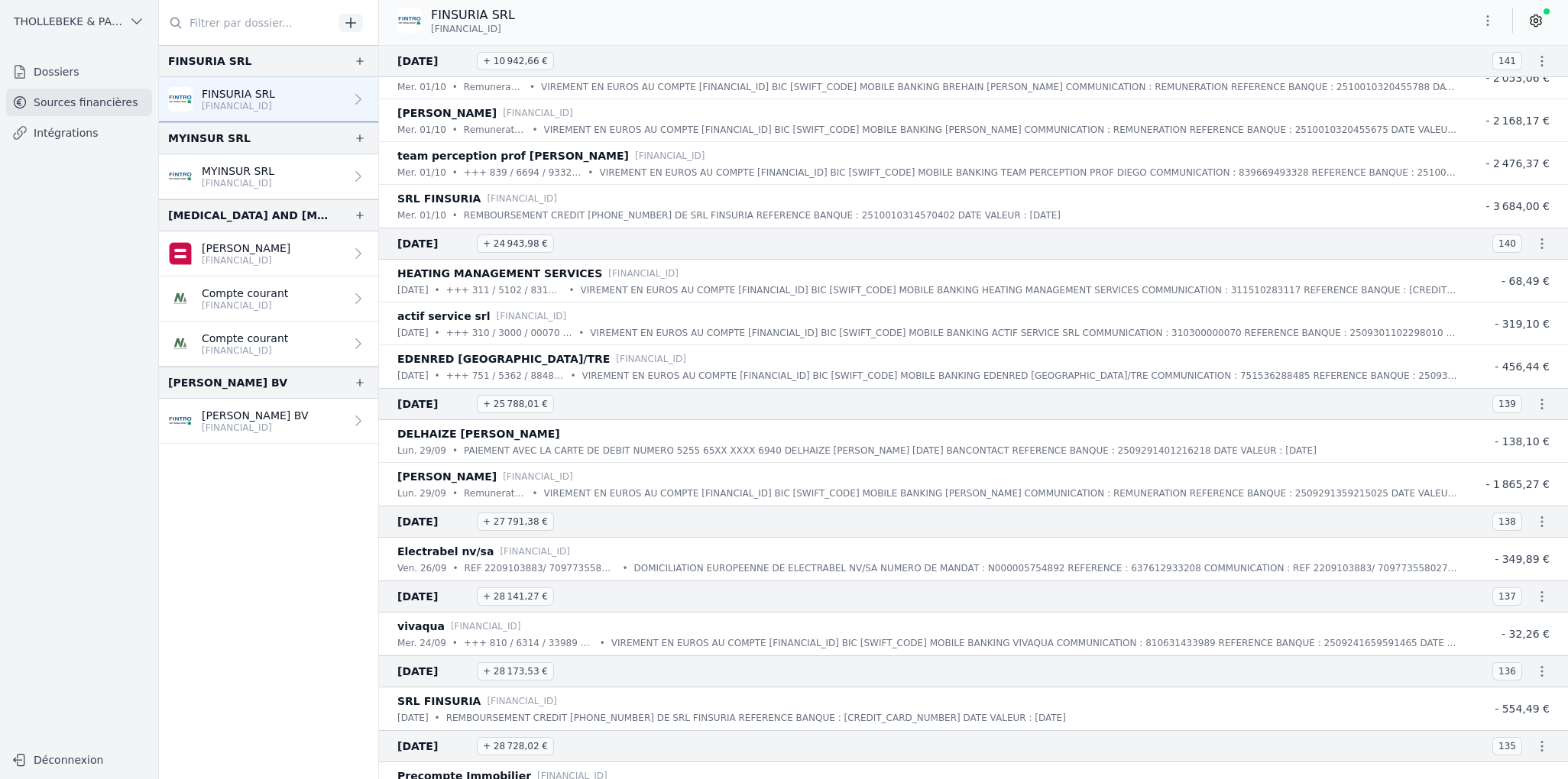
scroll to position [458, 0]
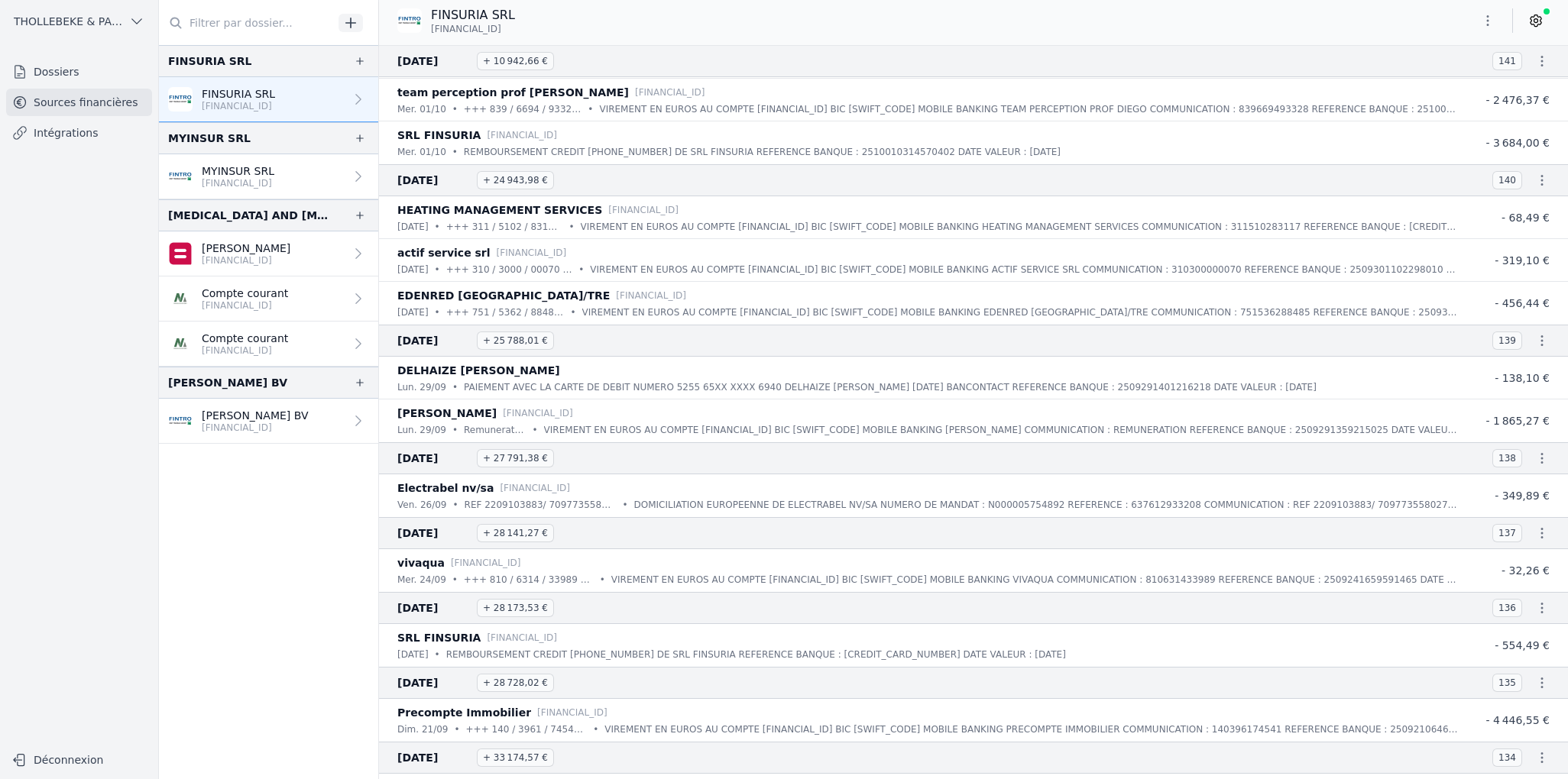
click at [250, 475] on nav "FINSURIA SRL FINSURIA SRL BE38 1430 8155 4772 MYINSUR SRL MYINSUR SRL BE11 1430…" at bounding box center [268, 412] width 219 height 734
click at [93, 77] on link "Dossiers" at bounding box center [78, 72] width 146 height 28
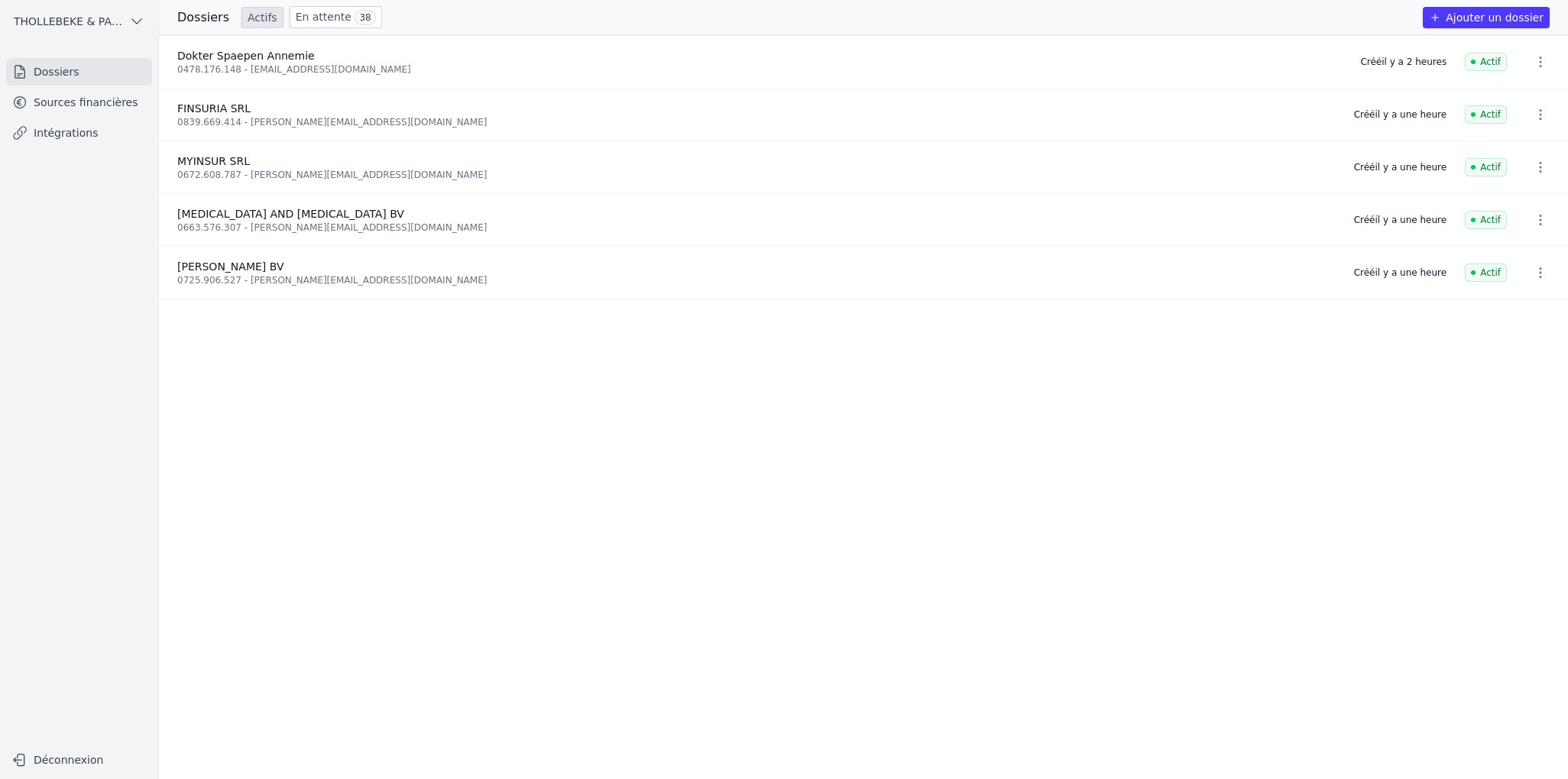
click at [308, 14] on link "En attente 38" at bounding box center [336, 16] width 93 height 22
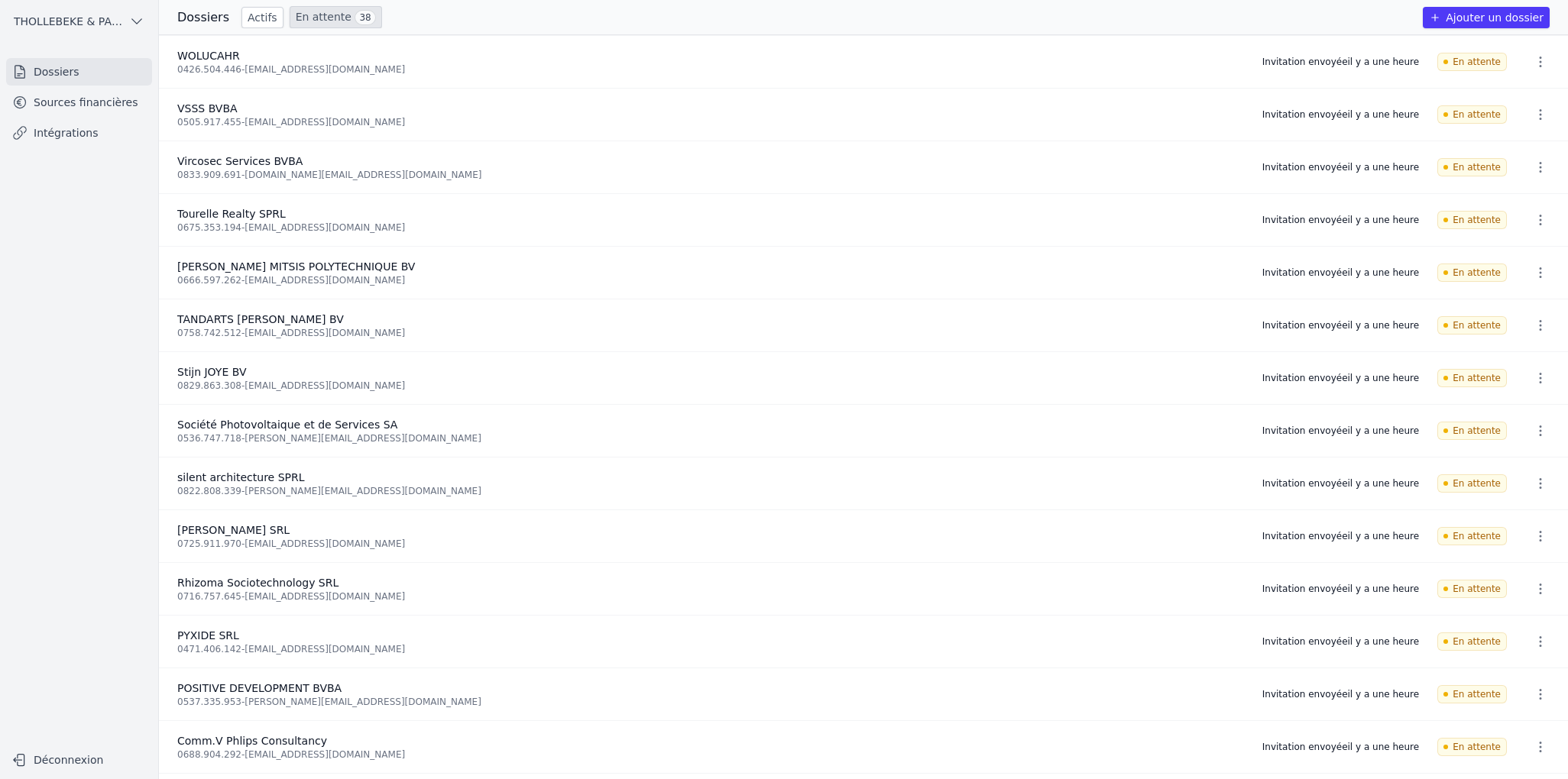
drag, startPoint x: 102, startPoint y: 437, endPoint x: 287, endPoint y: 354, distance: 202.8
click at [102, 437] on nav "Dossiers Sources financières Intégrations" at bounding box center [79, 395] width 134 height 675
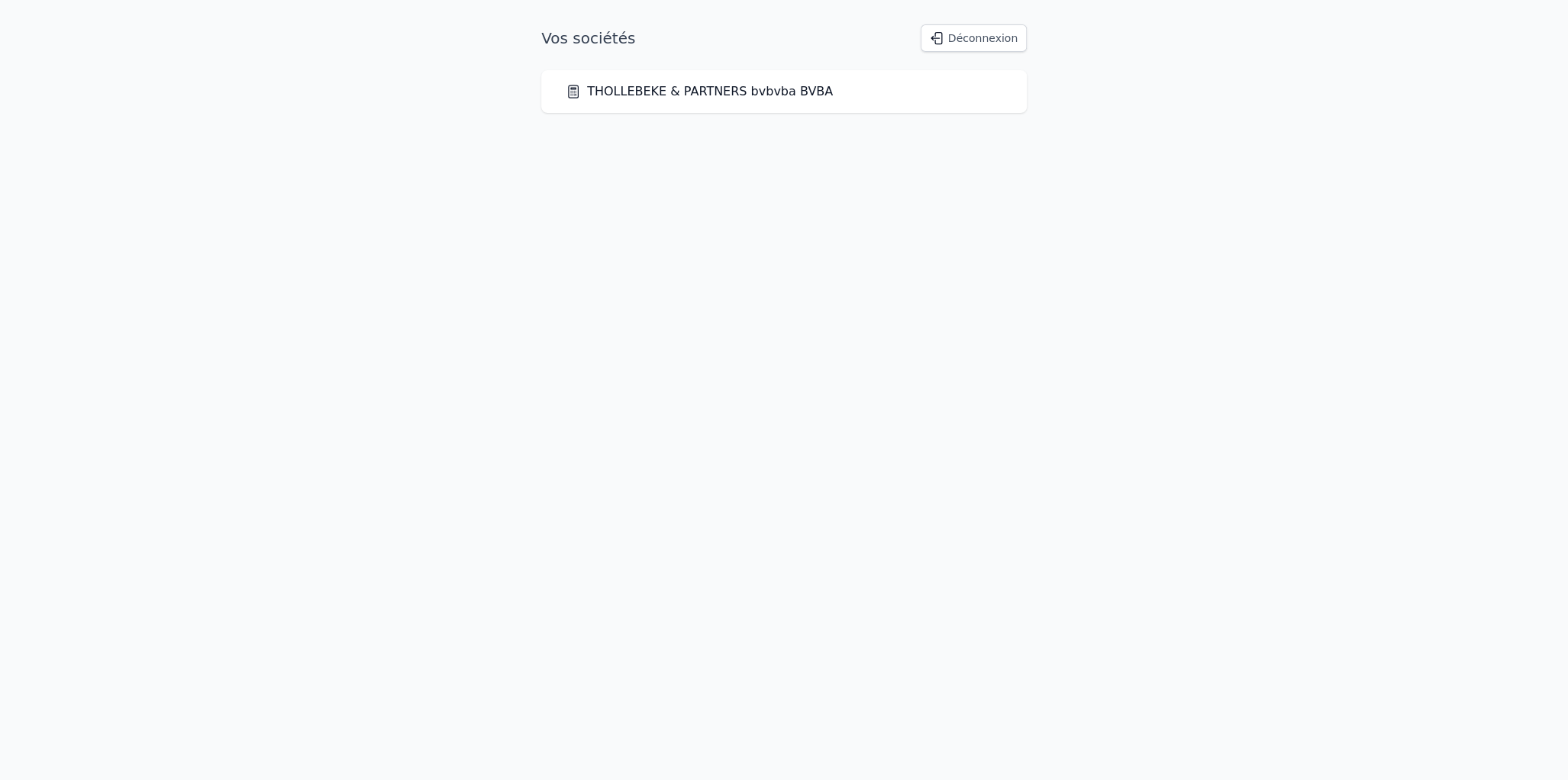
click at [641, 90] on link "THOLLEBEKE & PARTNERS bvbvba BVBA" at bounding box center [698, 91] width 267 height 18
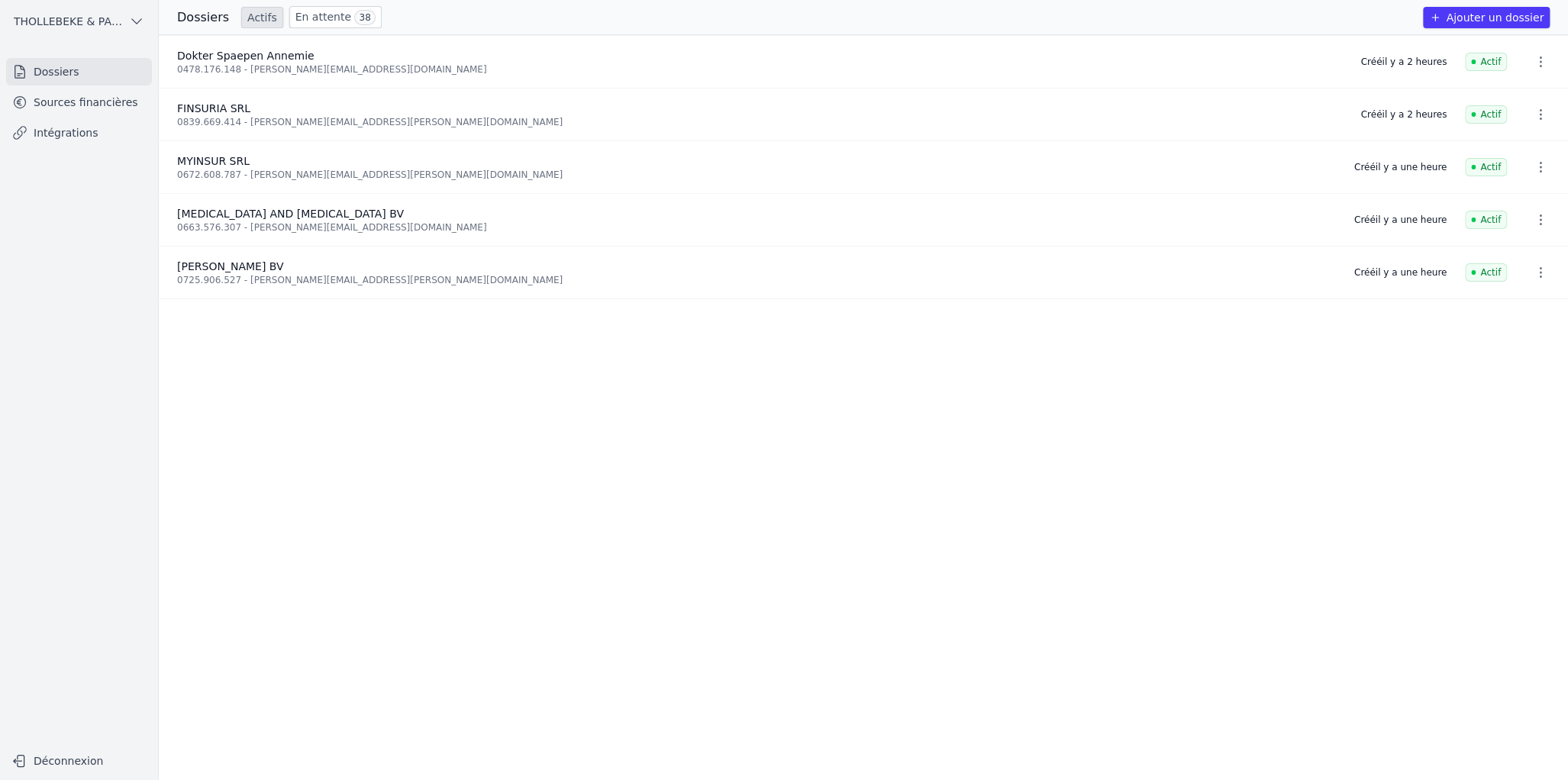
click at [323, 13] on link "En attente 38" at bounding box center [336, 16] width 93 height 22
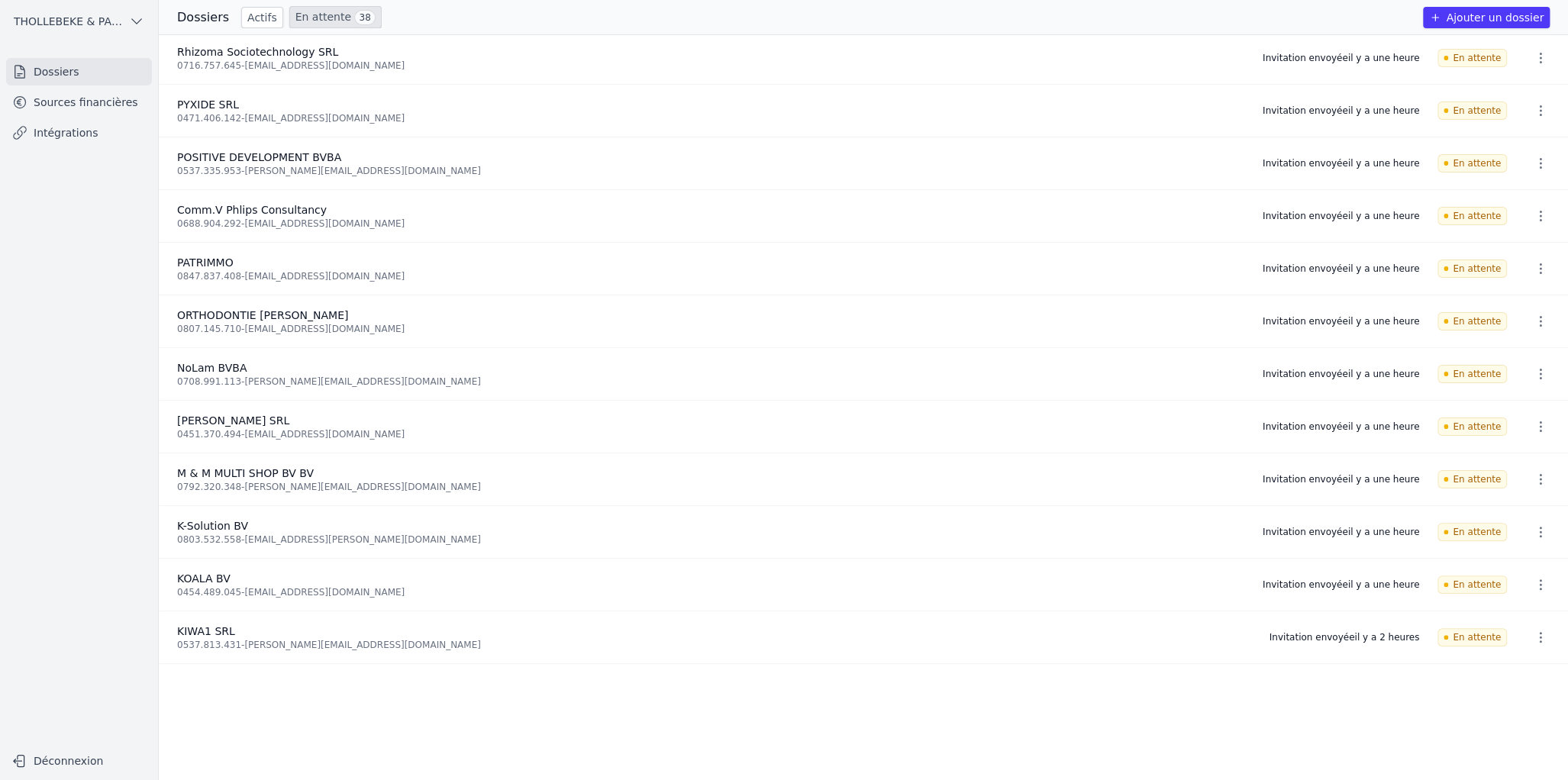
scroll to position [341, 0]
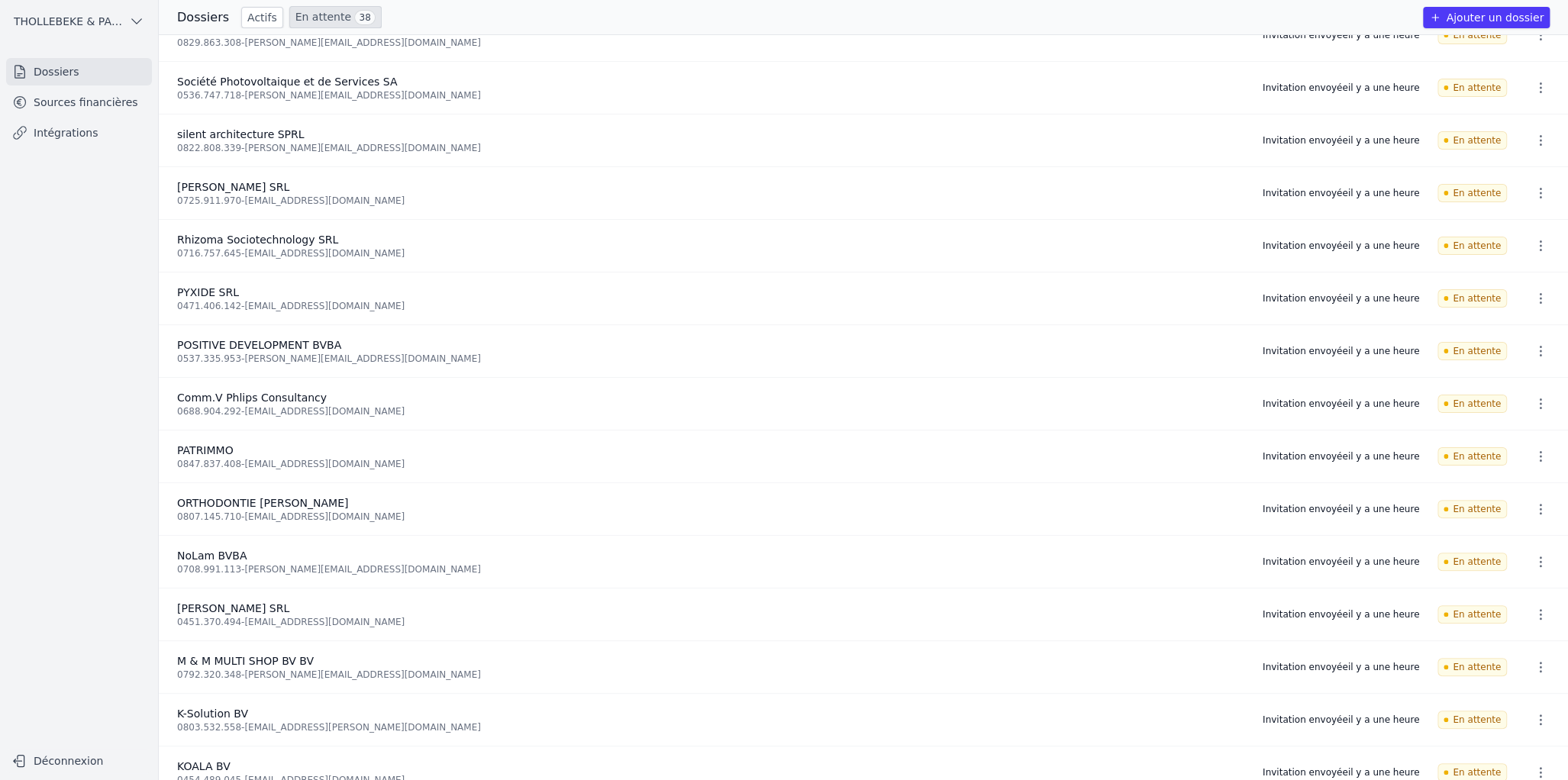
click at [257, 21] on link "Actifs" at bounding box center [262, 17] width 42 height 21
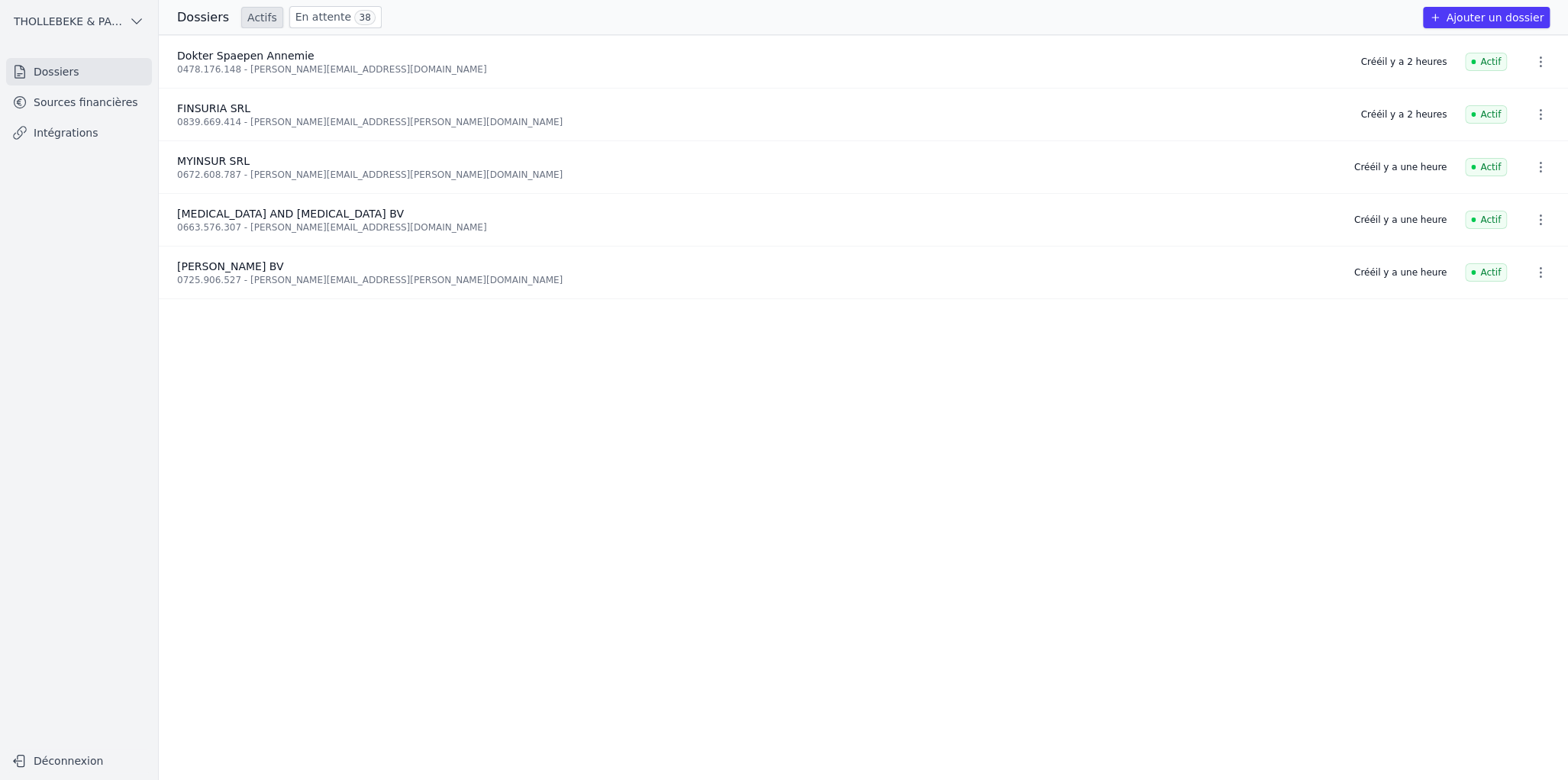
click at [56, 100] on link "Sources financières" at bounding box center [78, 102] width 145 height 28
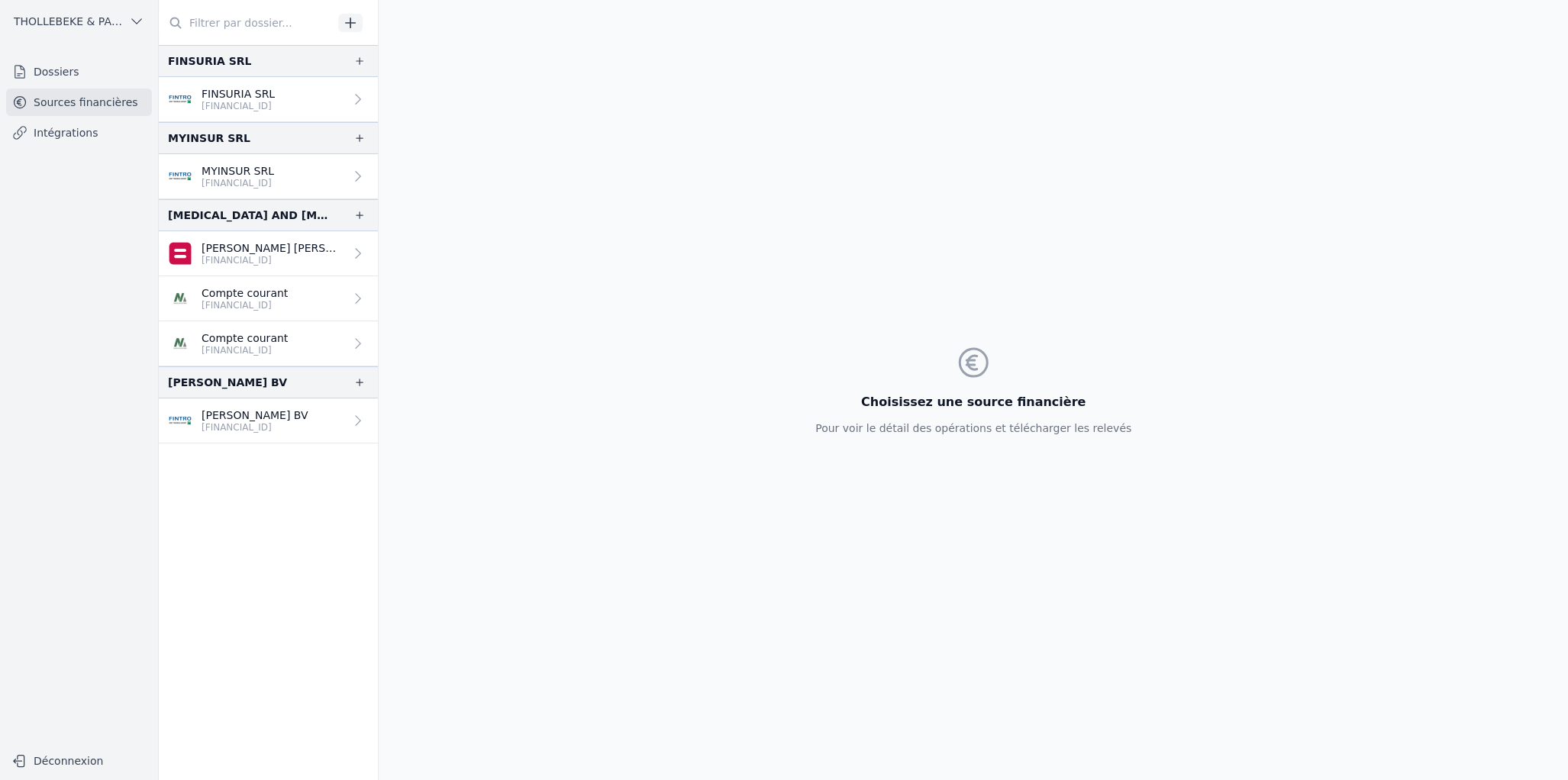
click at [276, 300] on p "[FINANCIAL_ID]" at bounding box center [245, 305] width 86 height 12
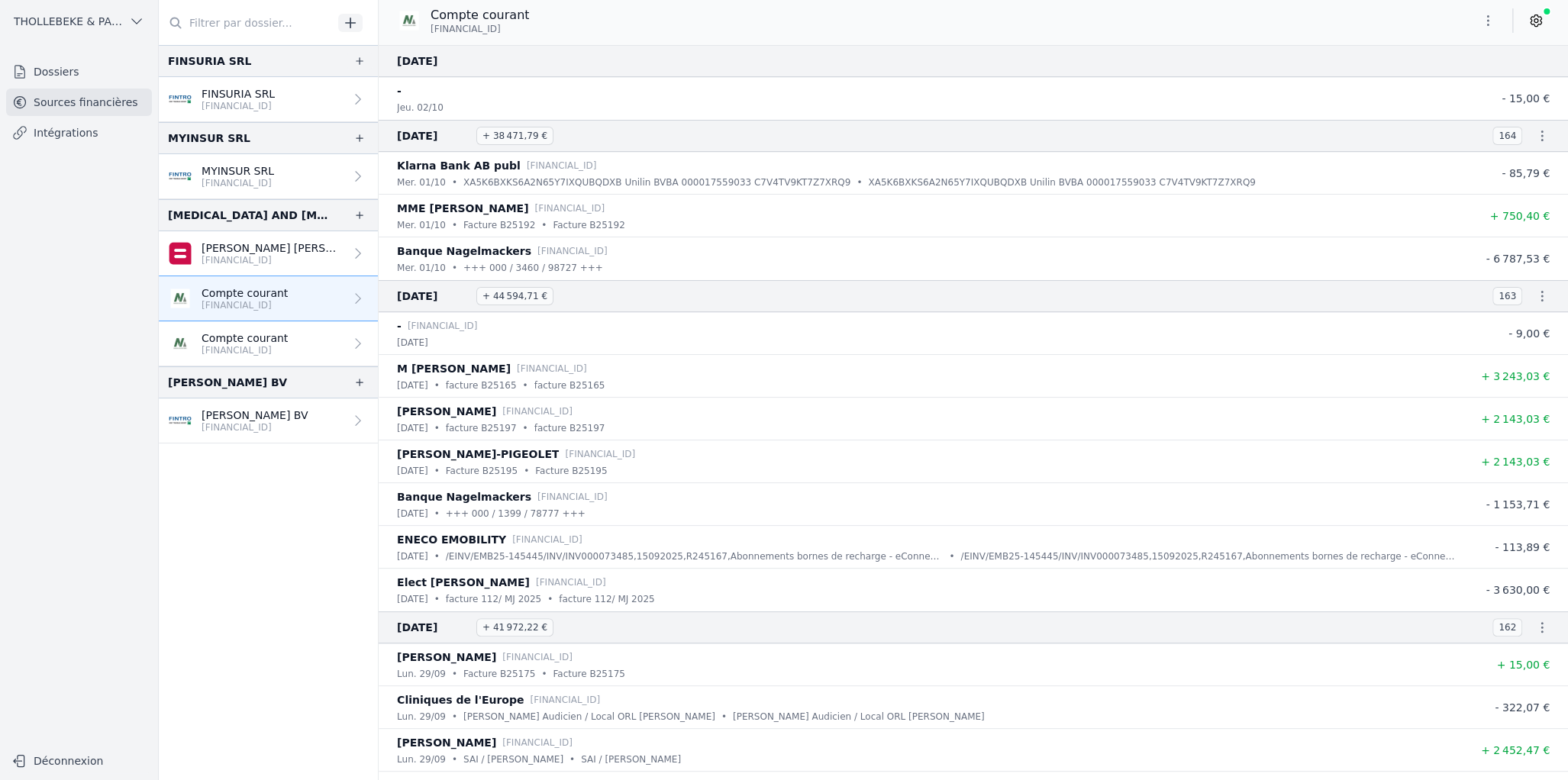
click at [66, 74] on link "Dossiers" at bounding box center [78, 72] width 145 height 28
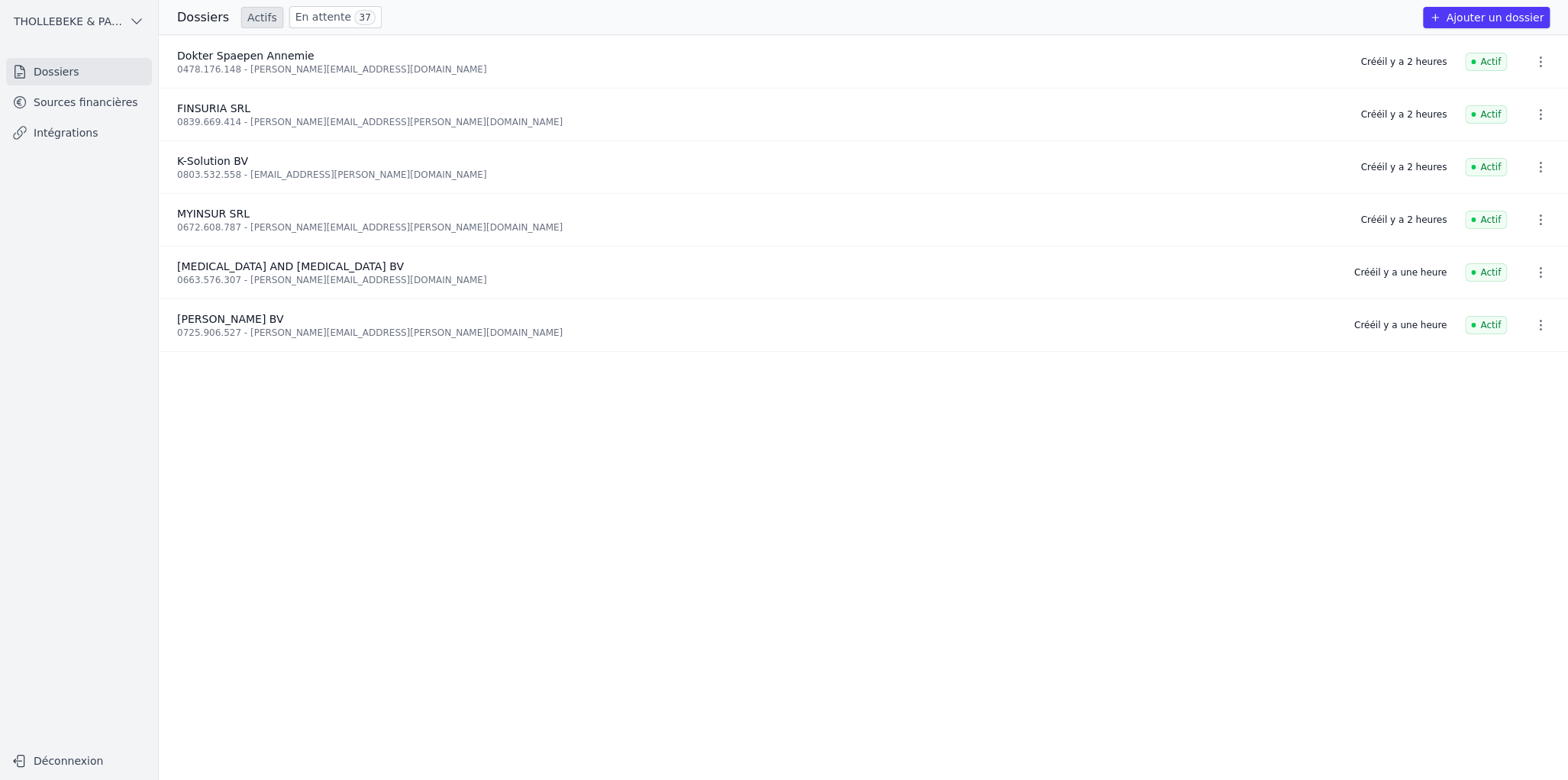
click at [277, 176] on div "0803.532.558 - [EMAIL_ADDRESS][DOMAIN_NAME]" at bounding box center [759, 174] width 1165 height 12
click at [93, 101] on link "Sources financières" at bounding box center [78, 102] width 145 height 28
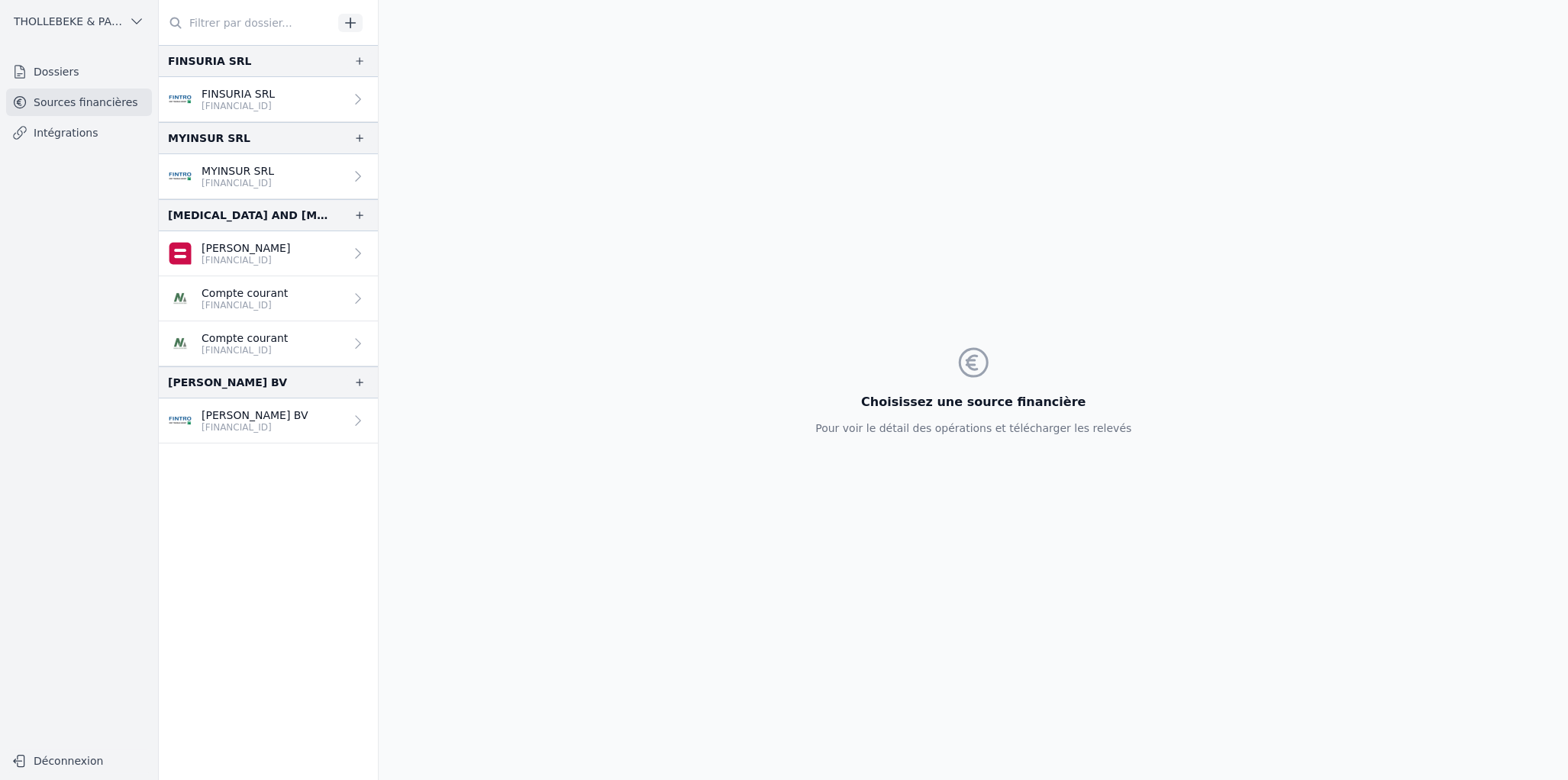
click at [81, 70] on link "Dossiers" at bounding box center [78, 72] width 145 height 28
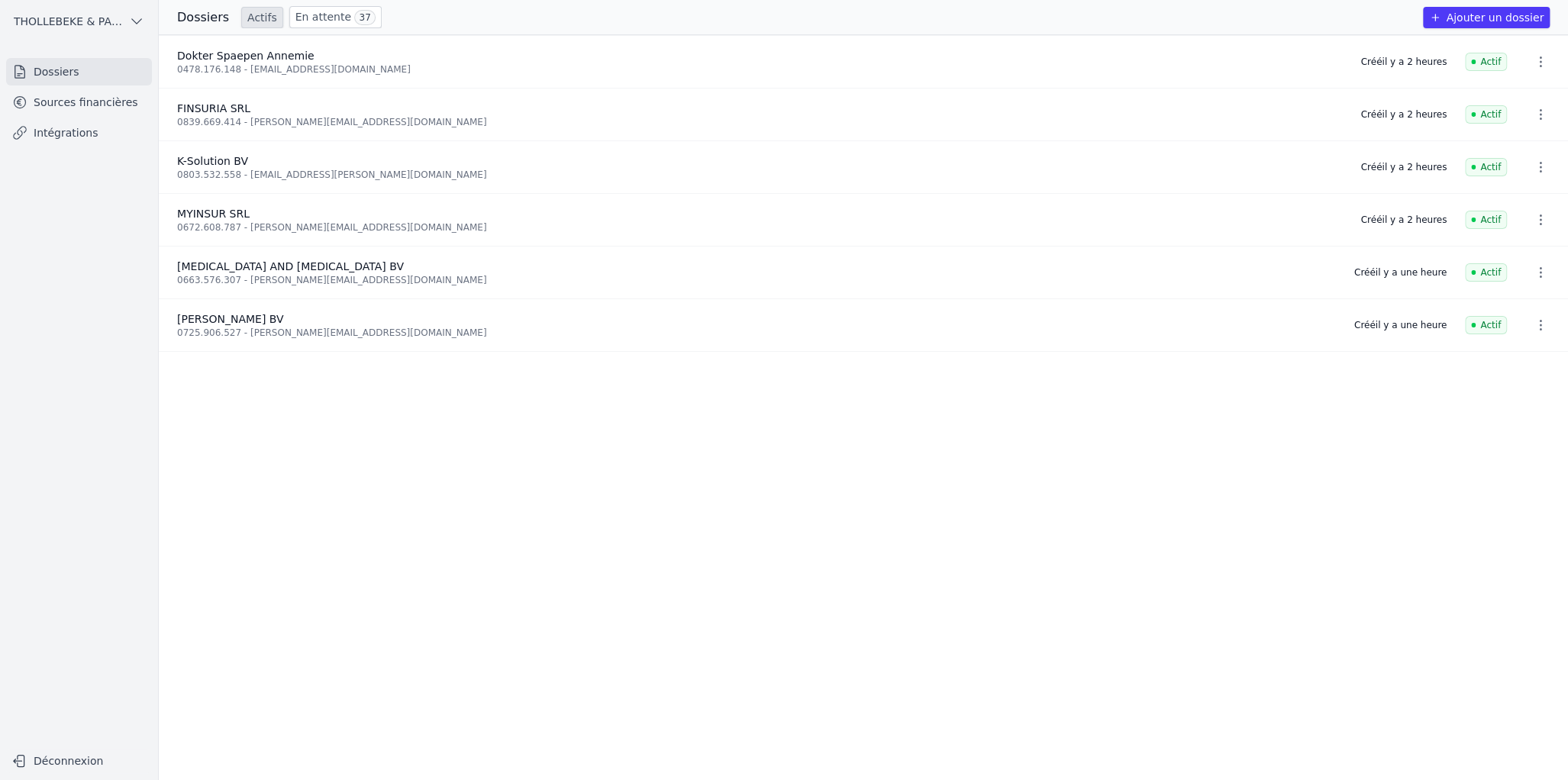
click at [348, 578] on ul "Dokter Spaepen Annemie 0478.176.148 - vincent.ascoop1@telenet.be Créé il y a 2 …" at bounding box center [863, 407] width 1409 height 745
click at [133, 100] on link "Sources financières" at bounding box center [78, 102] width 145 height 28
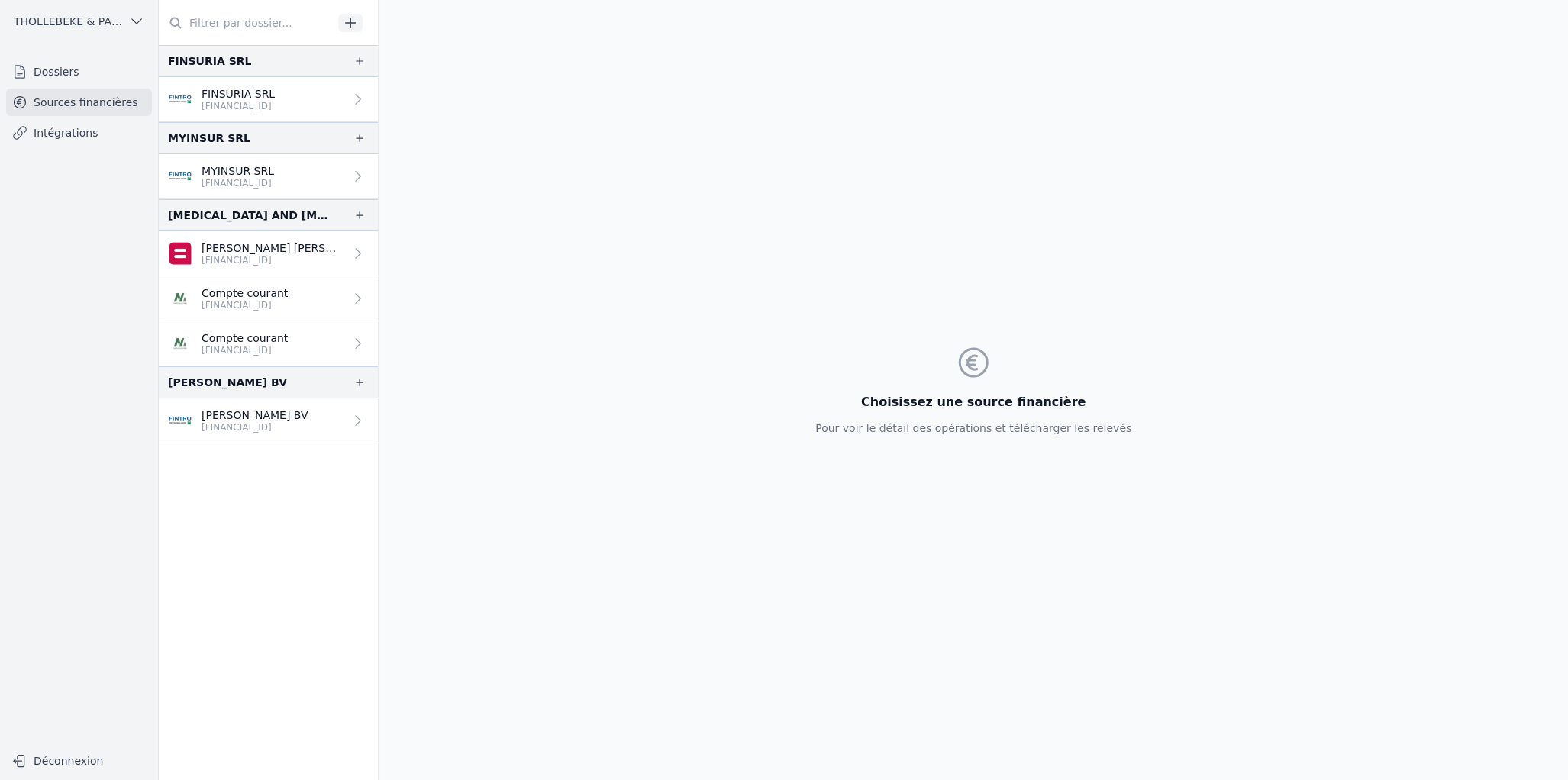
click at [313, 623] on nav "FINSURIA SRL FINSURIA SRL [FINANCIAL_ID] MYINSUR SRL MYINSUR SRL [FINANCIAL_ID]…" at bounding box center [268, 412] width 219 height 735
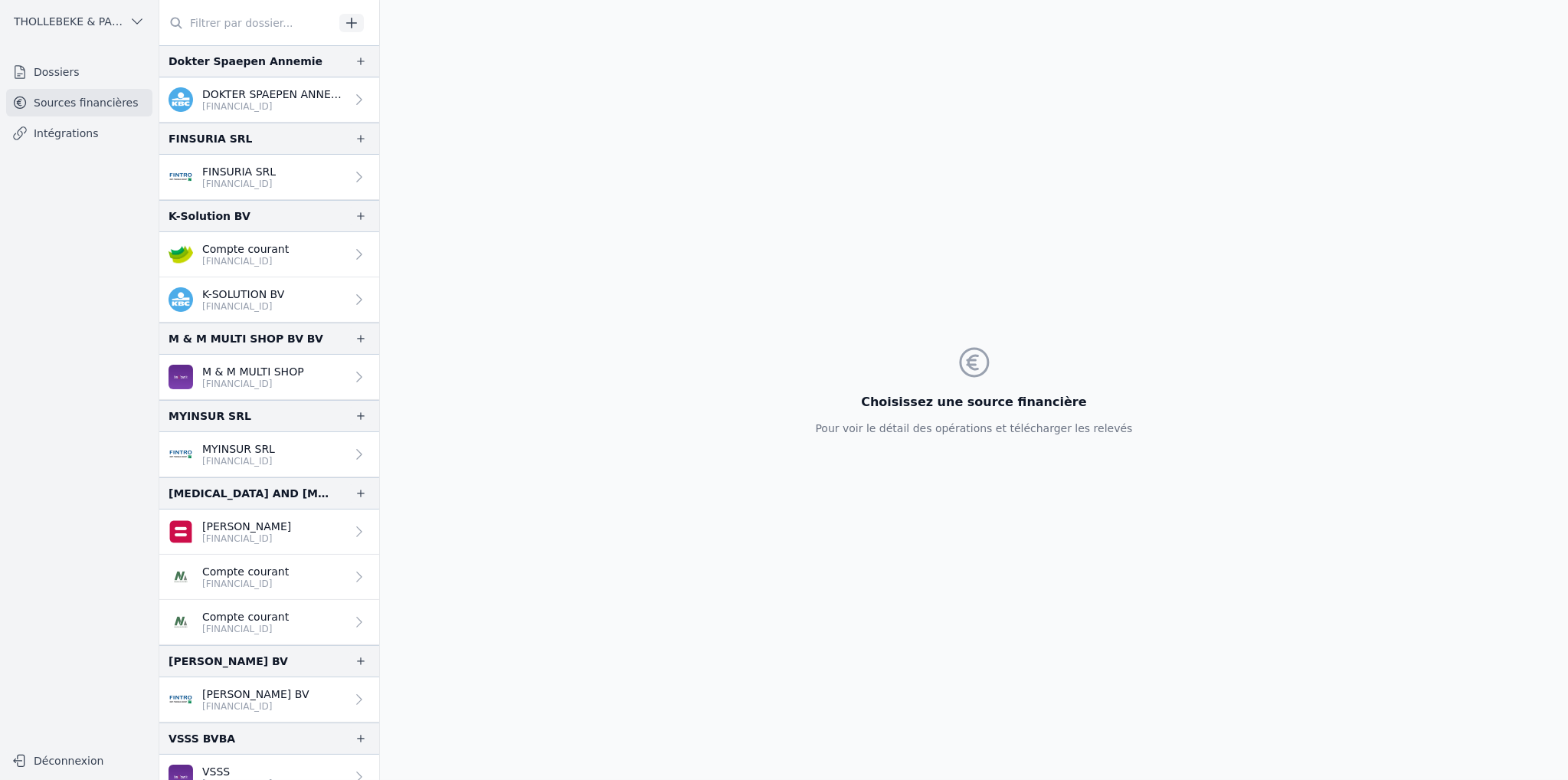
scroll to position [15, 0]
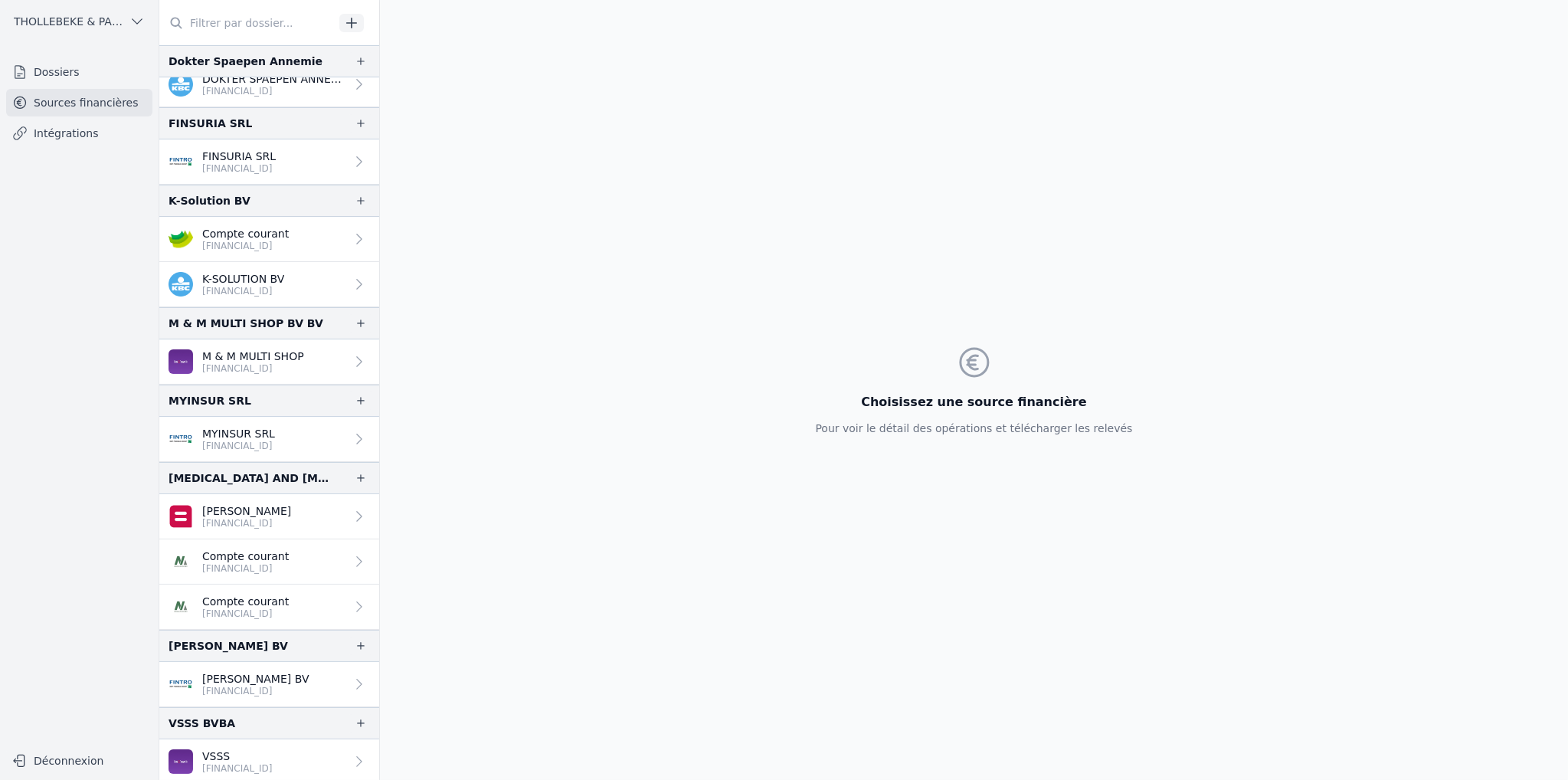
click at [249, 237] on p "Compte courant" at bounding box center [246, 233] width 86 height 15
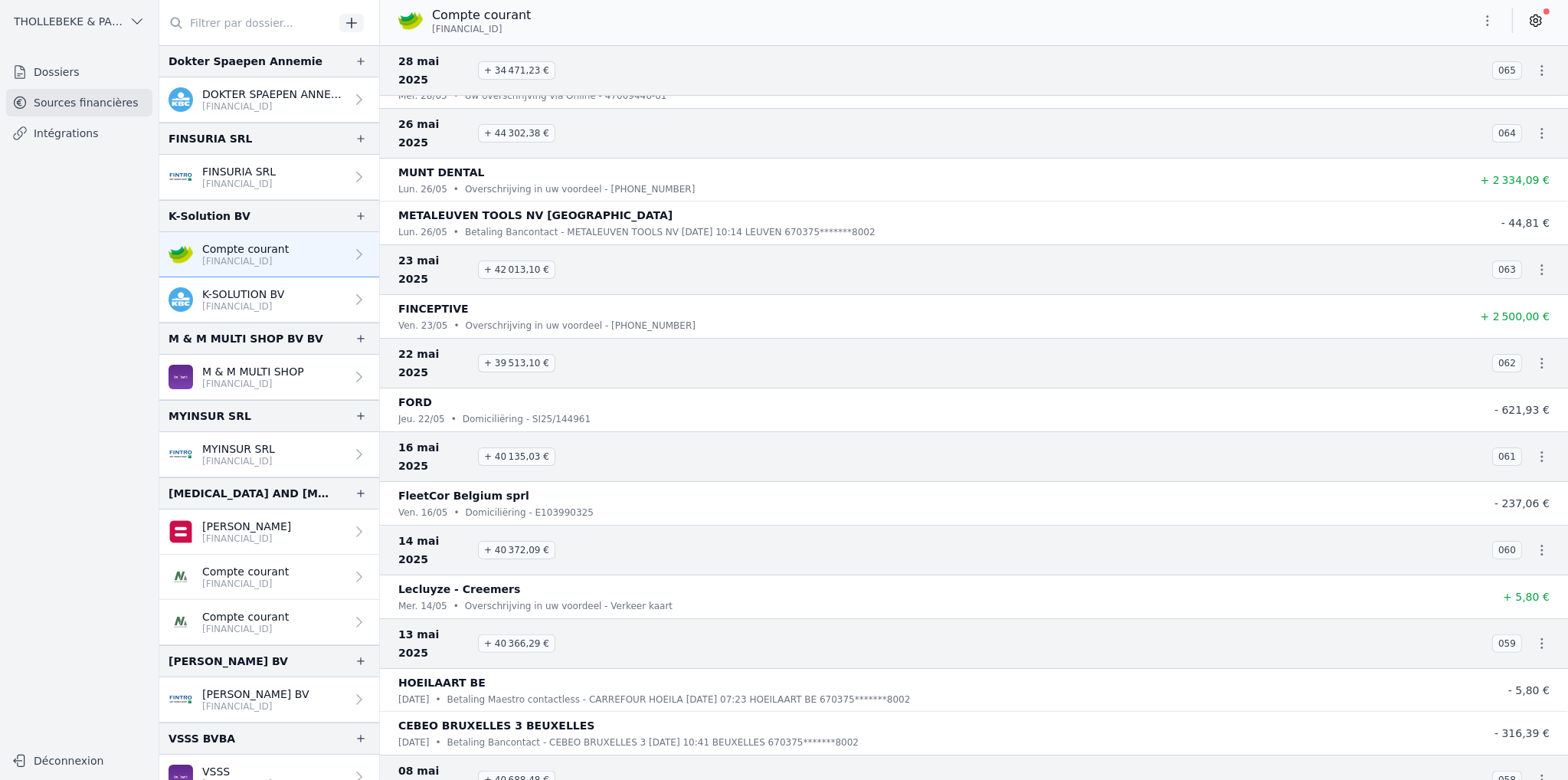
click at [265, 101] on p "[FINANCIAL_ID]" at bounding box center [273, 106] width 143 height 12
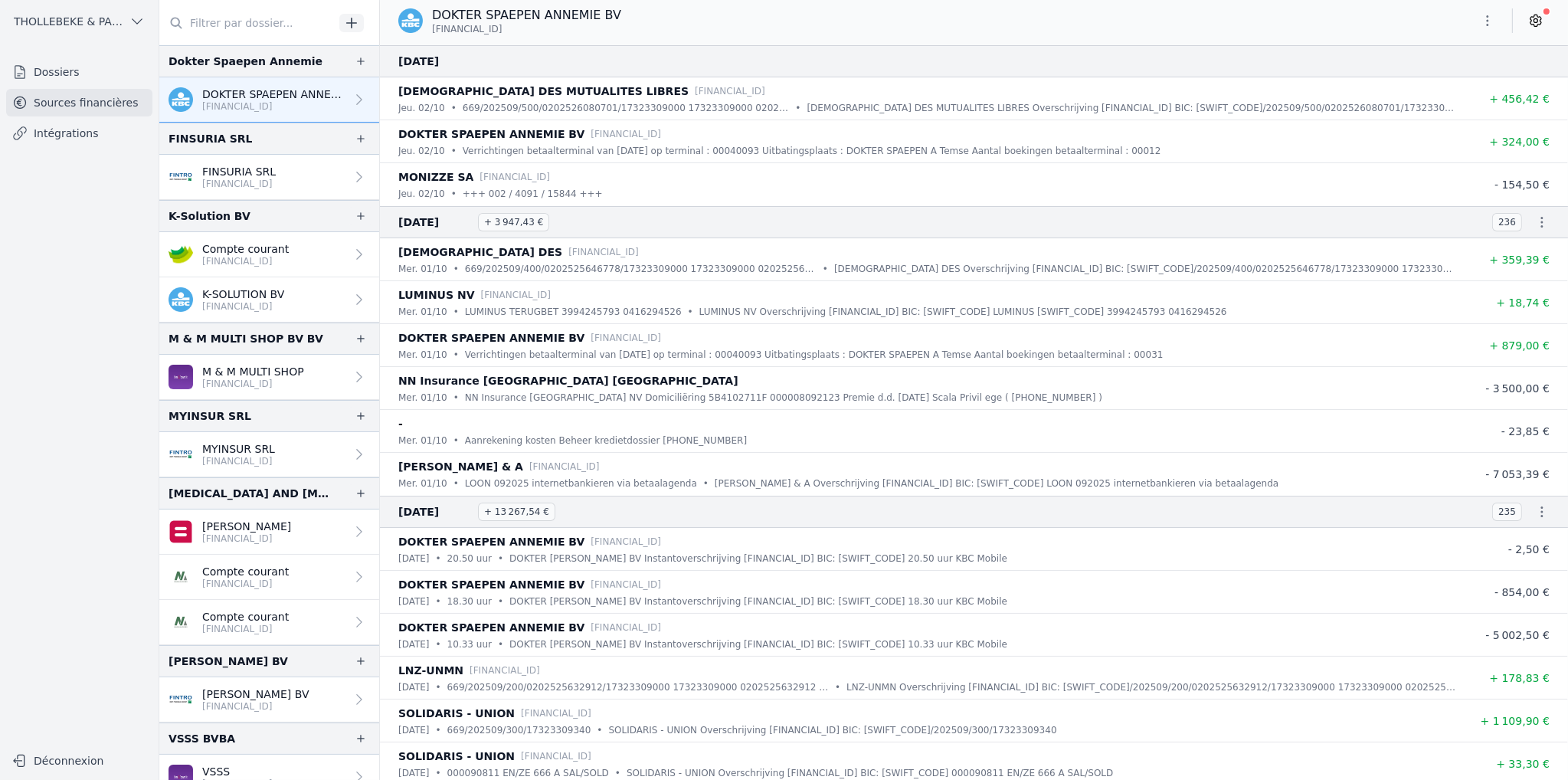
click at [1529, 18] on icon at bounding box center [1535, 21] width 15 height 15
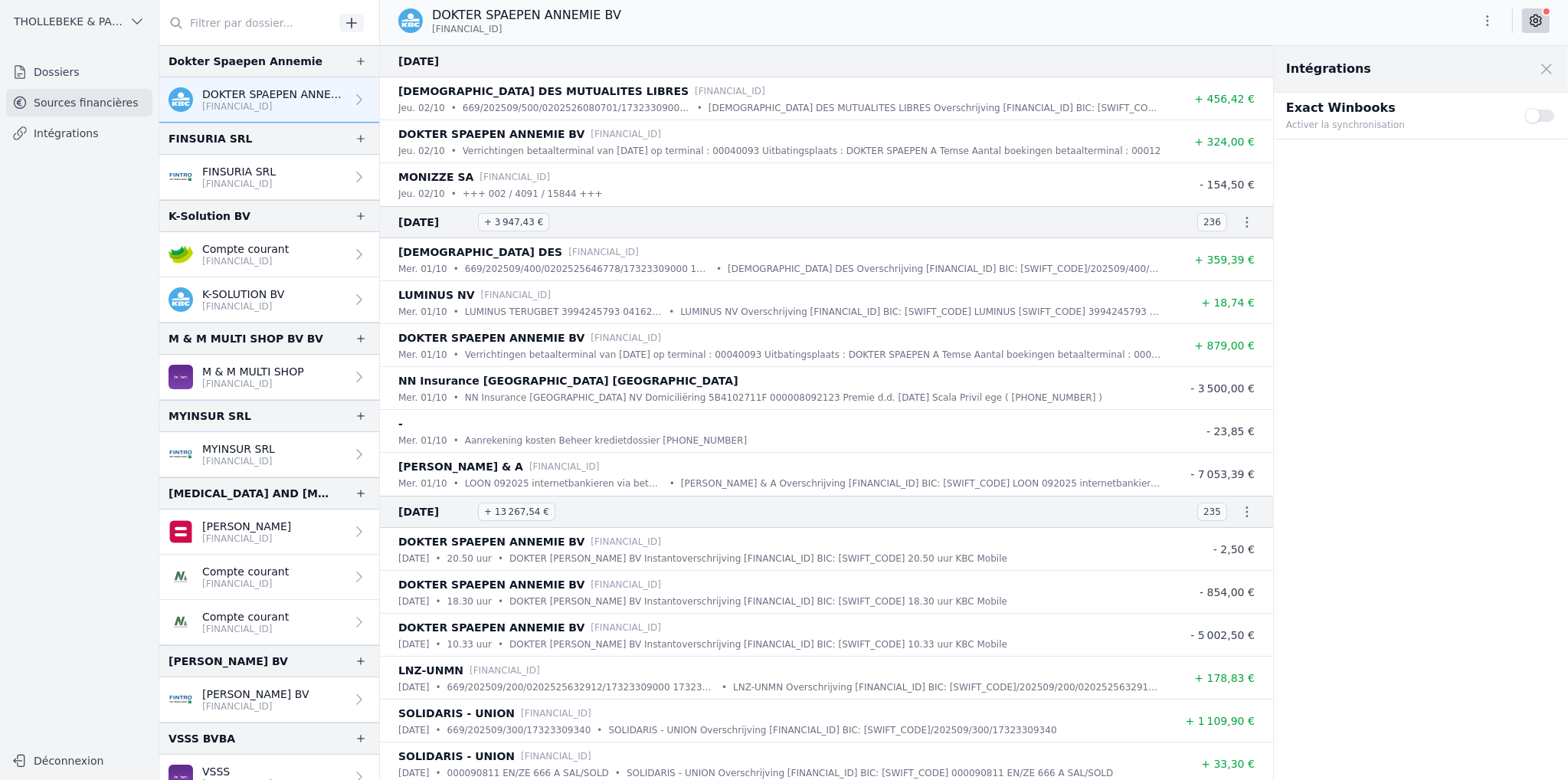
click at [1549, 113] on button "Use setting" at bounding box center [1540, 116] width 31 height 15
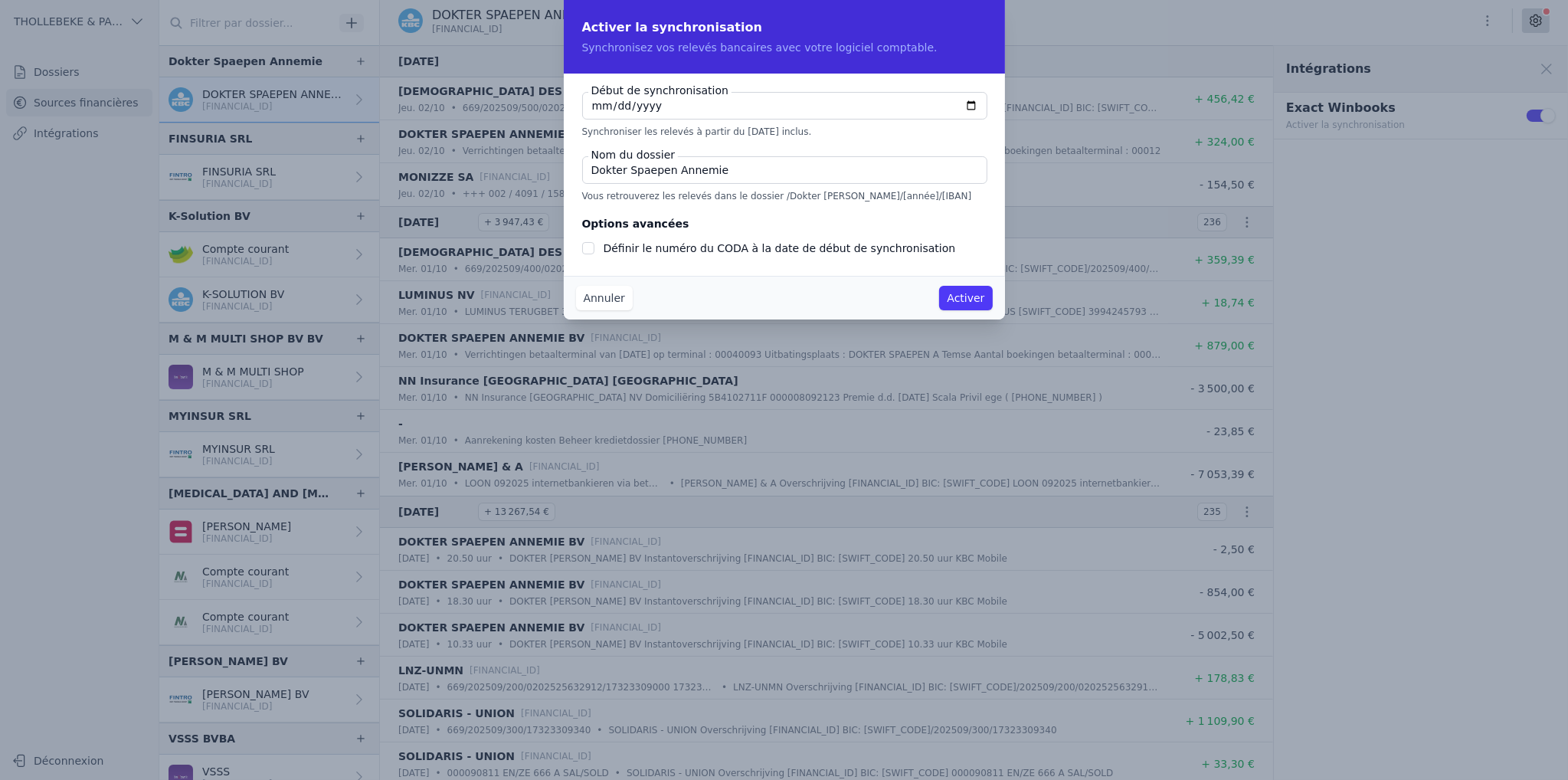
click at [955, 300] on button "Activer" at bounding box center [965, 298] width 53 height 25
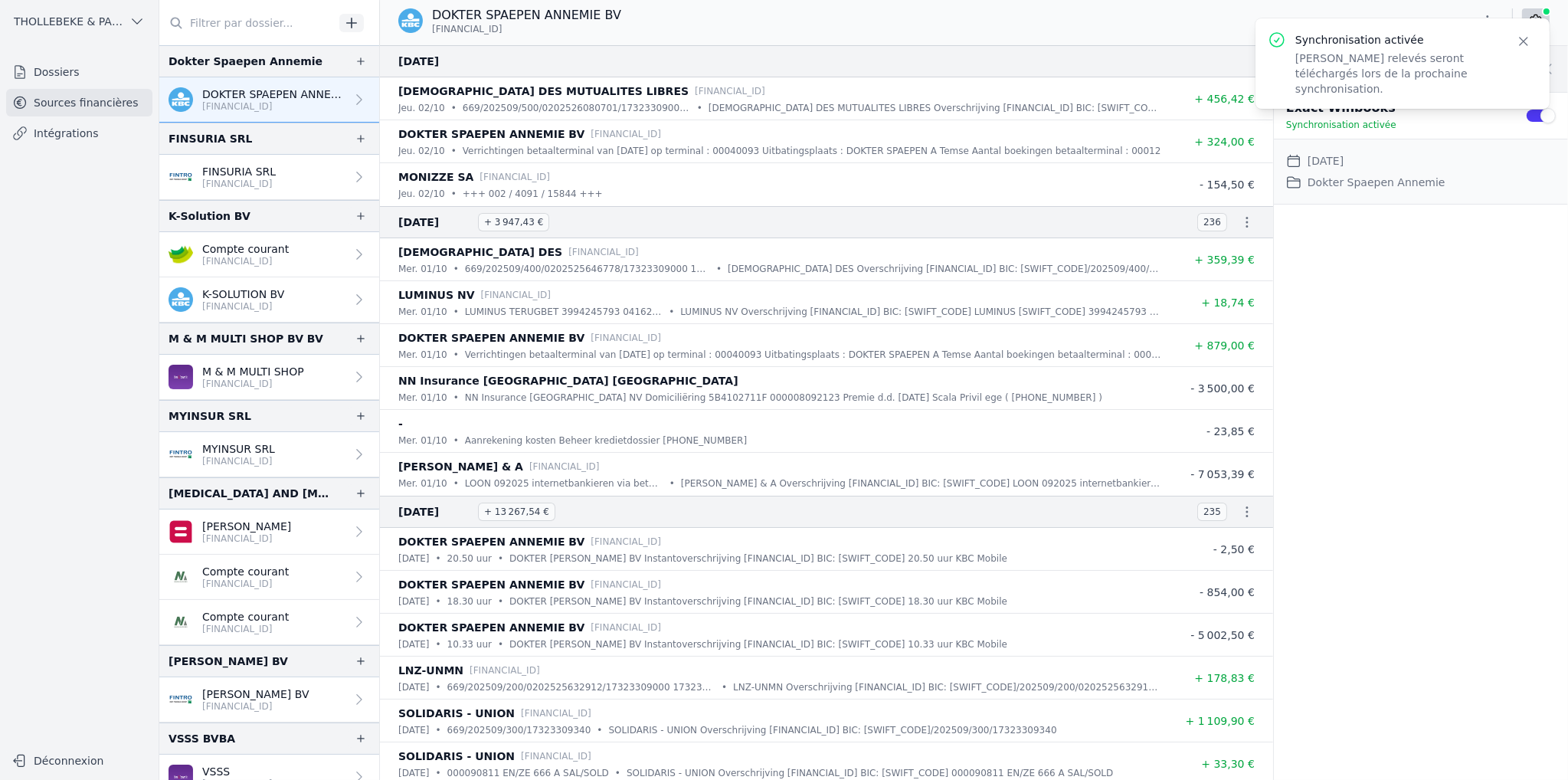
click at [226, 180] on p "[FINANCIAL_ID]" at bounding box center [239, 183] width 74 height 12
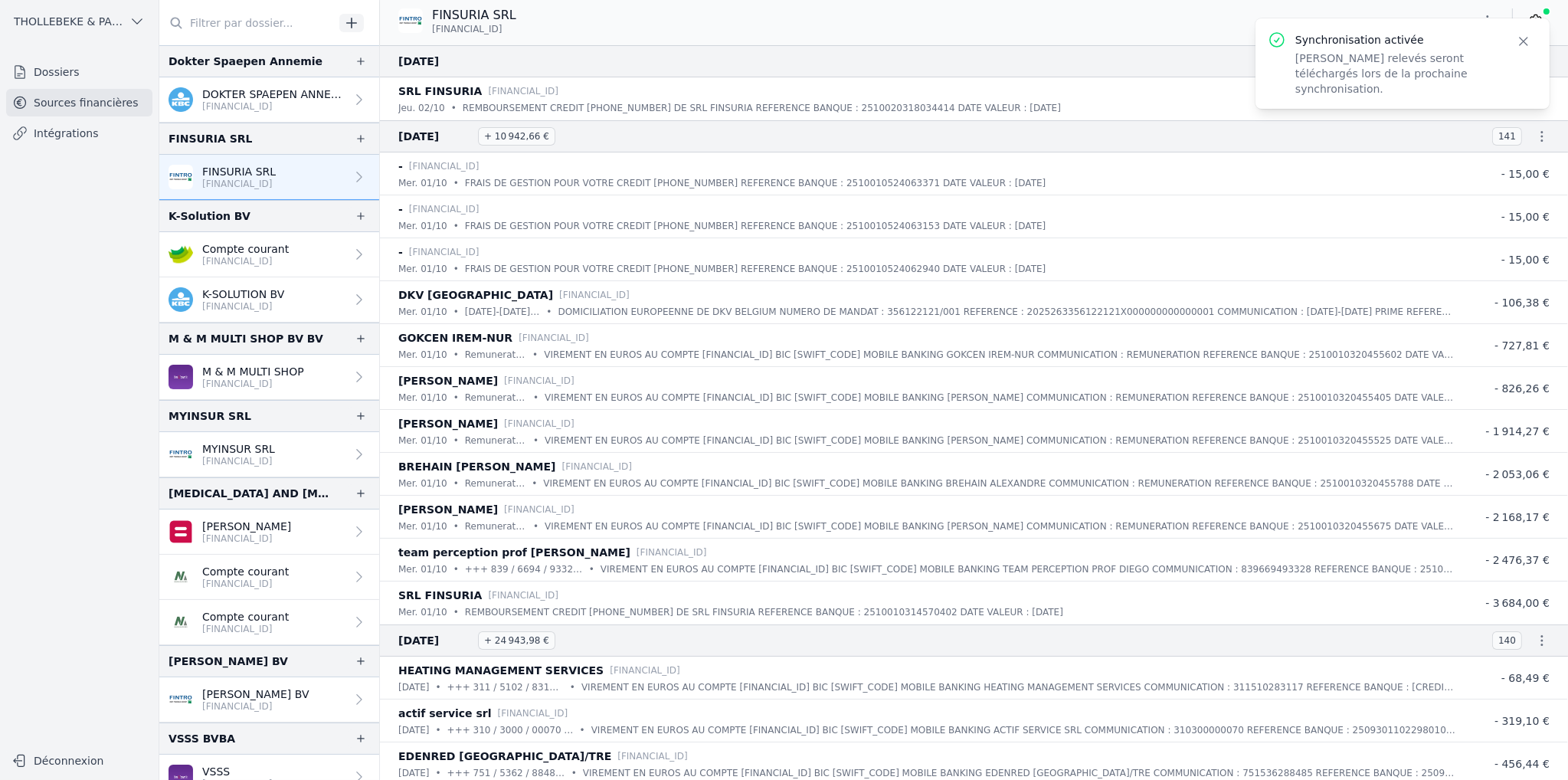
click at [218, 255] on p "[FINANCIAL_ID]" at bounding box center [246, 261] width 86 height 12
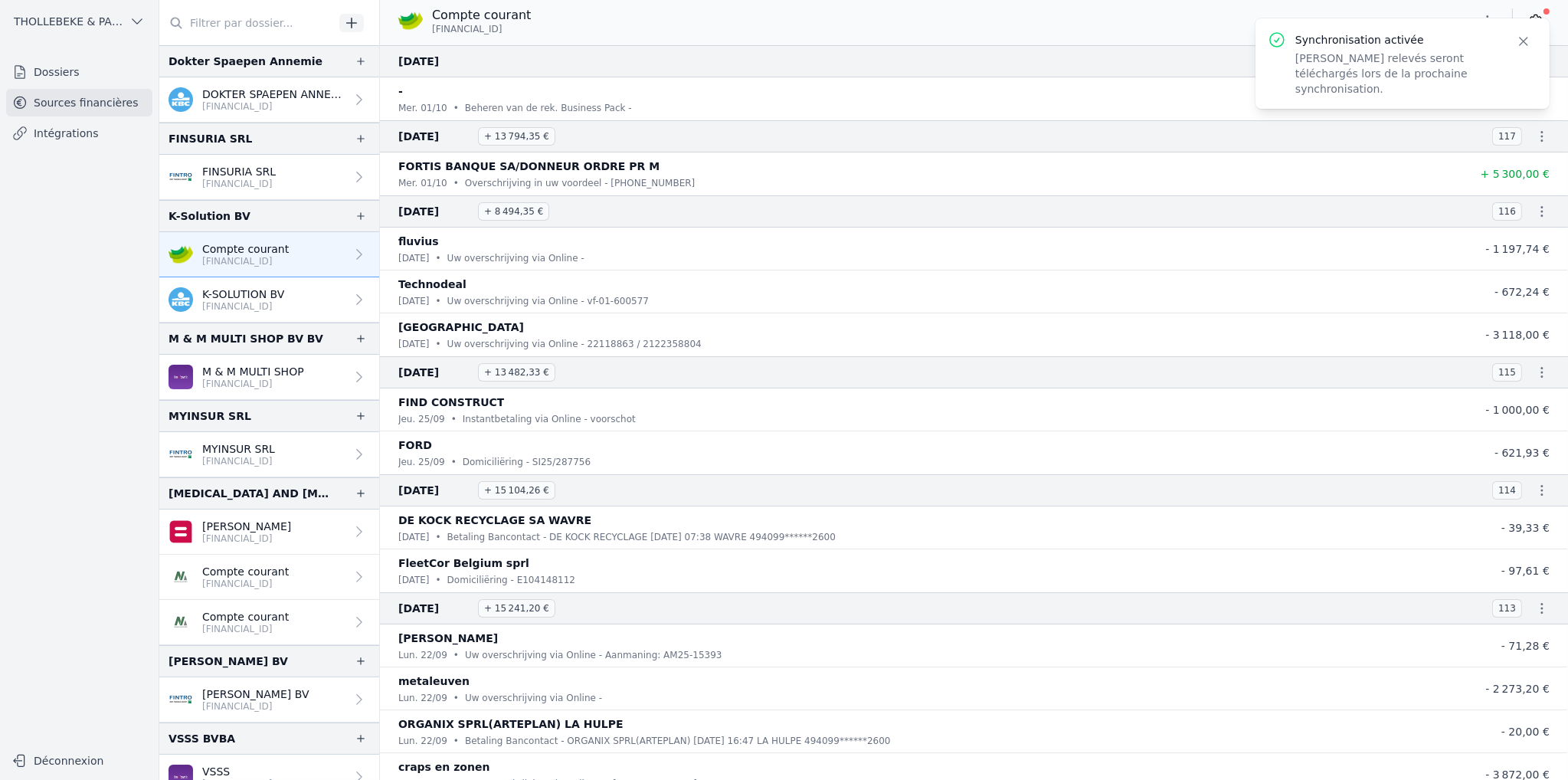
click at [1526, 38] on icon "button" at bounding box center [1524, 41] width 15 height 15
click at [1535, 23] on icon at bounding box center [1535, 21] width 15 height 15
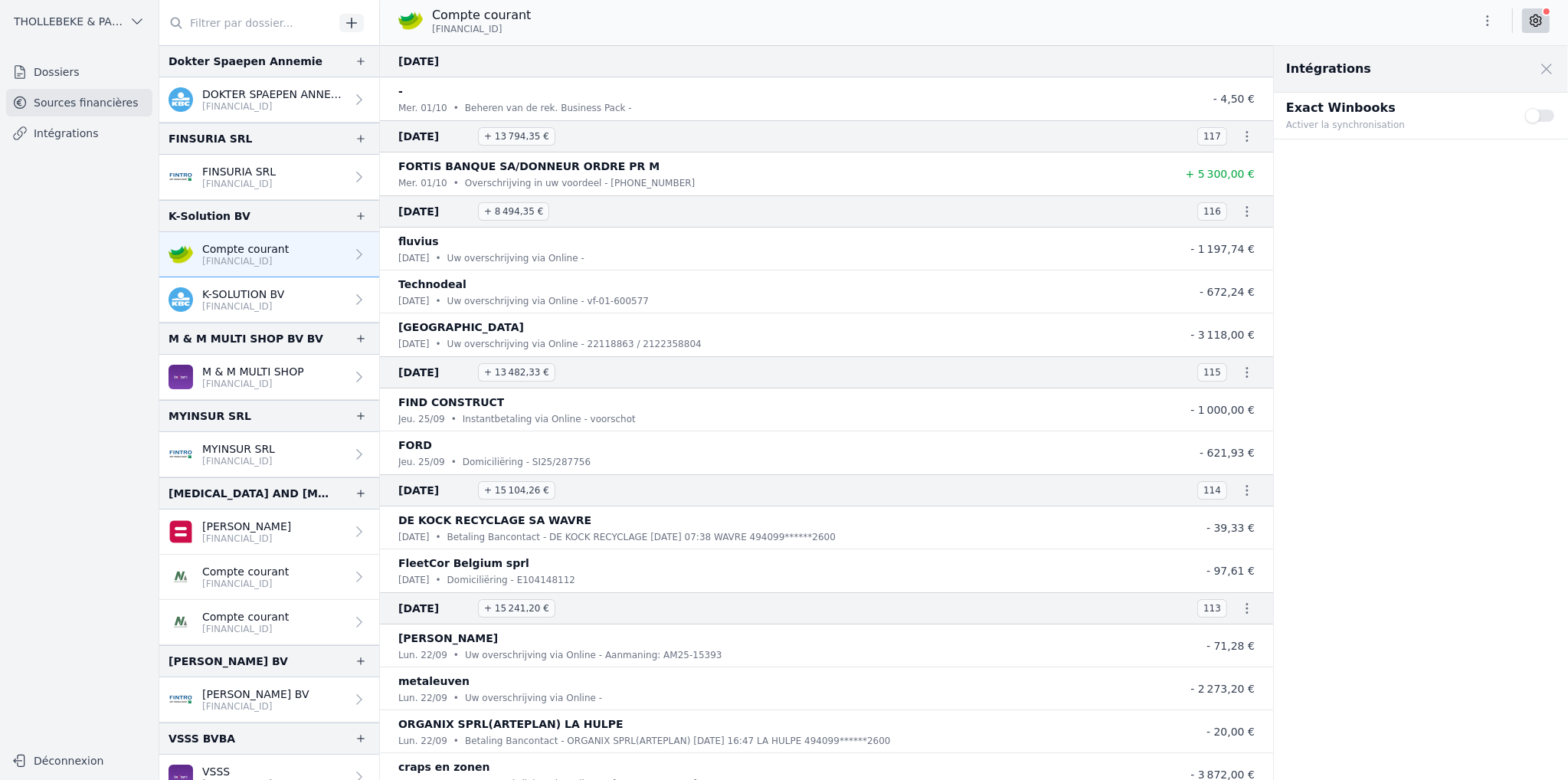
click at [1550, 116] on button "Use setting" at bounding box center [1540, 116] width 31 height 15
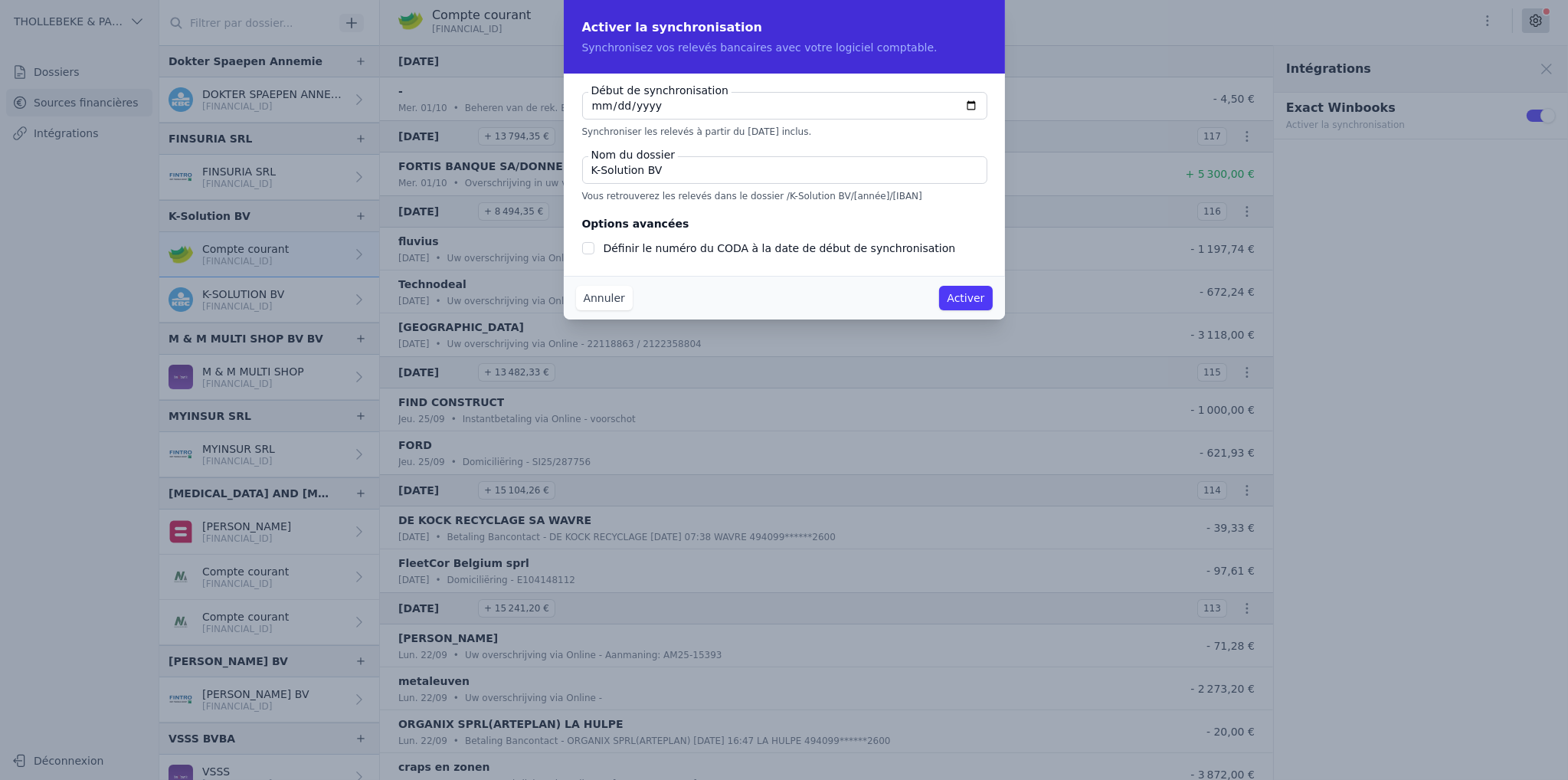
click at [975, 297] on button "Activer" at bounding box center [965, 298] width 53 height 25
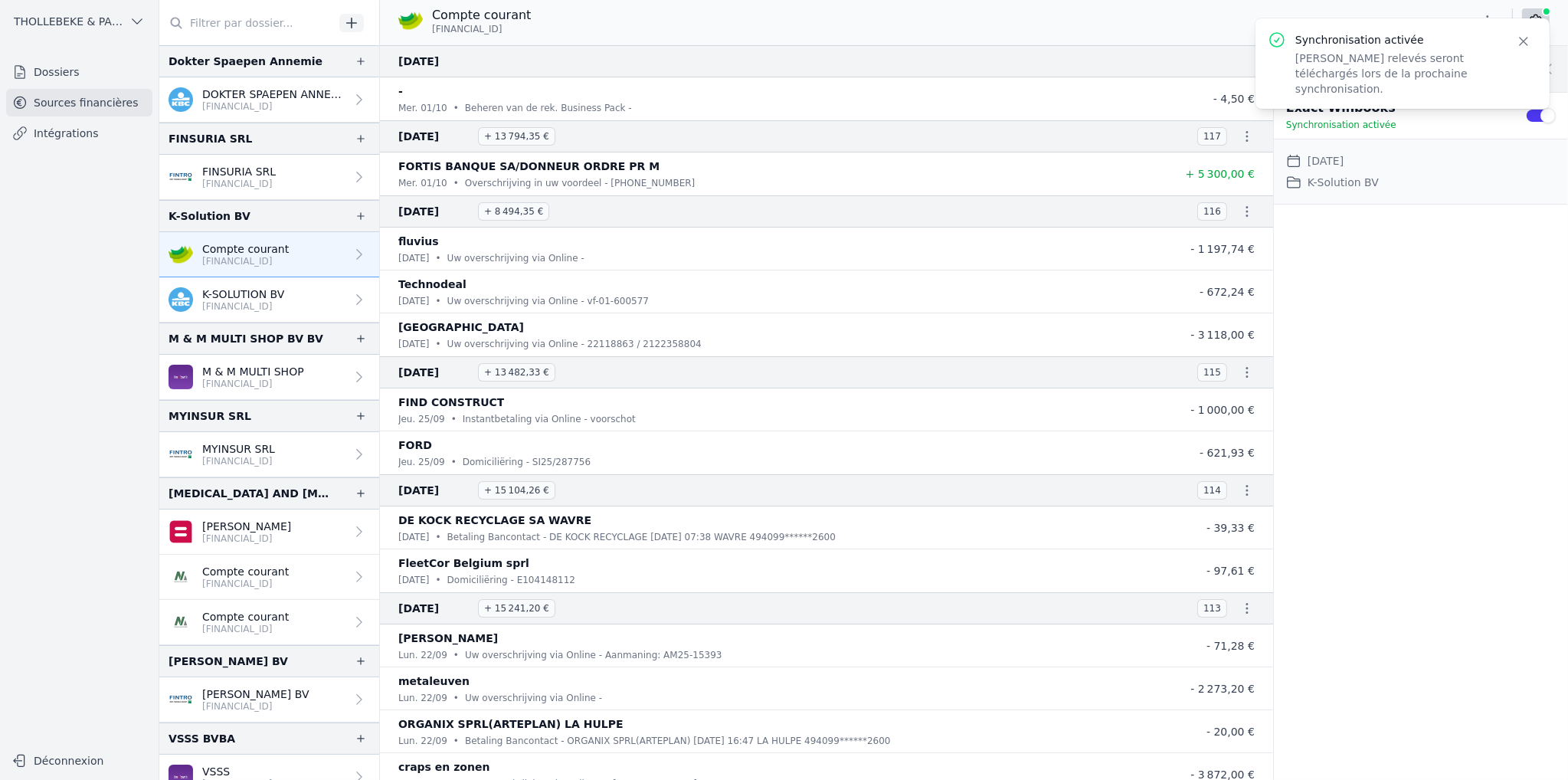
click at [241, 303] on p "[FINANCIAL_ID]" at bounding box center [243, 306] width 82 height 12
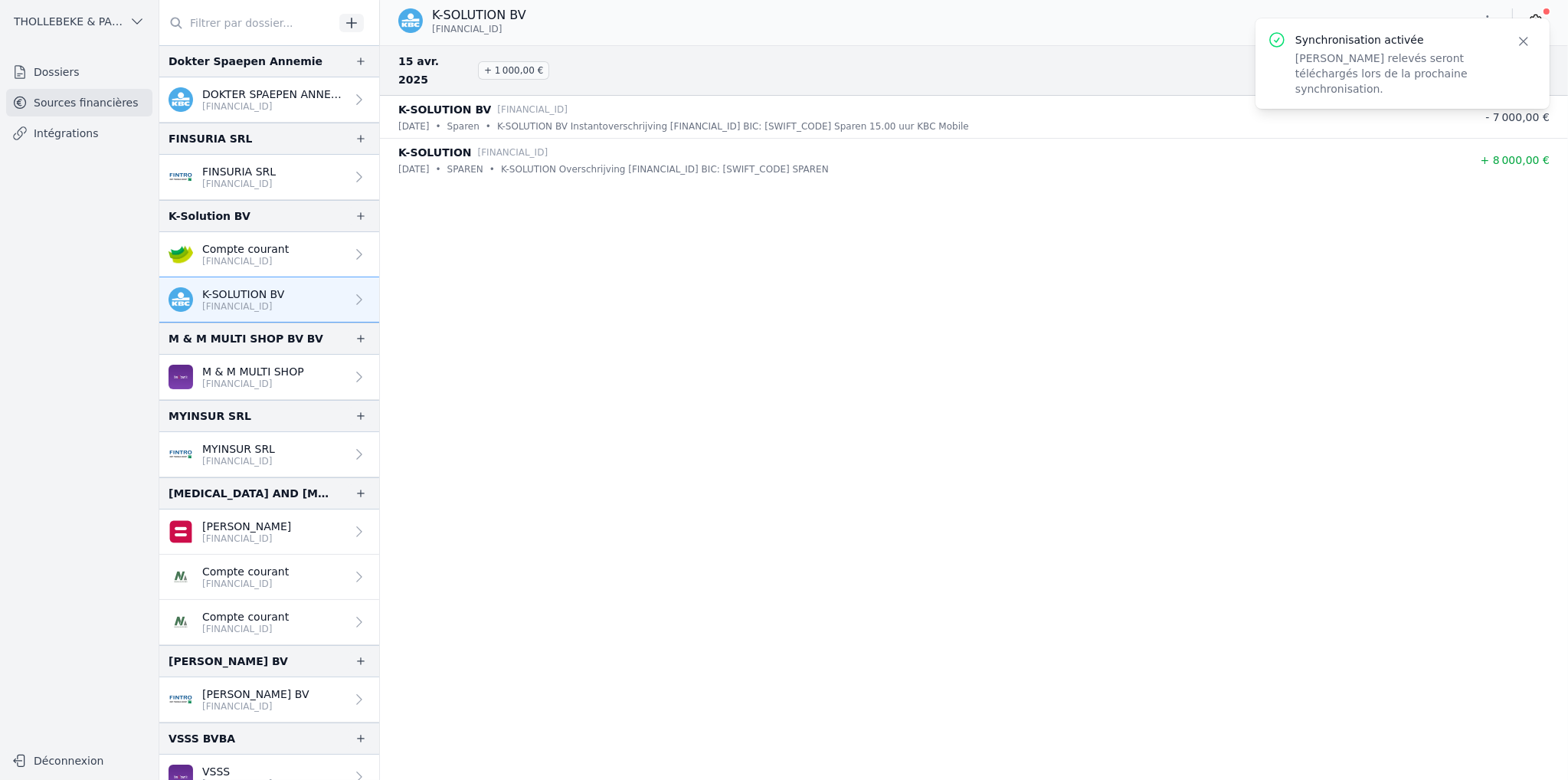
click at [1519, 41] on icon "button" at bounding box center [1524, 41] width 15 height 15
click at [1531, 20] on icon at bounding box center [1535, 21] width 15 height 15
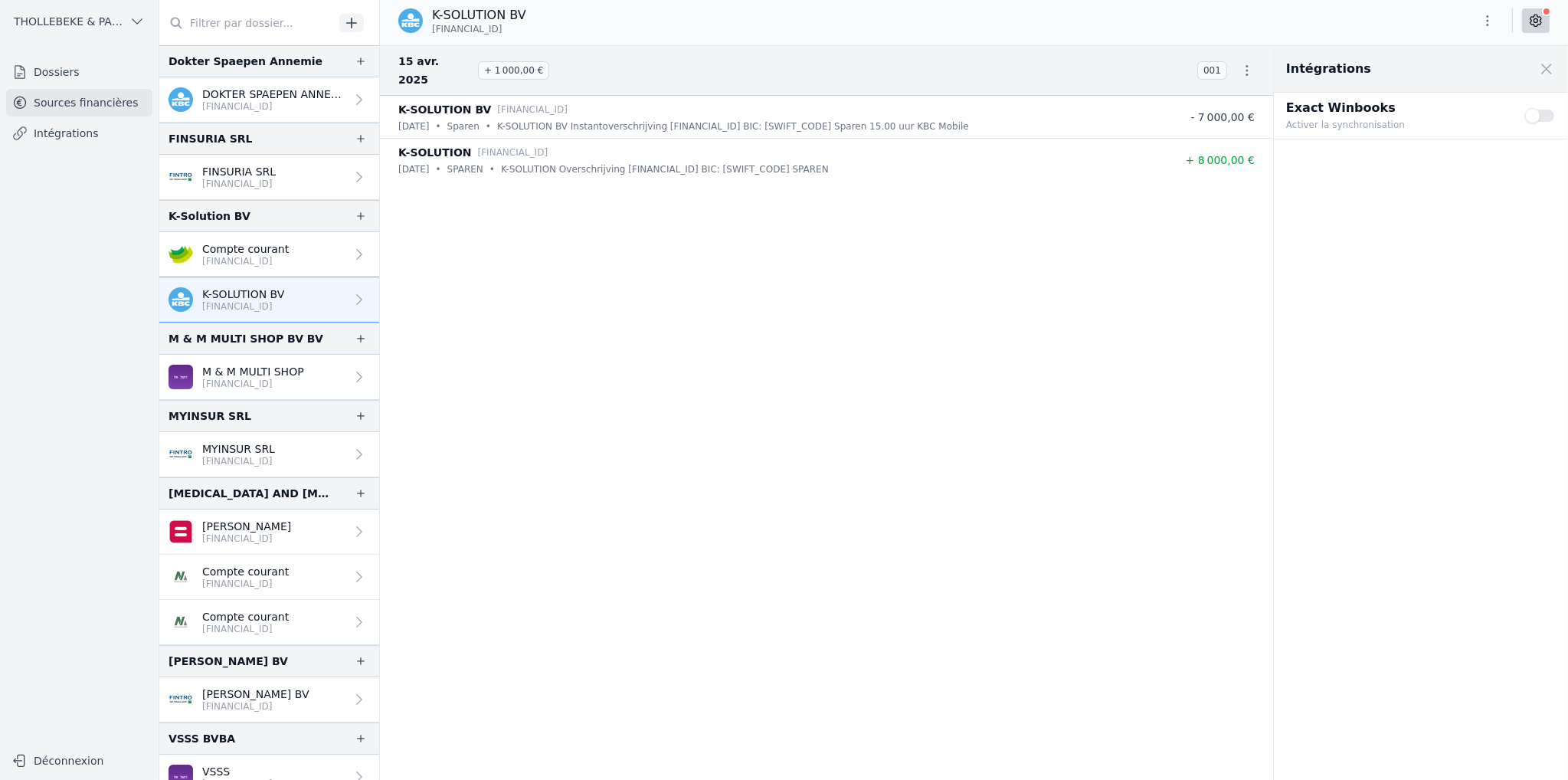
click at [1553, 117] on button "Use setting" at bounding box center [1540, 116] width 31 height 15
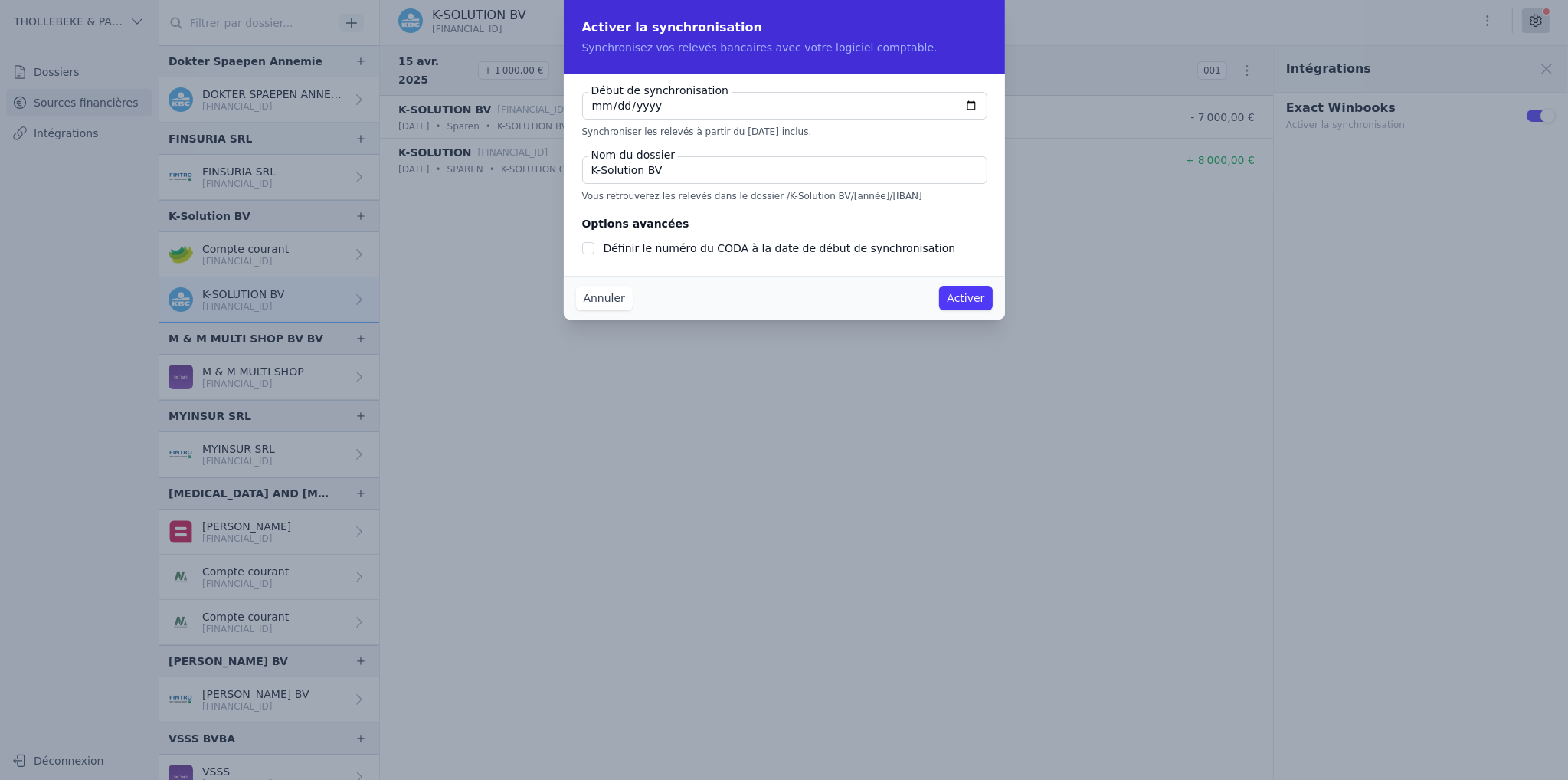
click at [966, 298] on button "Activer" at bounding box center [965, 298] width 53 height 25
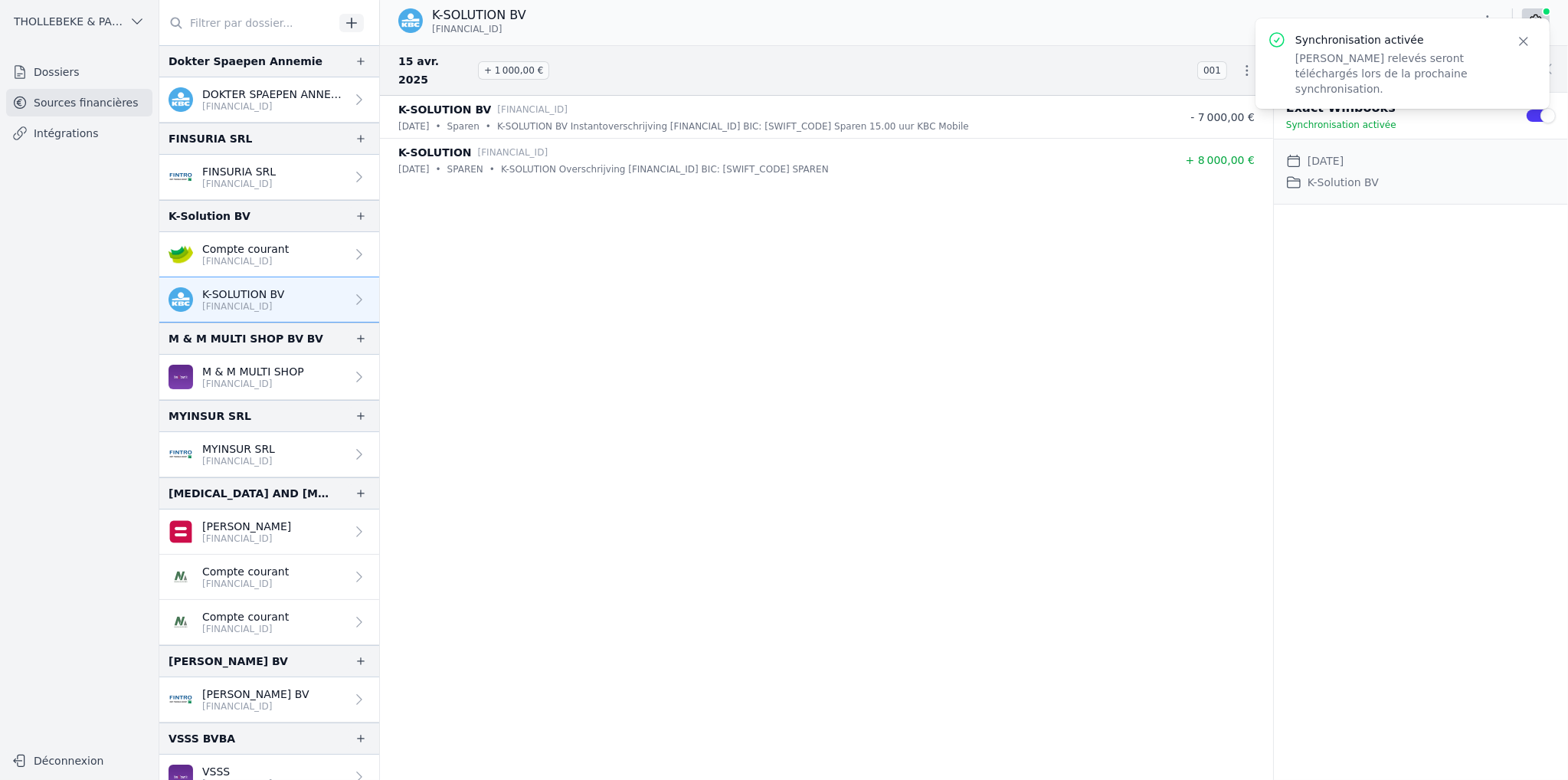
click at [260, 370] on p "M & M MULTI SHOP" at bounding box center [253, 371] width 102 height 15
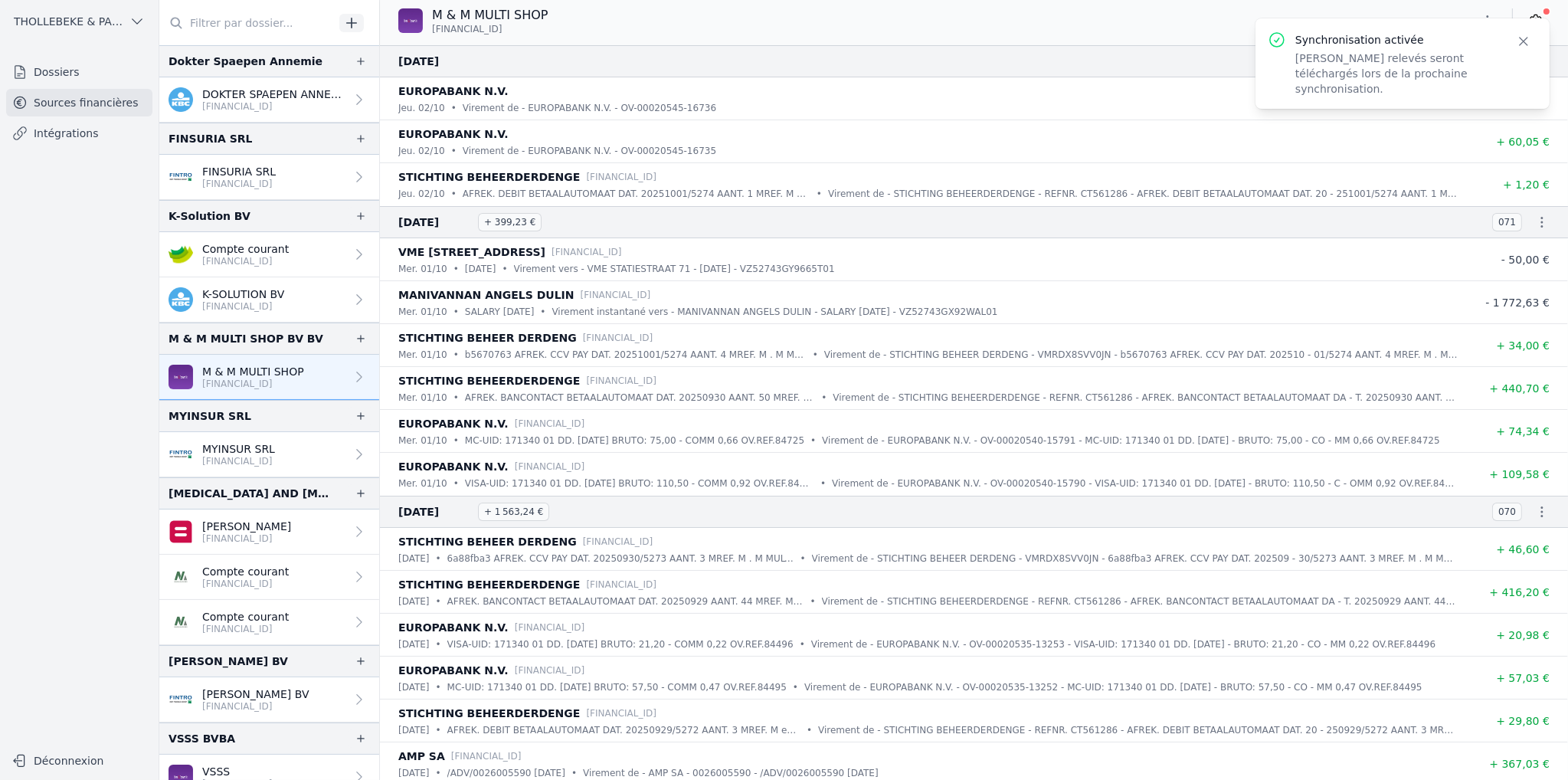
click at [1543, 10] on link at bounding box center [1535, 21] width 28 height 25
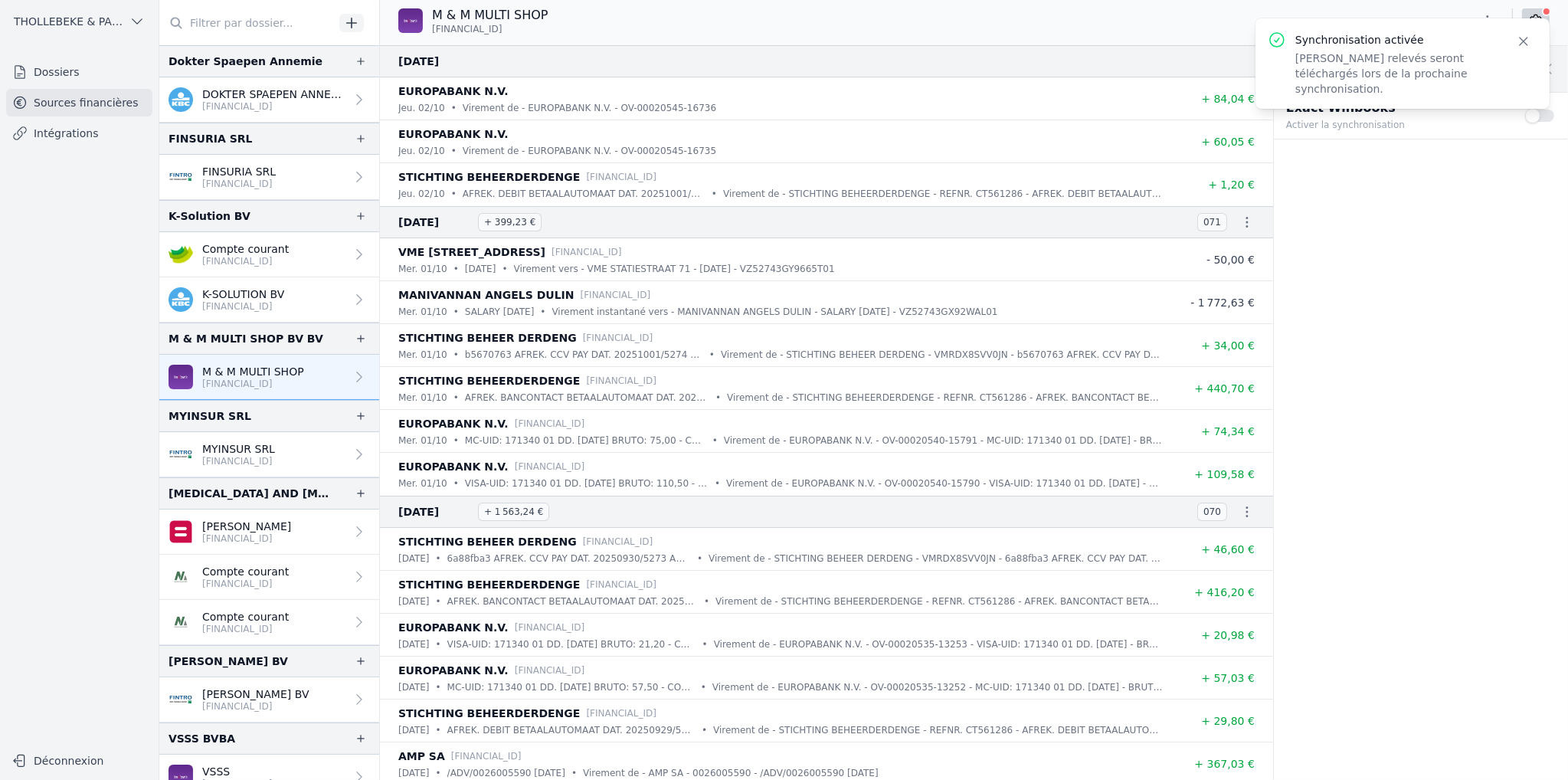
click at [1550, 111] on button "Use setting" at bounding box center [1540, 116] width 31 height 15
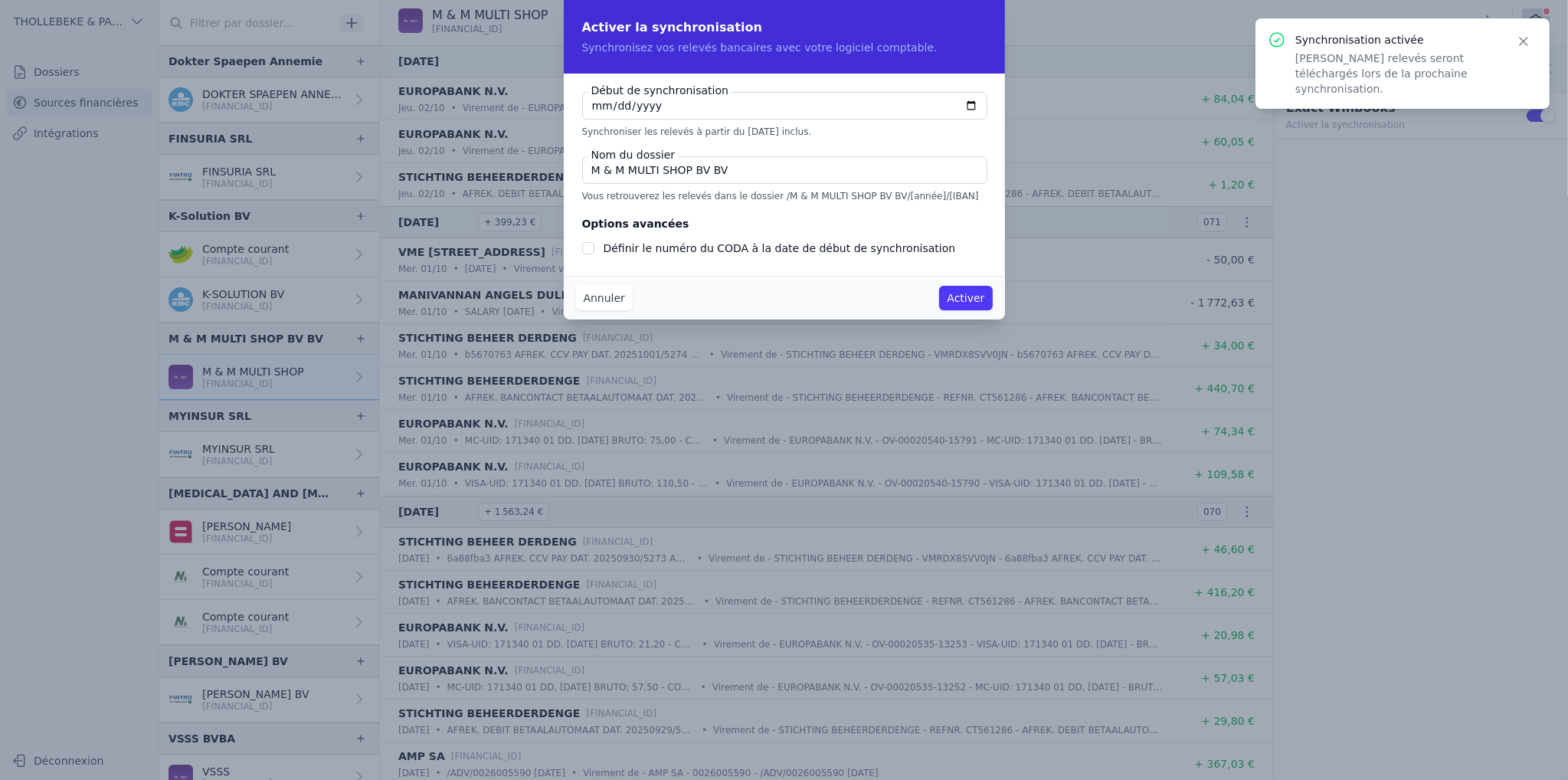
click at [968, 295] on button "Activer" at bounding box center [965, 298] width 53 height 25
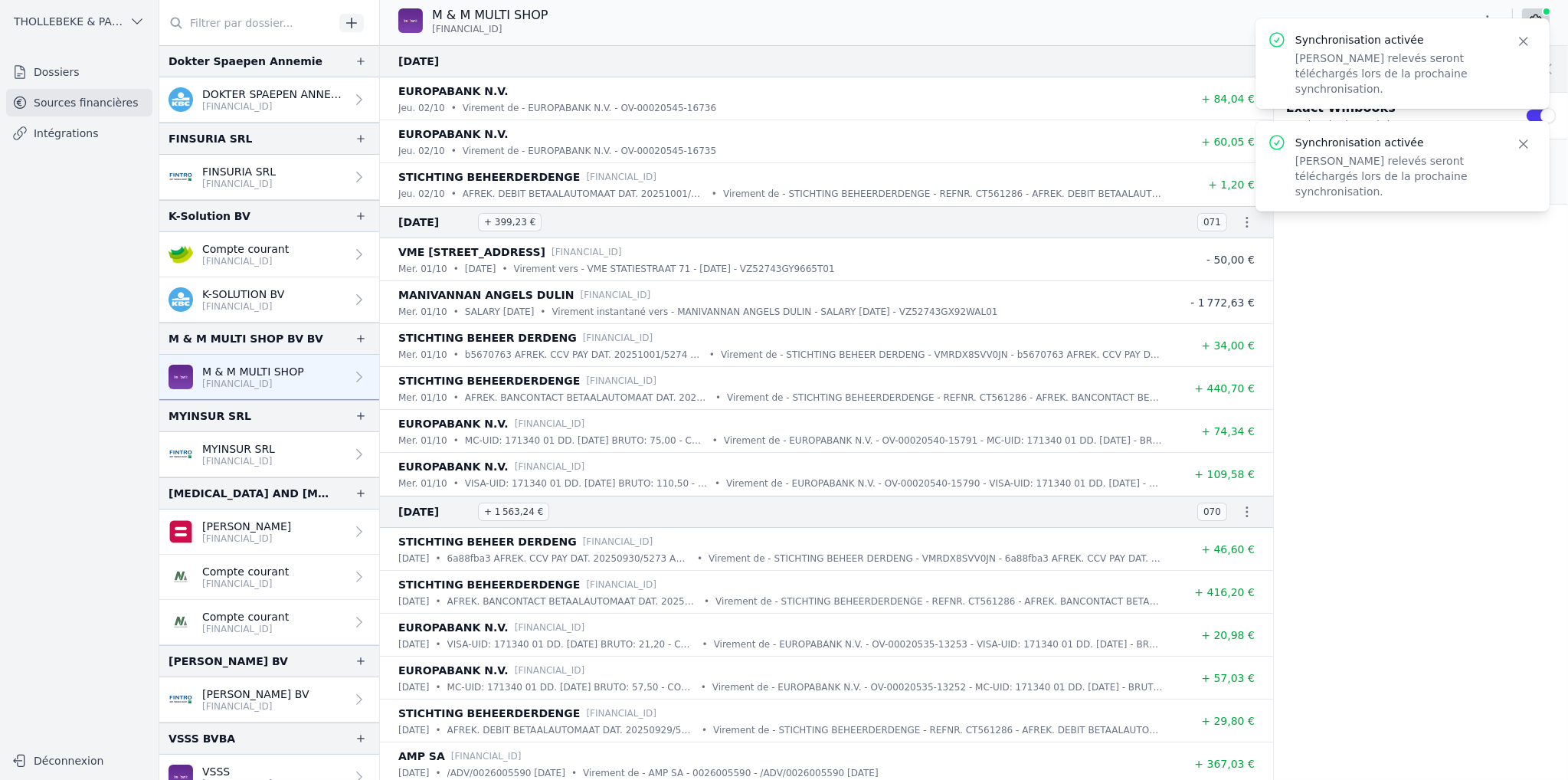
click at [1526, 39] on icon "button" at bounding box center [1524, 41] width 15 height 15
click at [1525, 43] on icon "button" at bounding box center [1524, 41] width 15 height 15
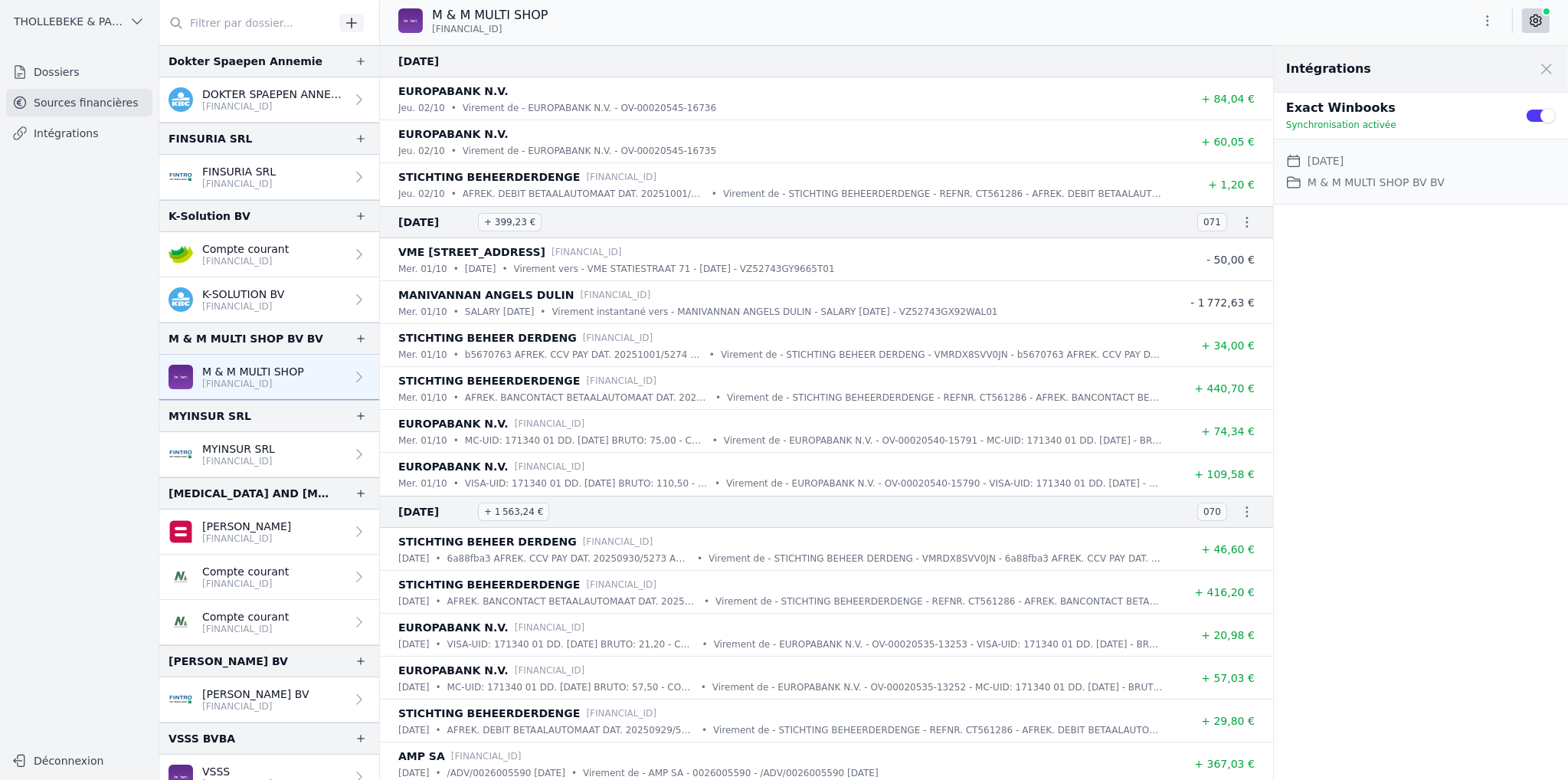
click at [1483, 277] on div "Intégrations Close panel Exact Winbooks Synchronisation activée Use setting Dat…" at bounding box center [1420, 413] width 295 height 734
click at [275, 461] on p "[FINANCIAL_ID]" at bounding box center [239, 461] width 73 height 12
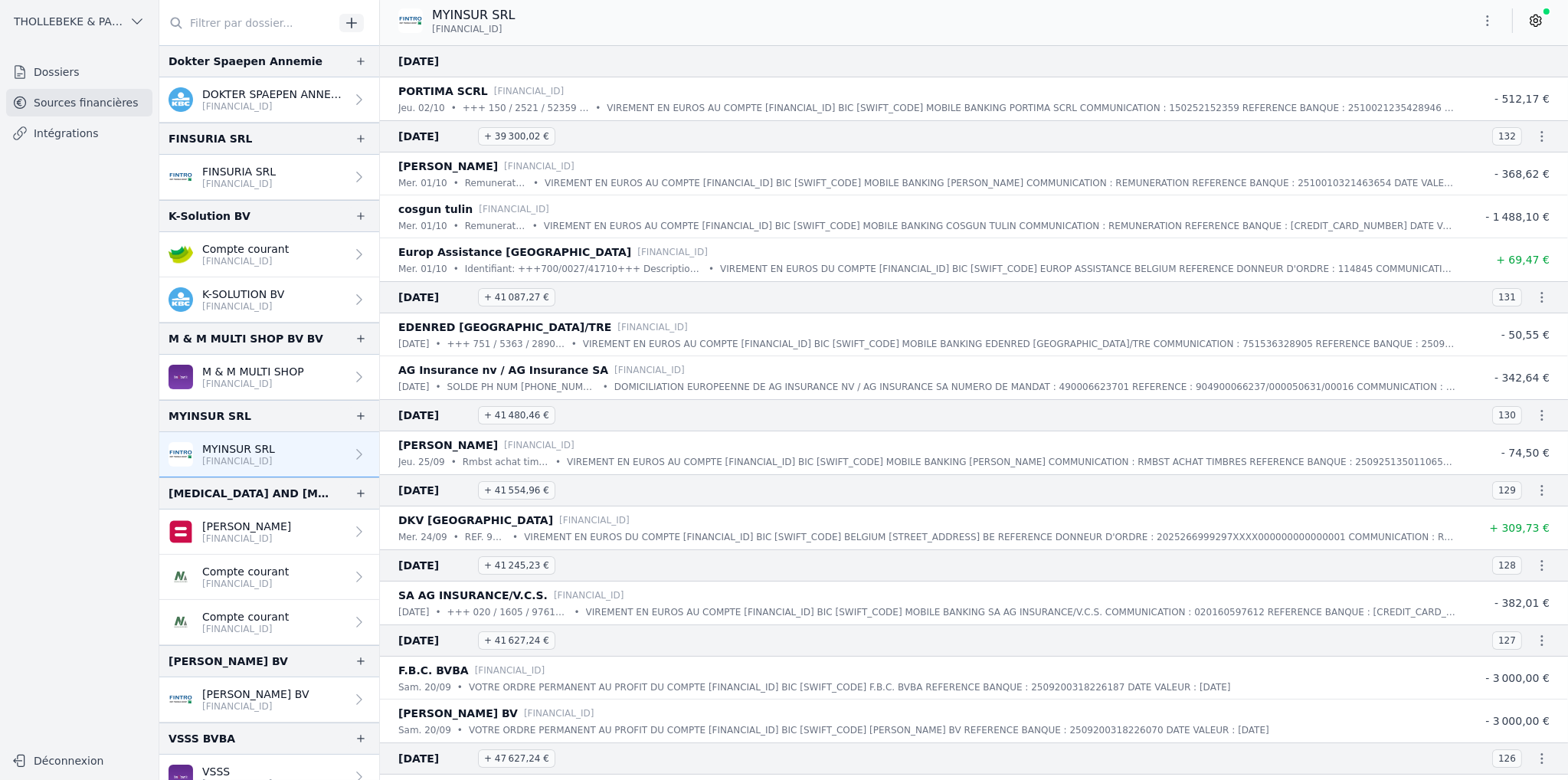
click at [242, 533] on p "[FINANCIAL_ID]" at bounding box center [247, 538] width 89 height 12
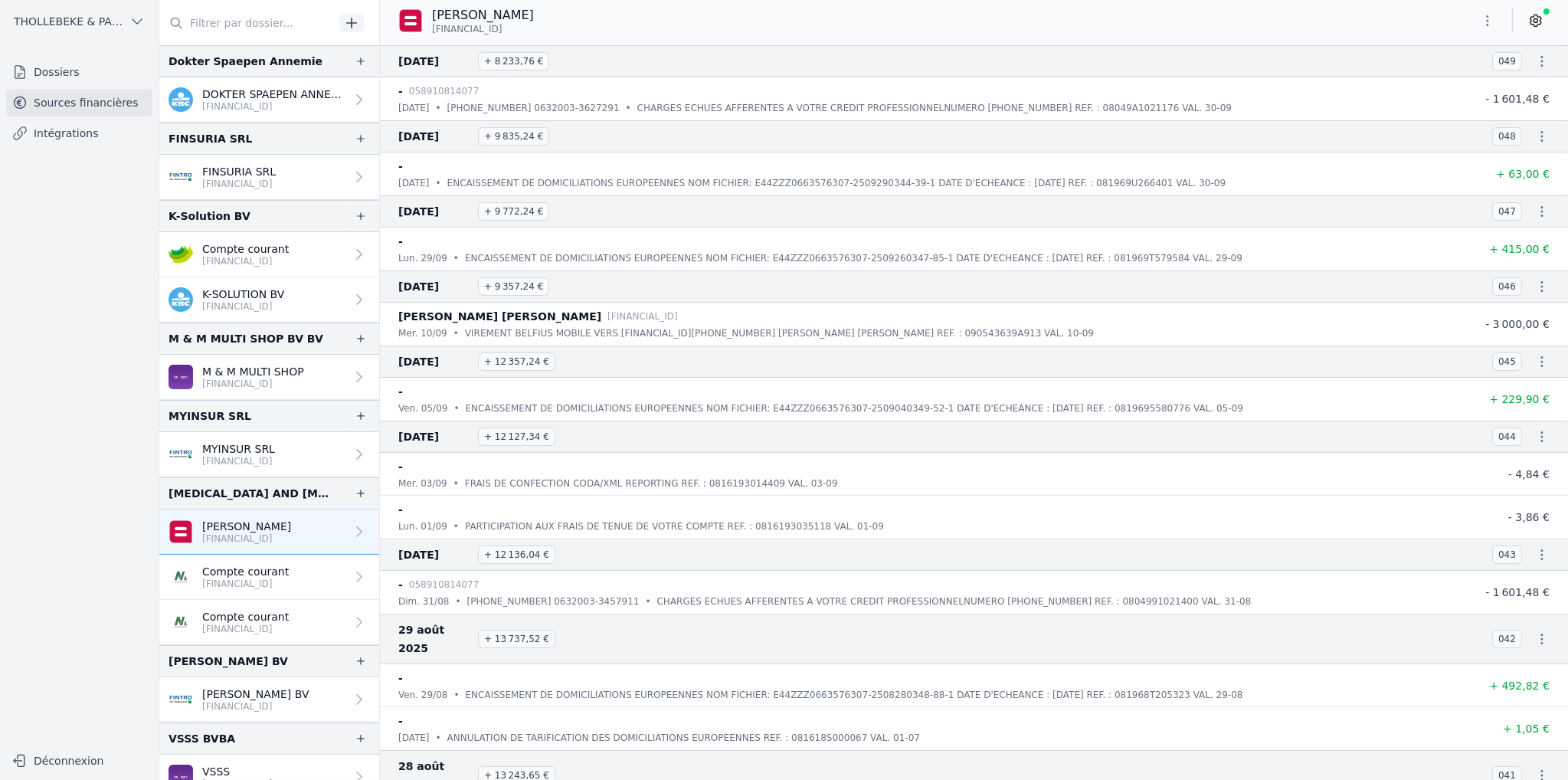
click at [242, 567] on p "Compte courant" at bounding box center [246, 572] width 86 height 15
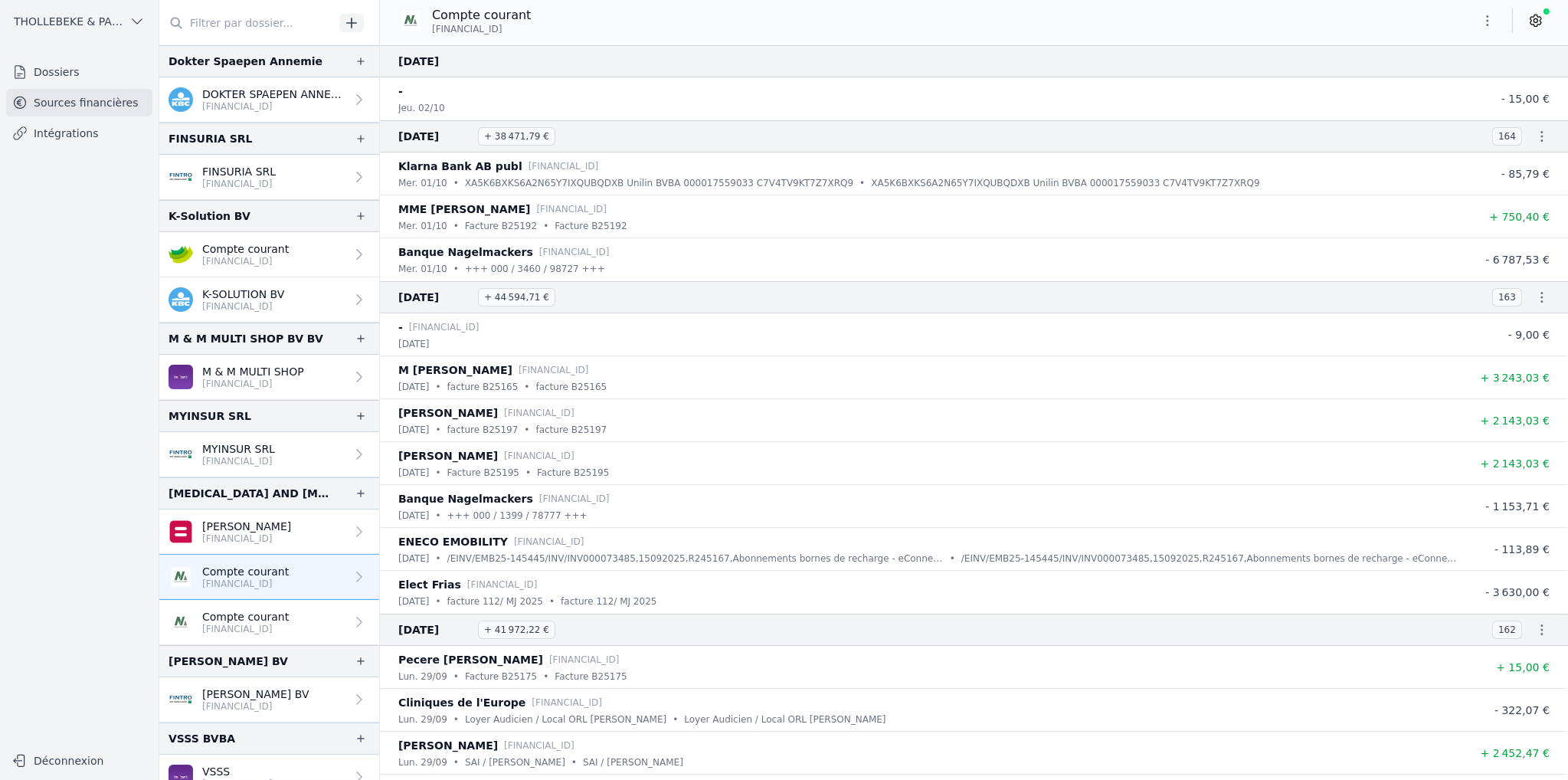
click at [237, 626] on p "[FINANCIAL_ID]" at bounding box center [246, 628] width 86 height 12
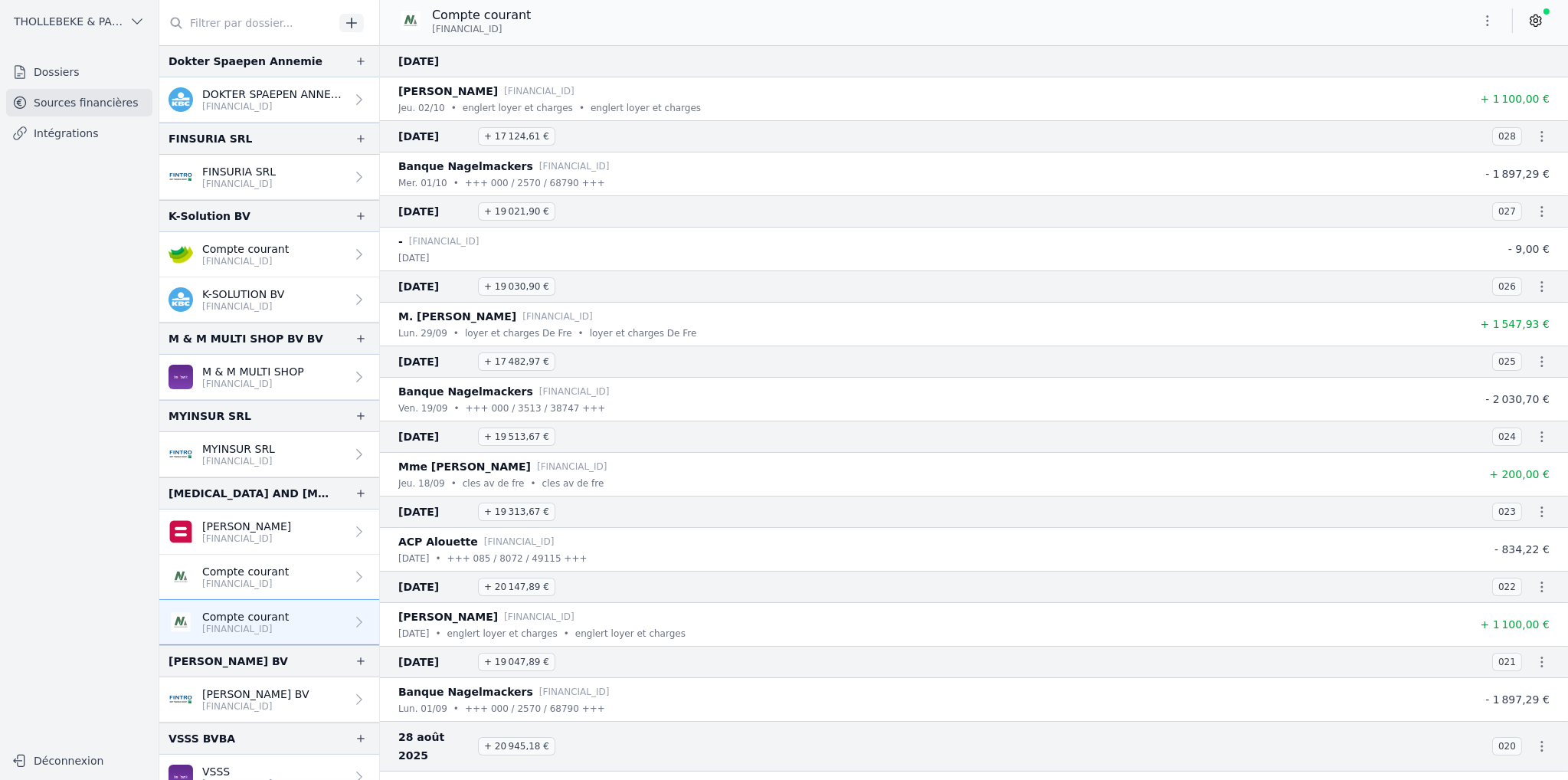
scroll to position [15, 0]
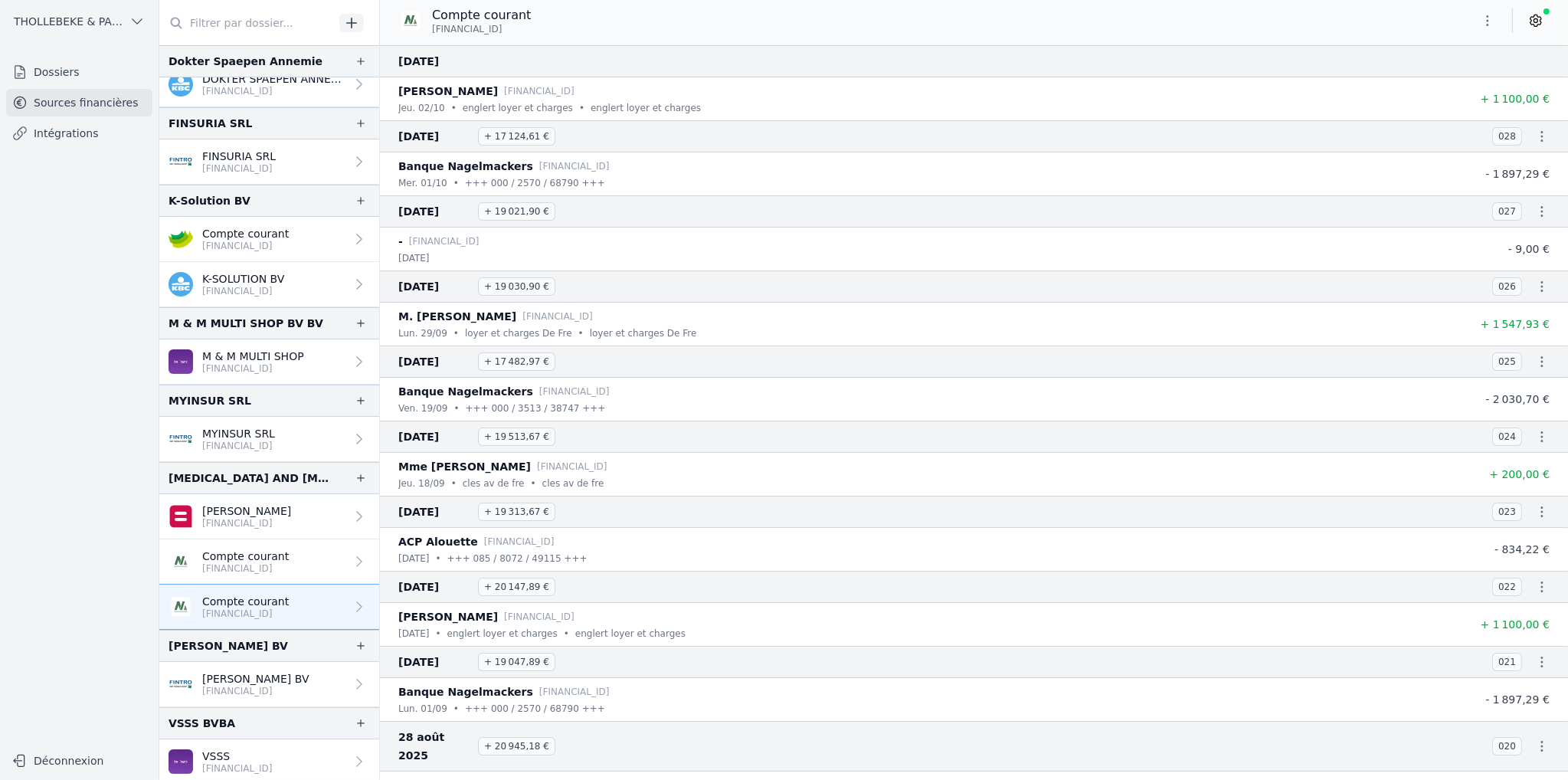
click at [249, 687] on p "[FINANCIAL_ID]" at bounding box center [256, 691] width 107 height 12
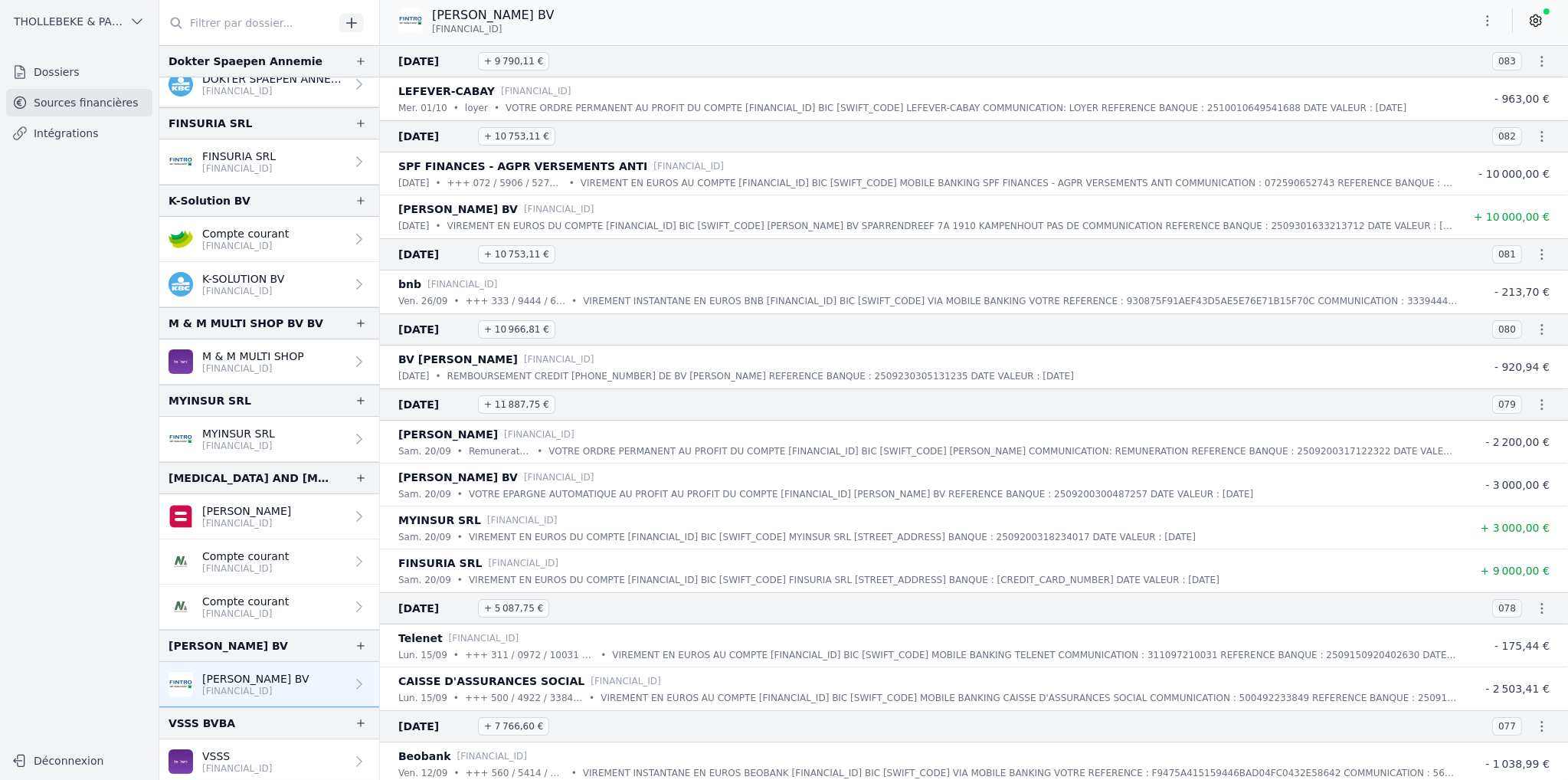
click at [256, 740] on link "VSSS [FINANCIAL_ID]" at bounding box center [269, 761] width 220 height 45
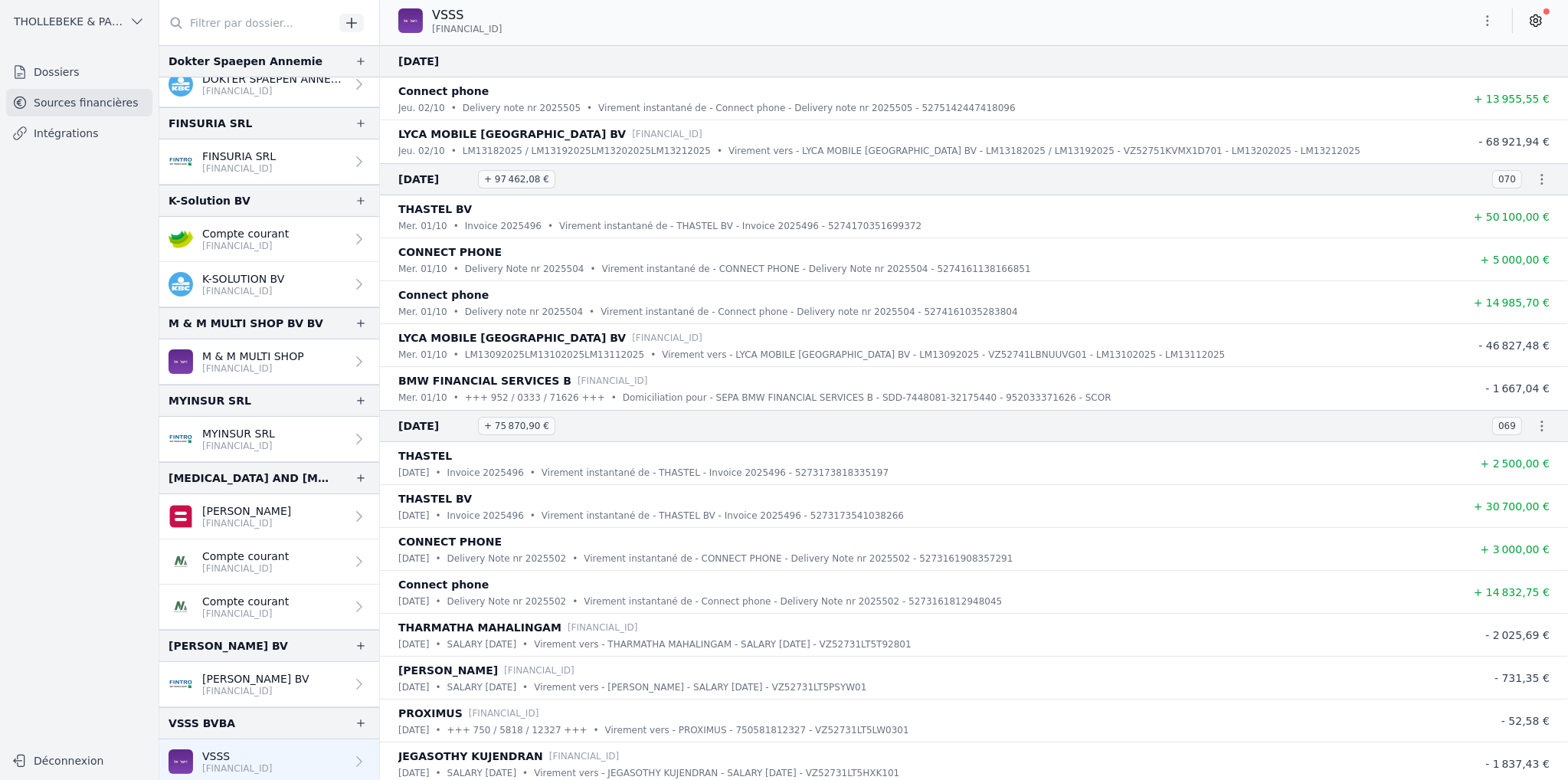
click at [1538, 16] on icon at bounding box center [1535, 21] width 11 height 12
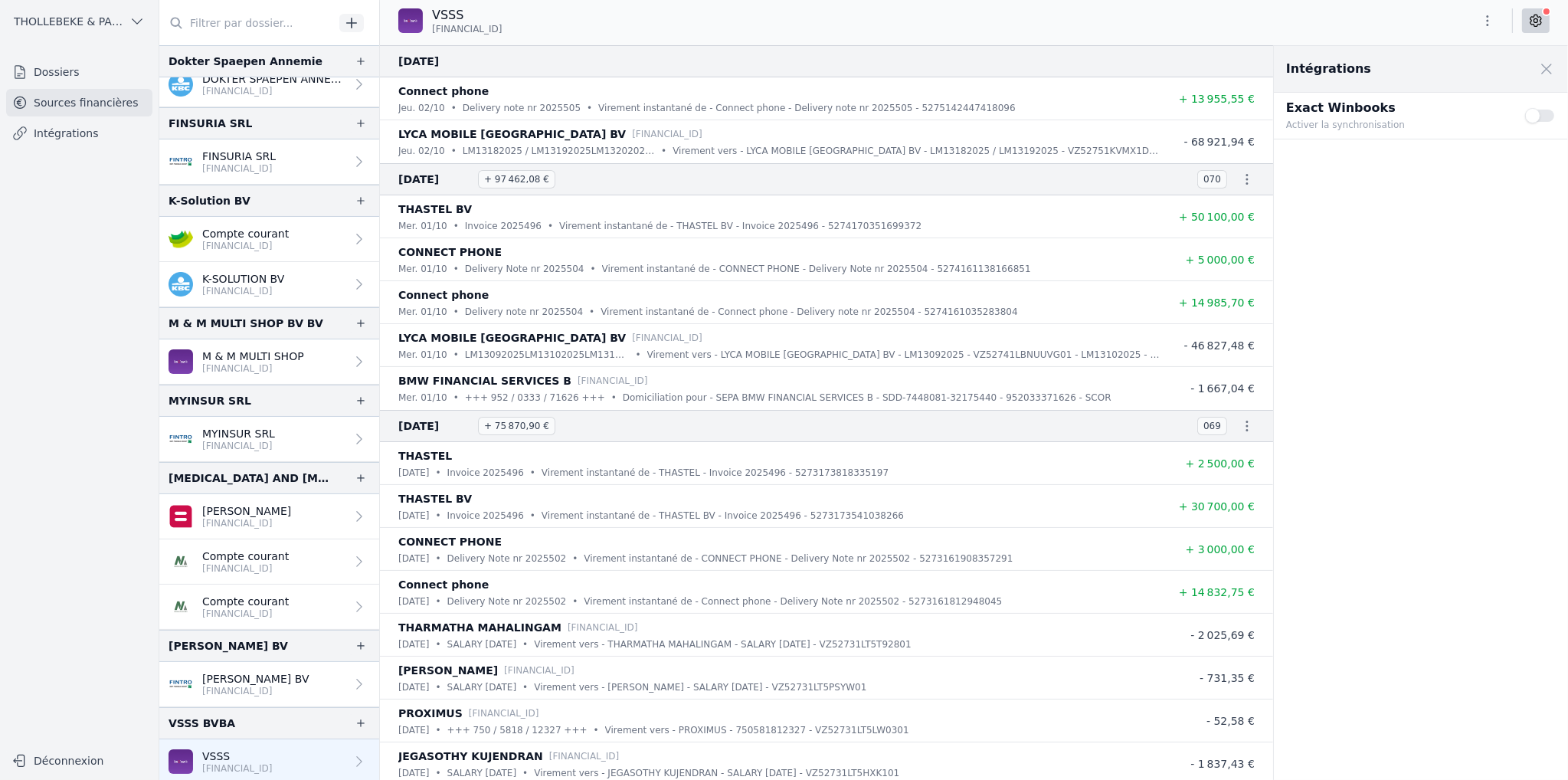
click at [1554, 116] on button "Use setting" at bounding box center [1540, 116] width 31 height 15
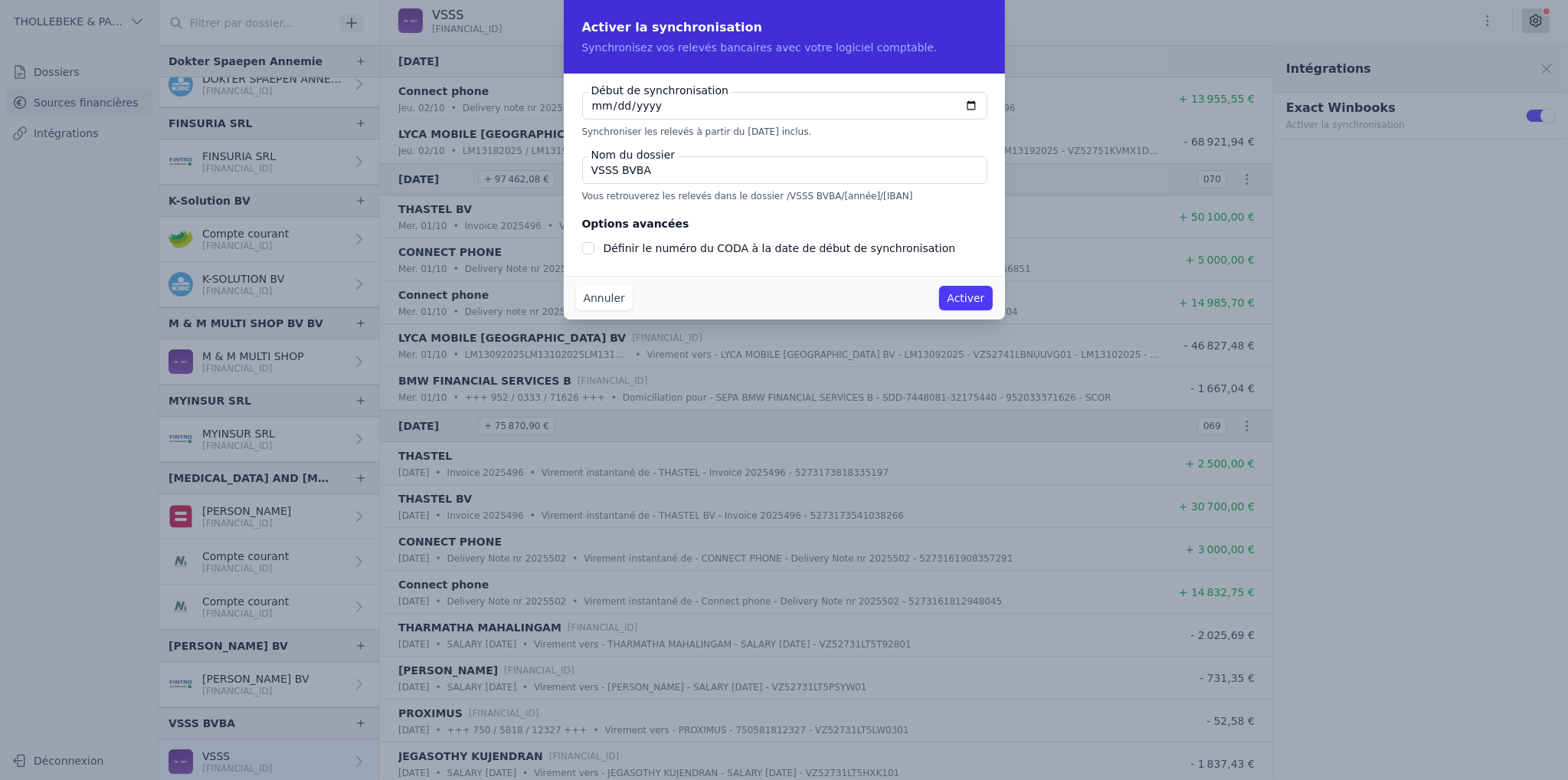
click at [953, 299] on button "Activer" at bounding box center [965, 298] width 53 height 25
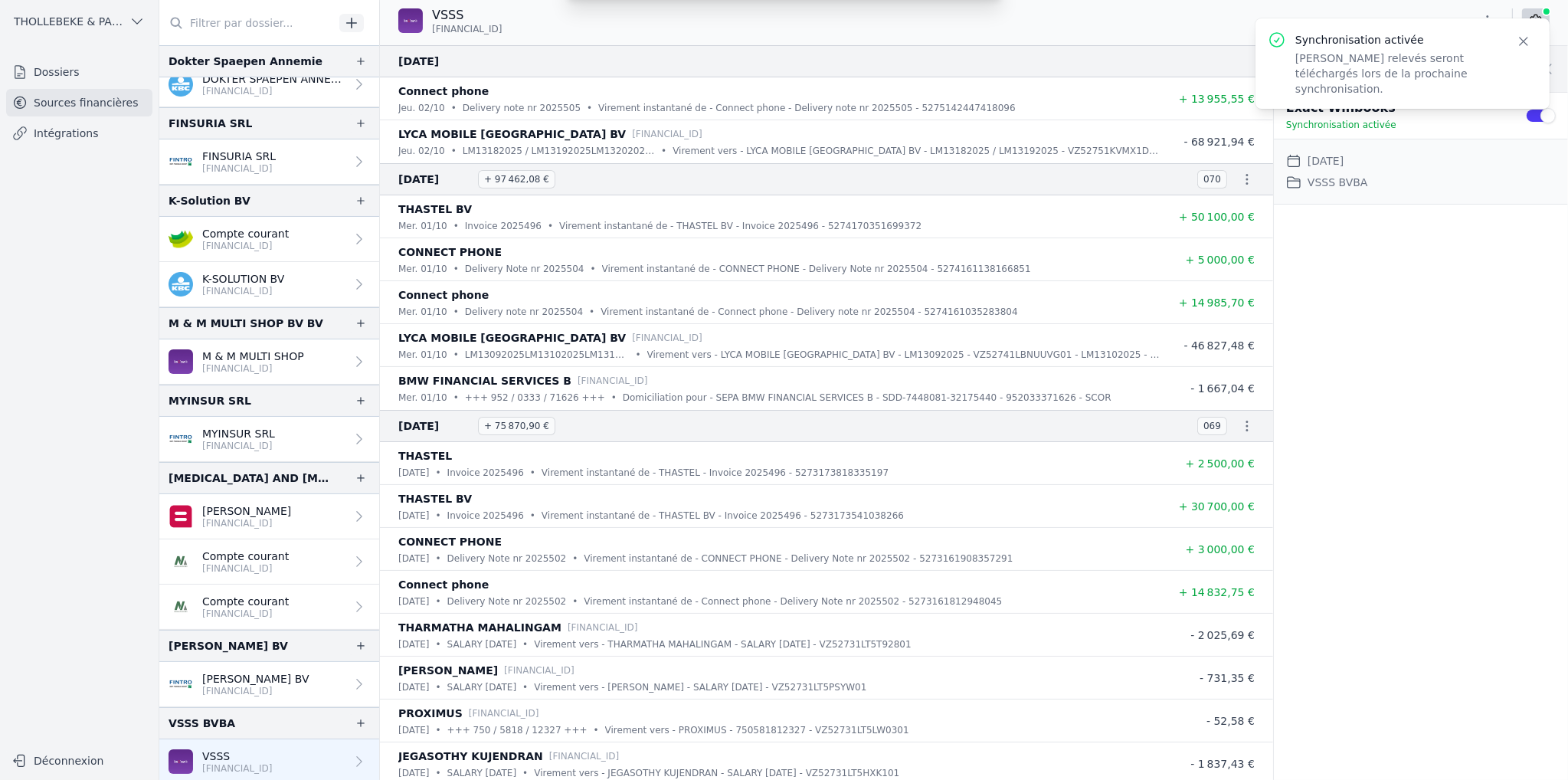
click at [30, 575] on nav "Dossiers Sources financières Intégrations" at bounding box center [80, 395] width 134 height 674
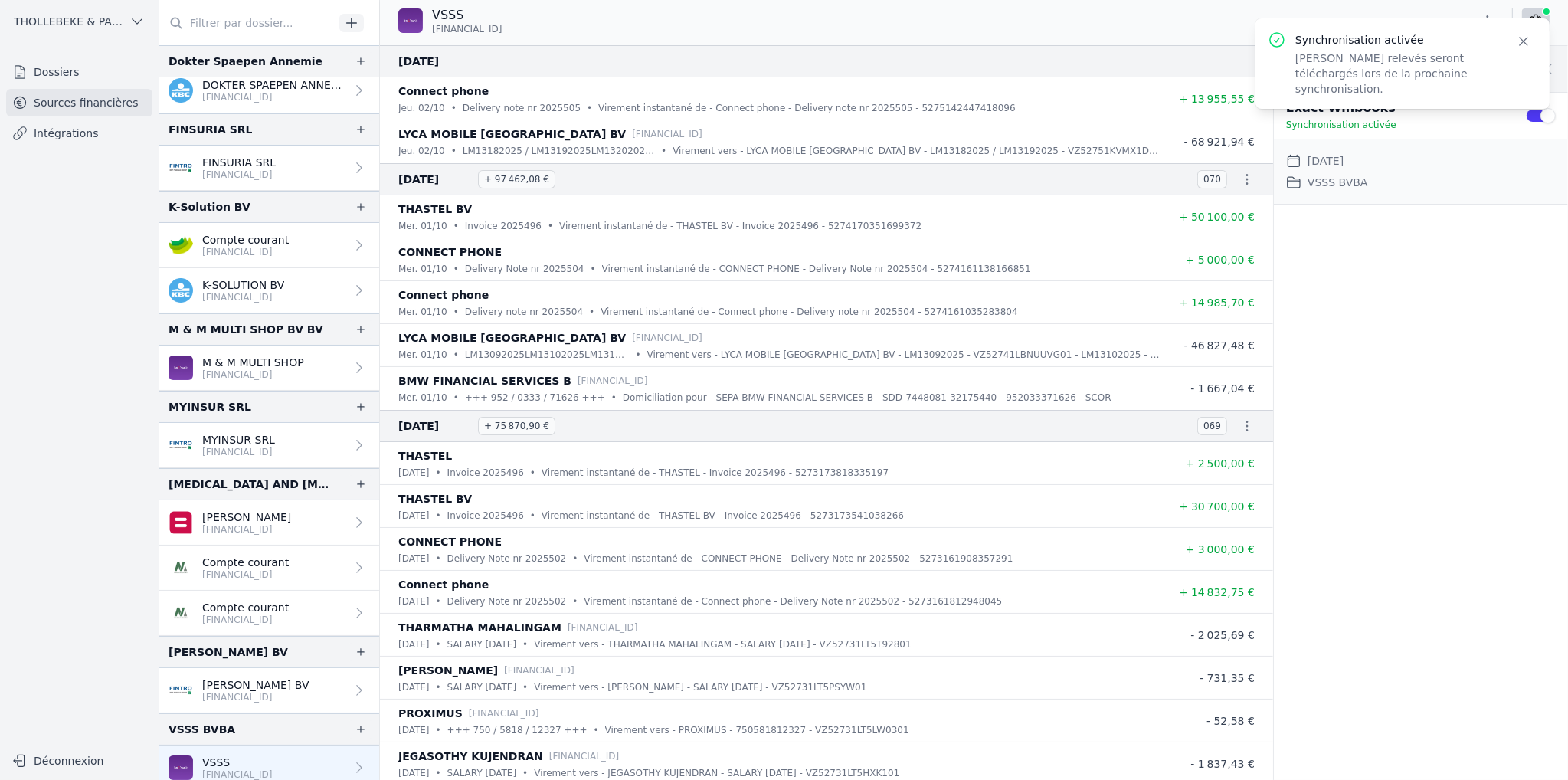
scroll to position [15, 0]
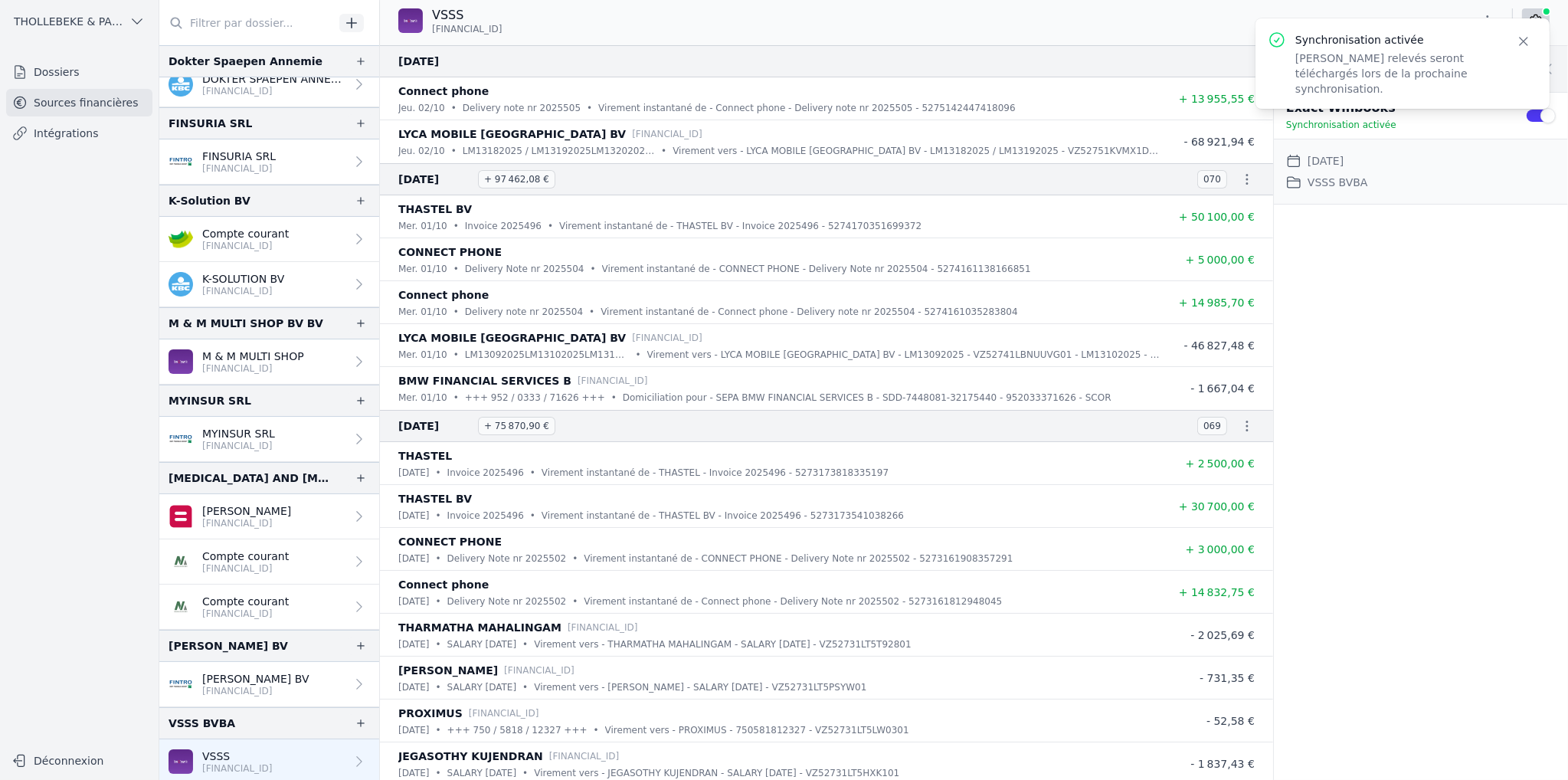
click at [1517, 43] on icon "button" at bounding box center [1524, 41] width 15 height 15
click at [1380, 336] on div "Intégrations Close panel Exact Winbooks Synchronisation activée Use setting Dat…" at bounding box center [1420, 413] width 295 height 734
click at [59, 78] on link "Dossiers" at bounding box center [79, 72] width 146 height 28
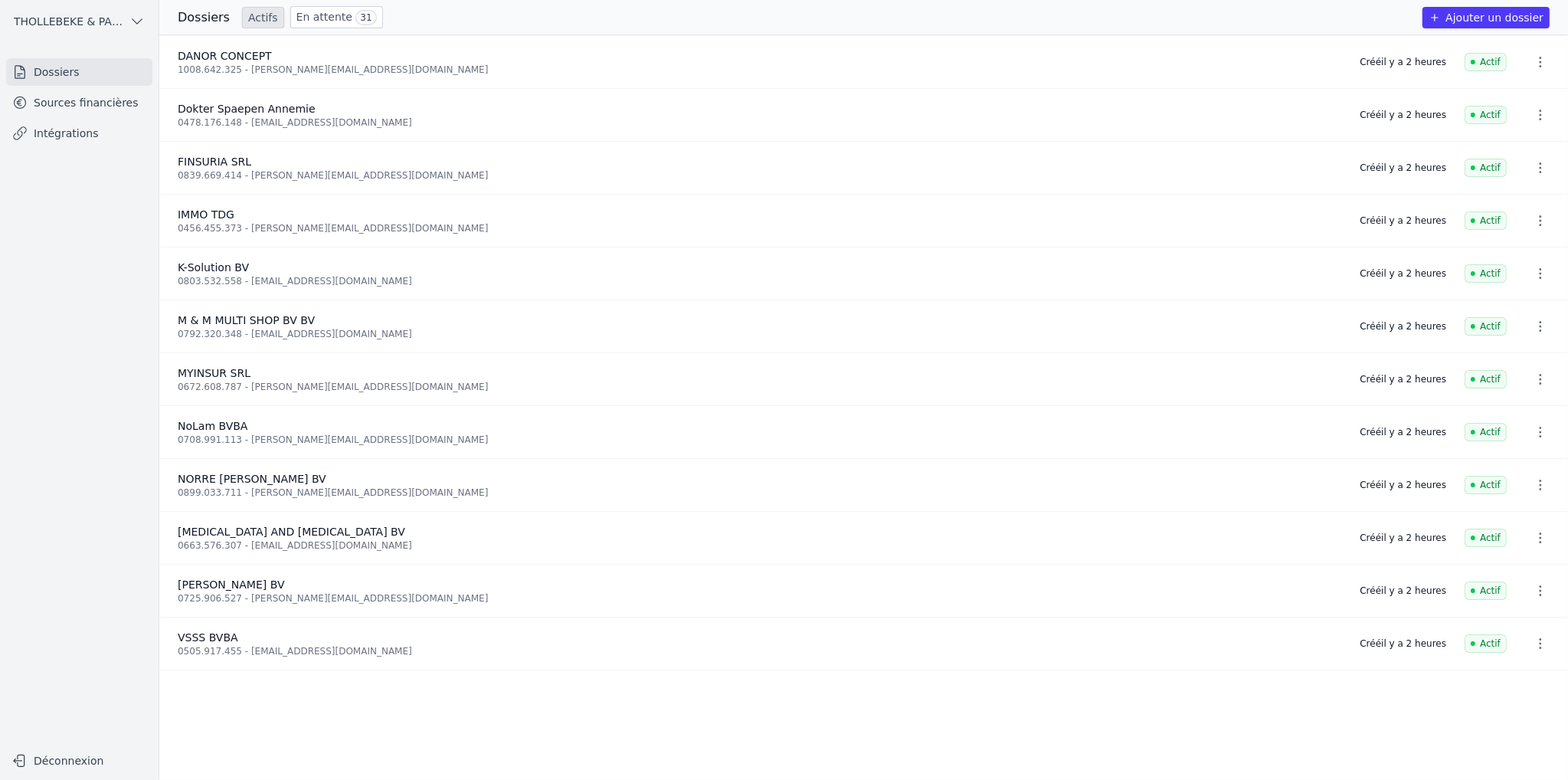
click at [99, 101] on link "Sources financières" at bounding box center [79, 103] width 146 height 28
